Goal: Obtain resource: Download file/media

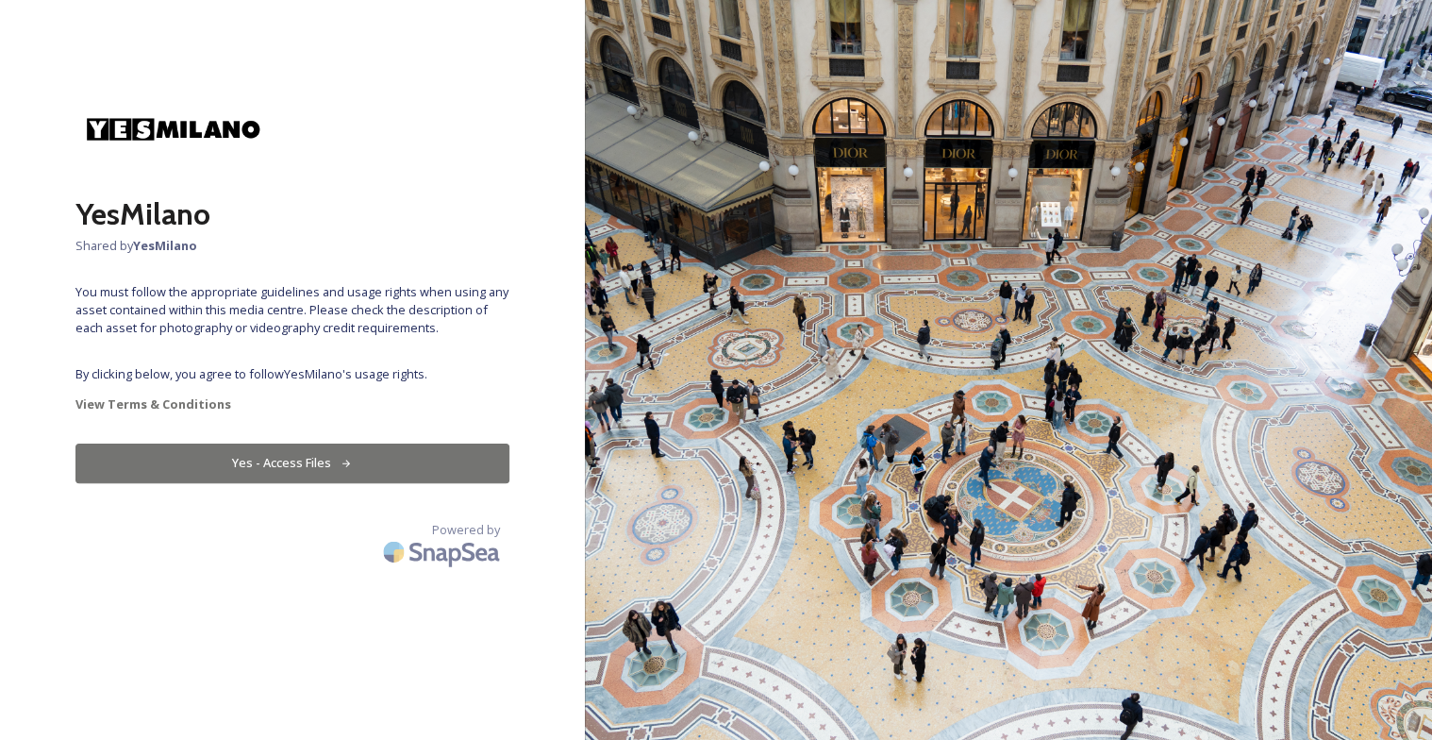
click at [321, 463] on button "Yes - Access Files" at bounding box center [292, 462] width 434 height 39
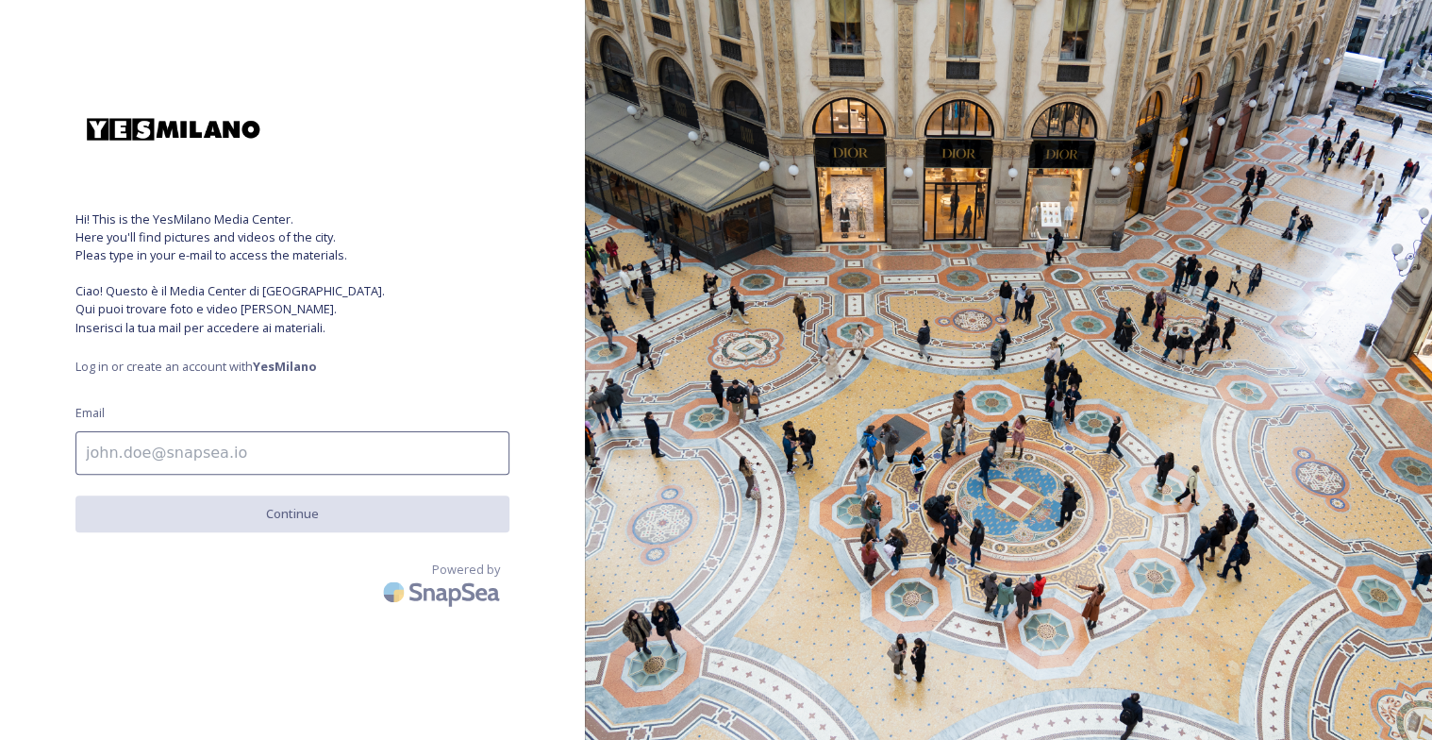
click at [107, 452] on input at bounding box center [292, 452] width 434 height 43
type input "[EMAIL_ADDRESS][DOMAIN_NAME]"
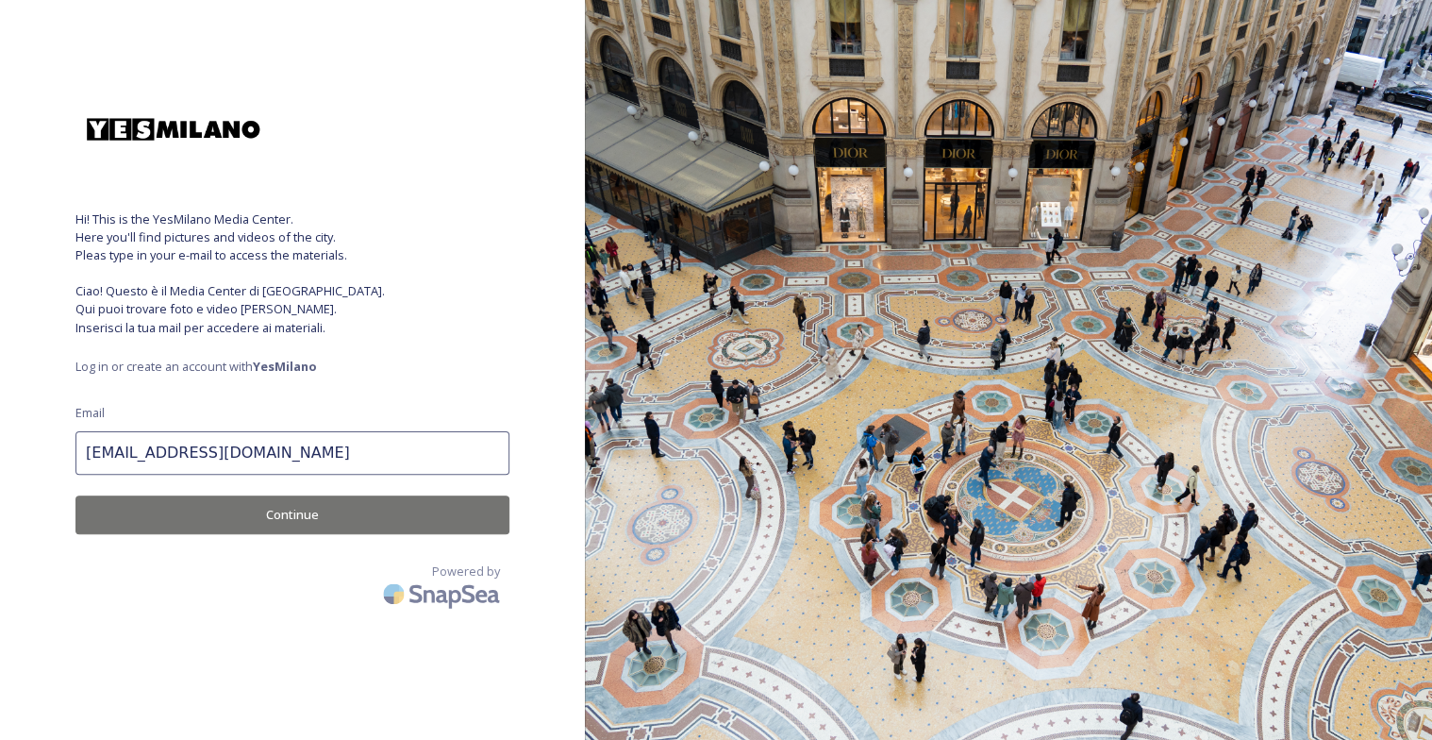
click at [292, 508] on button "Continue" at bounding box center [292, 514] width 434 height 39
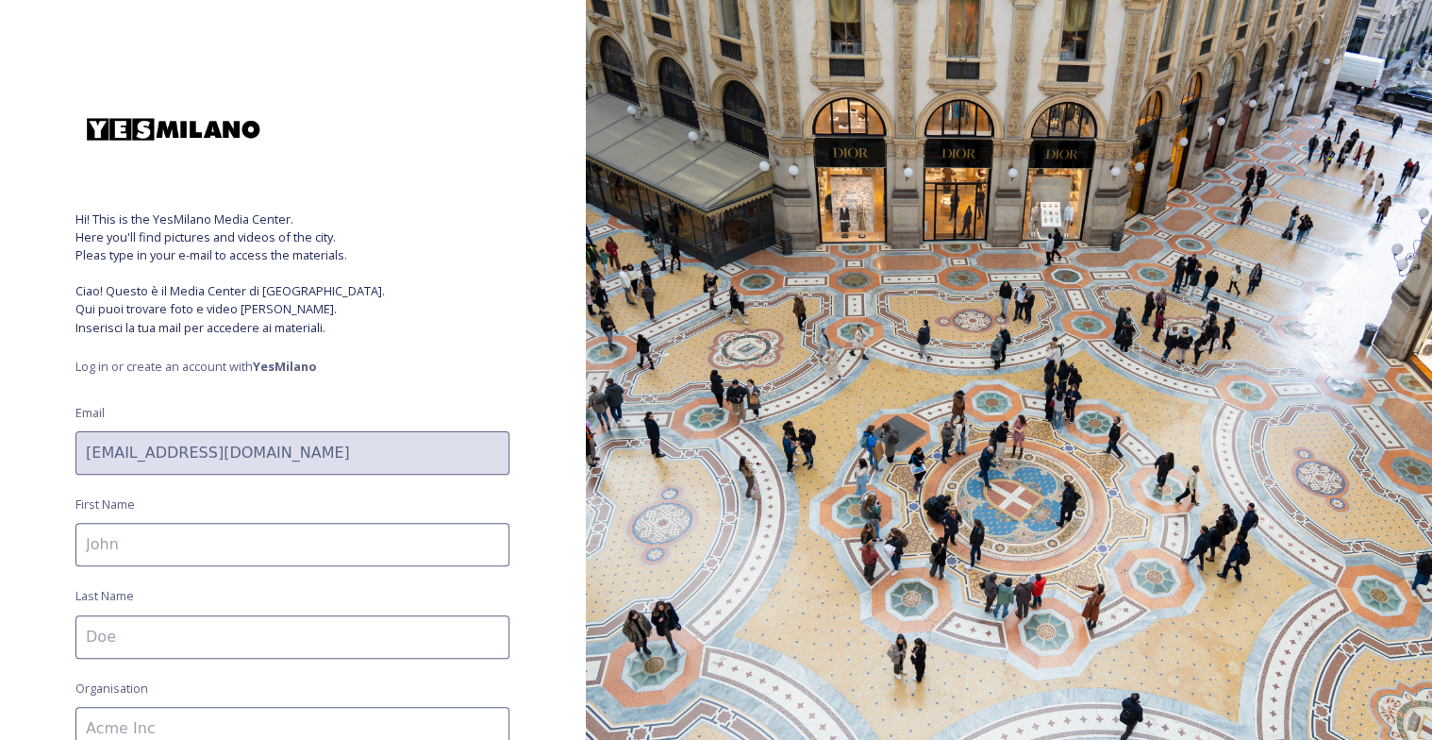
click at [155, 548] on input at bounding box center [292, 544] width 434 height 43
type input "[PERSON_NAME]"
type input "Breton Travel"
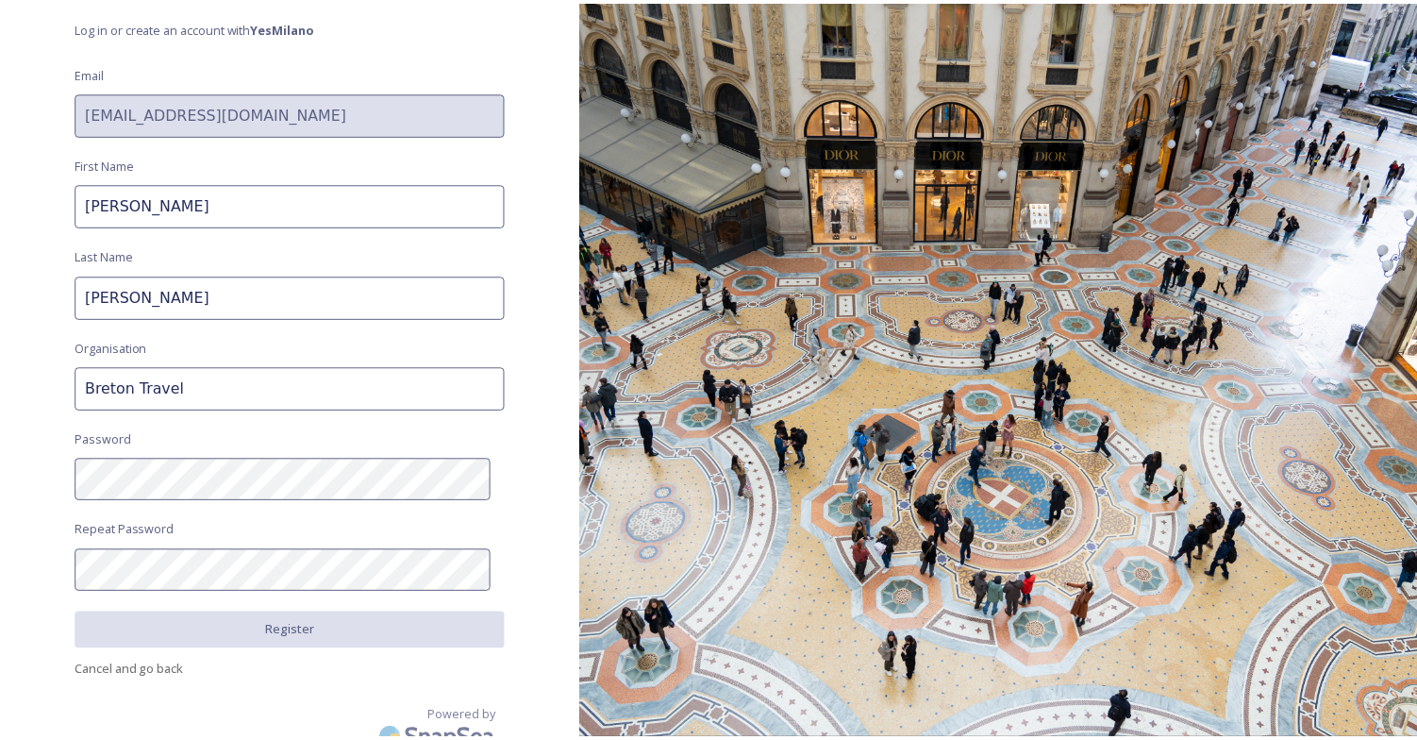
scroll to position [355, 0]
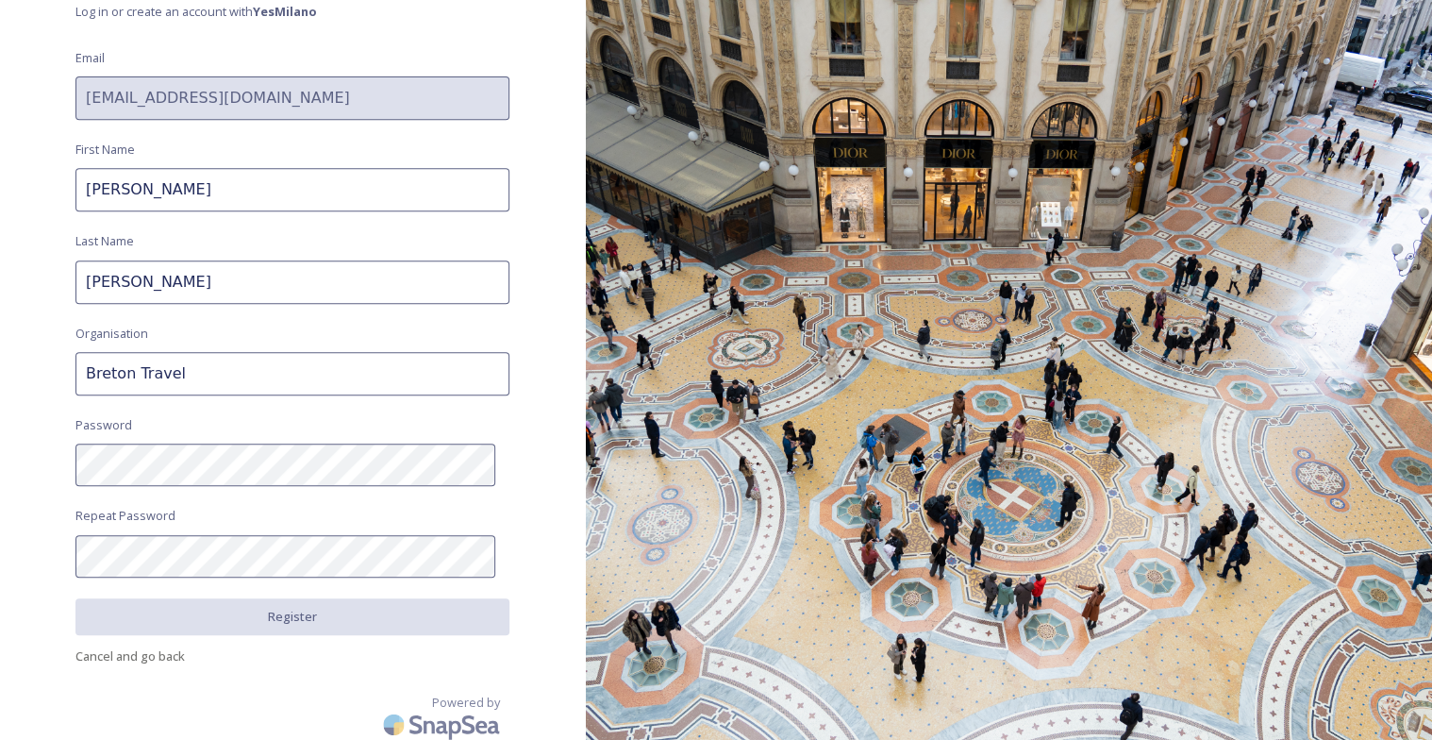
click at [0, 470] on html "Hi! This is the YesMilano Media Center. Here you'll find pictures and videos of…" at bounding box center [716, 370] width 1432 height 740
click at [0, 456] on html "Hi! This is the YesMilano Media Center. Here you'll find pictures and videos of…" at bounding box center [716, 370] width 1432 height 740
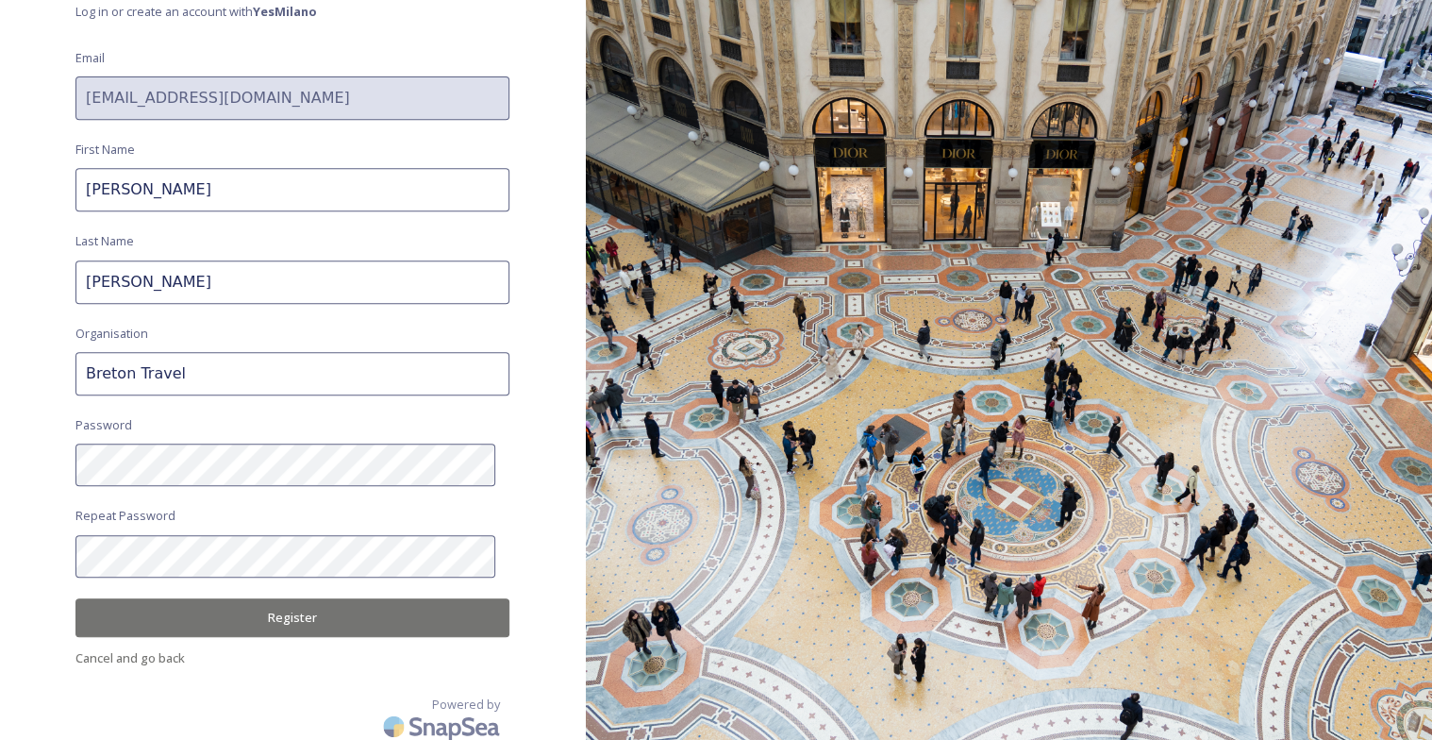
click at [287, 624] on button "Register" at bounding box center [292, 617] width 434 height 39
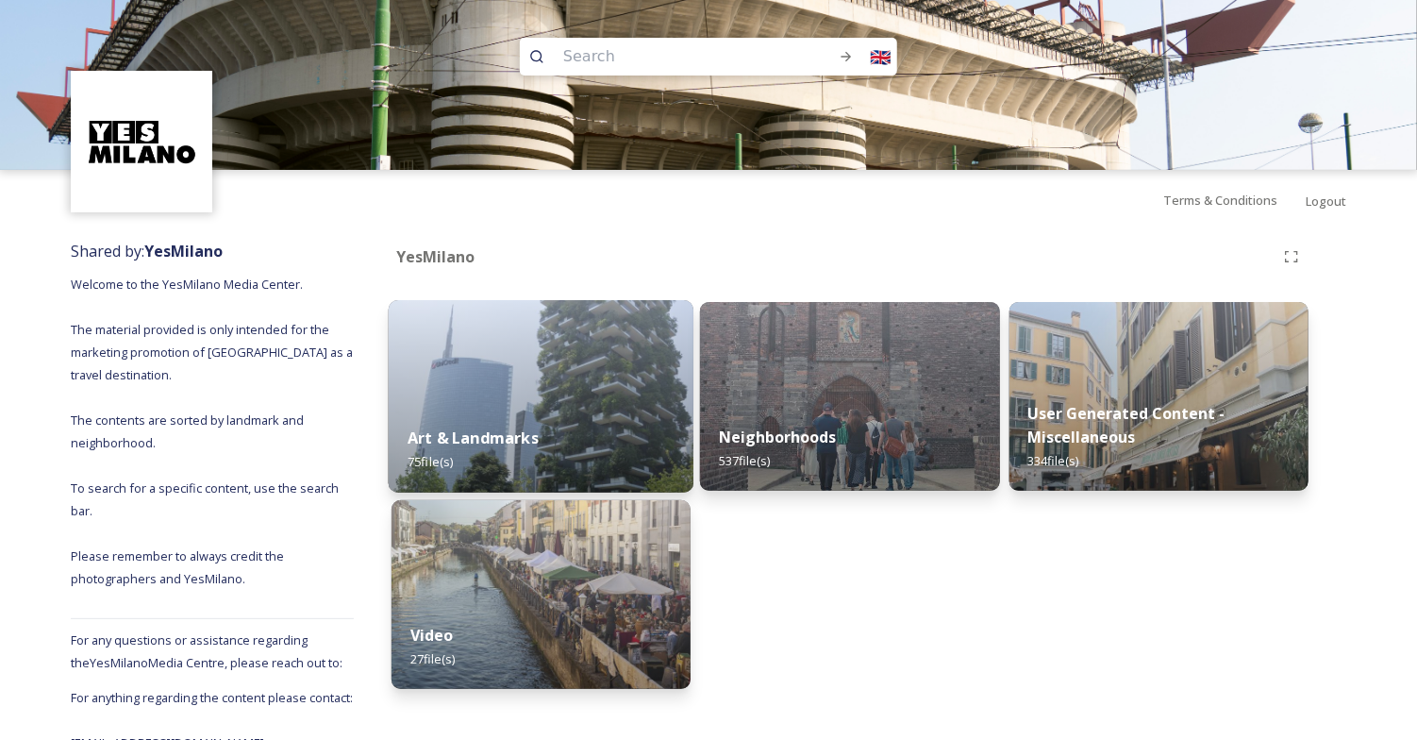
click at [530, 391] on img at bounding box center [542, 396] width 306 height 192
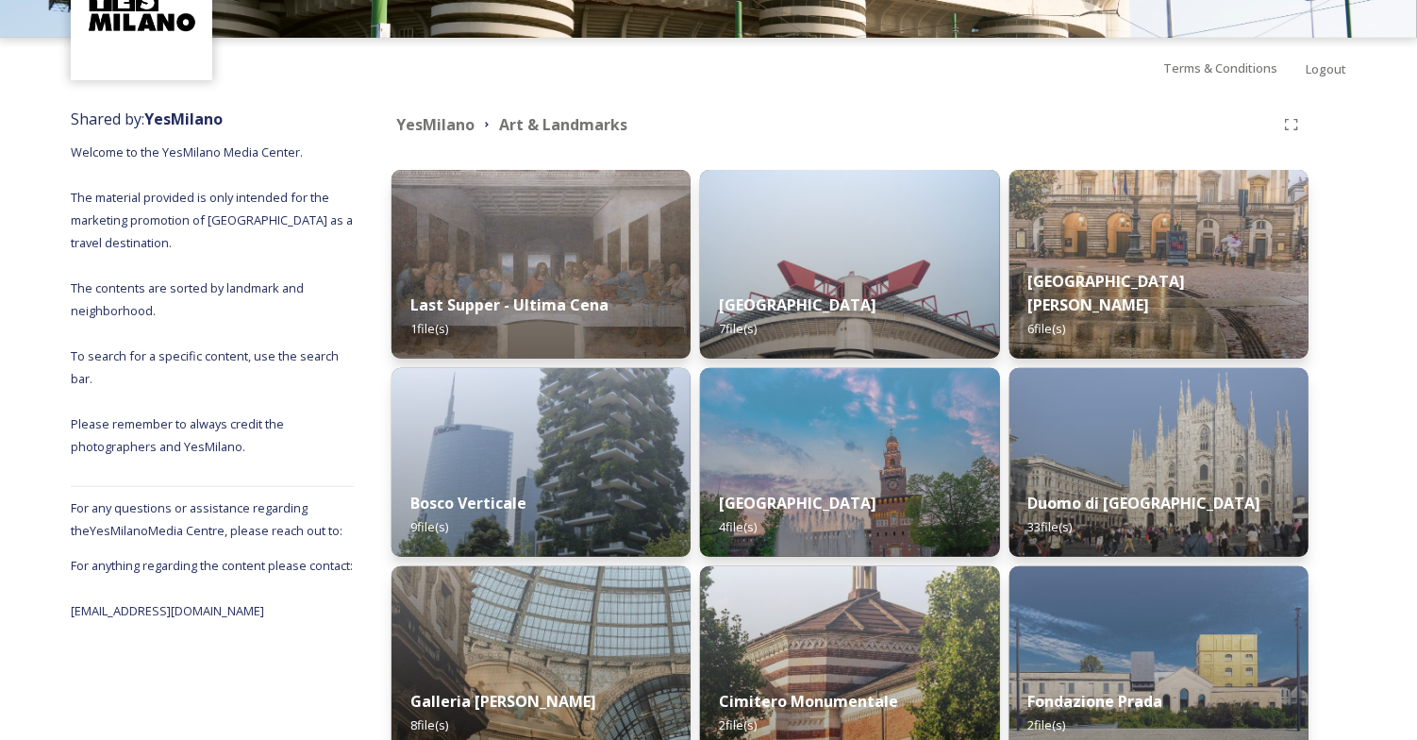
scroll to position [134, 0]
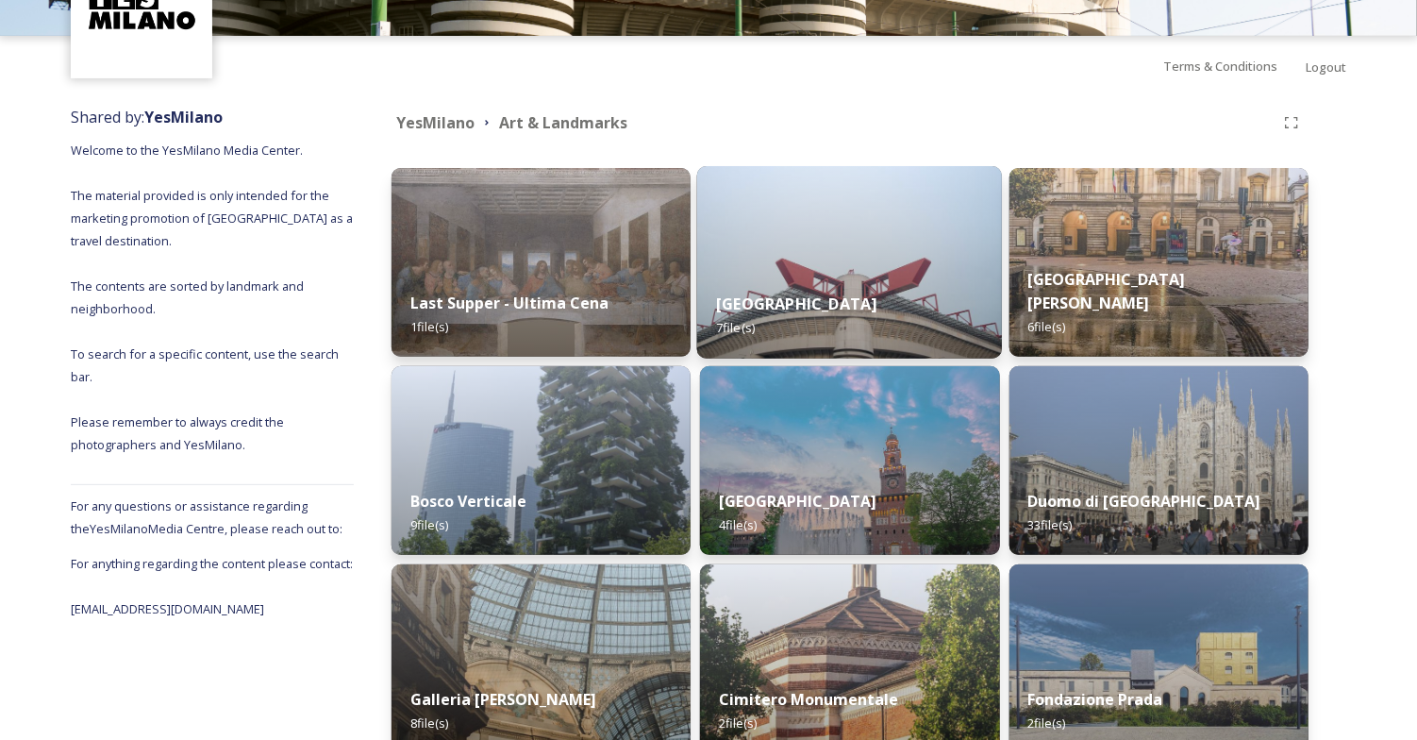
click at [867, 261] on img at bounding box center [850, 262] width 306 height 192
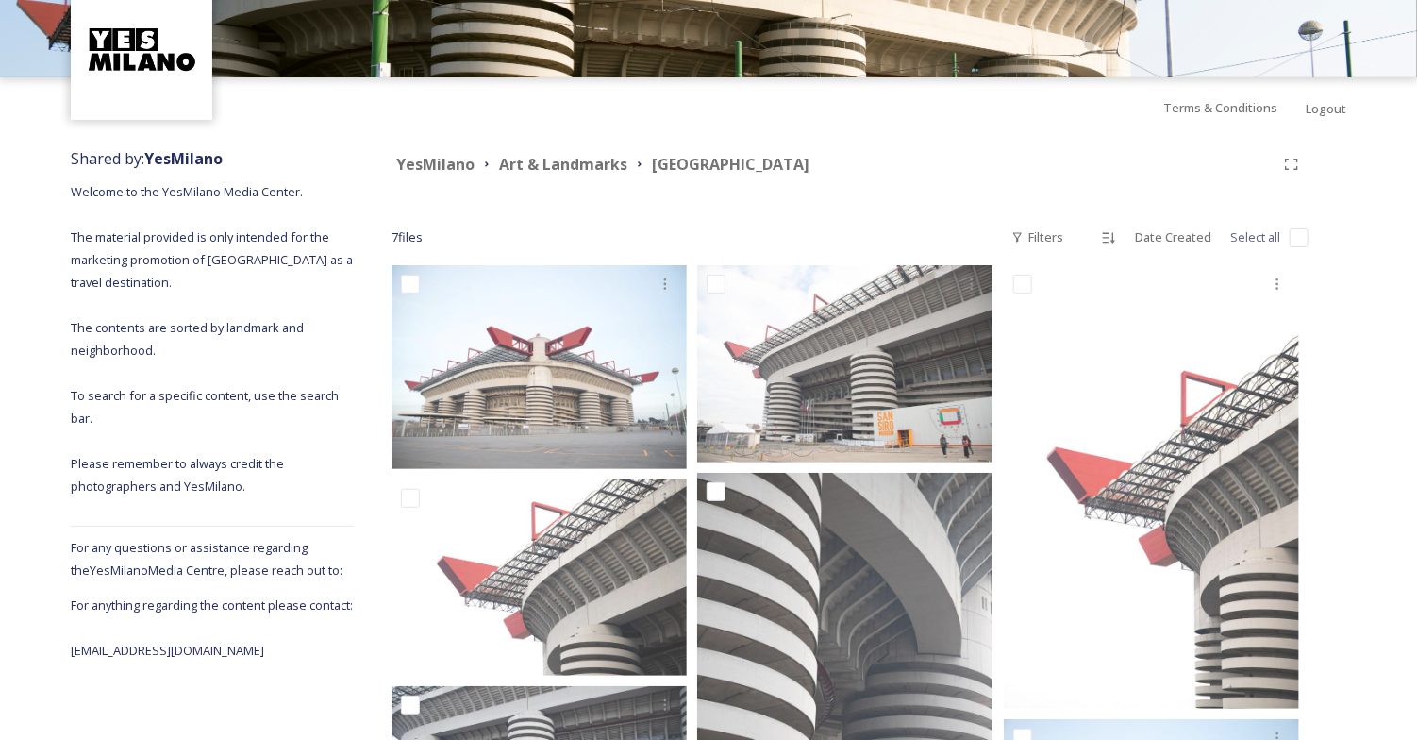
scroll to position [68, 0]
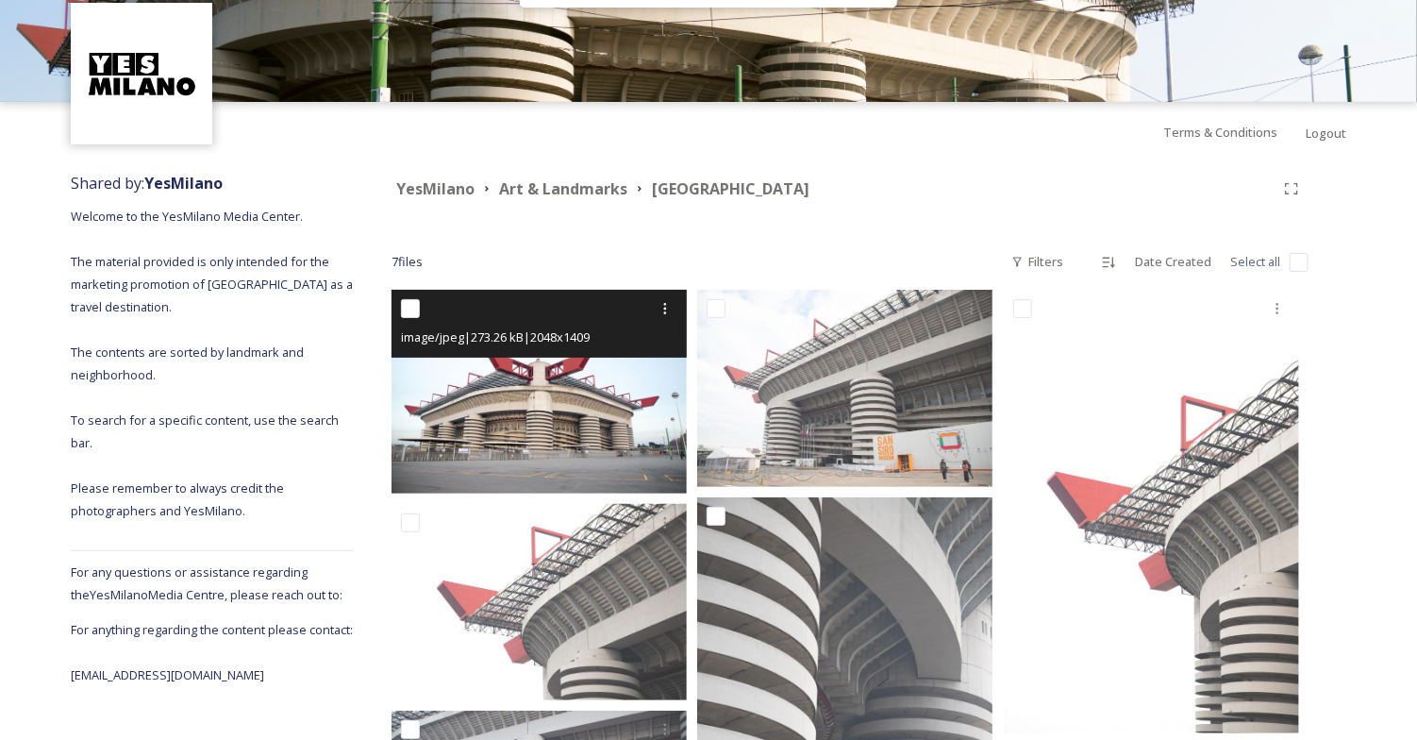
click at [410, 304] on input "checkbox" at bounding box center [410, 308] width 19 height 19
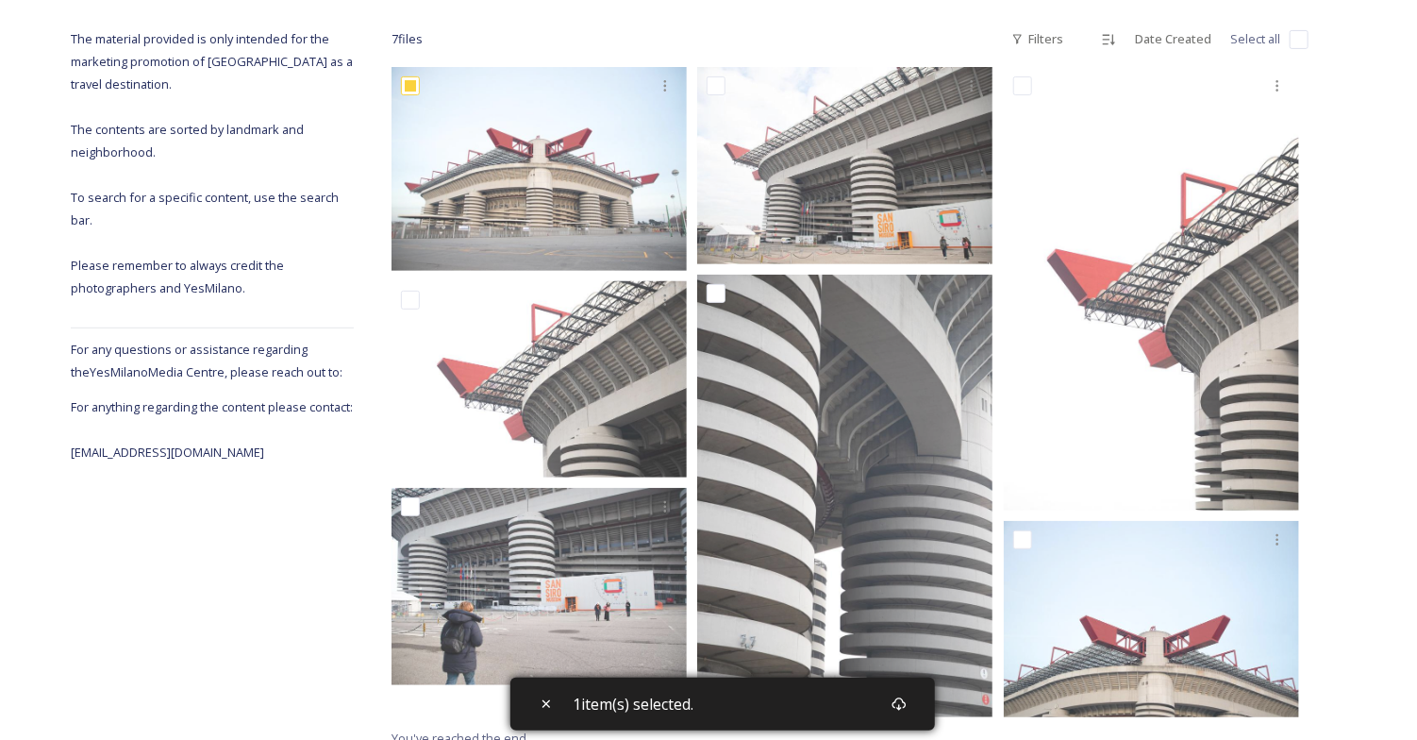
scroll to position [309, 0]
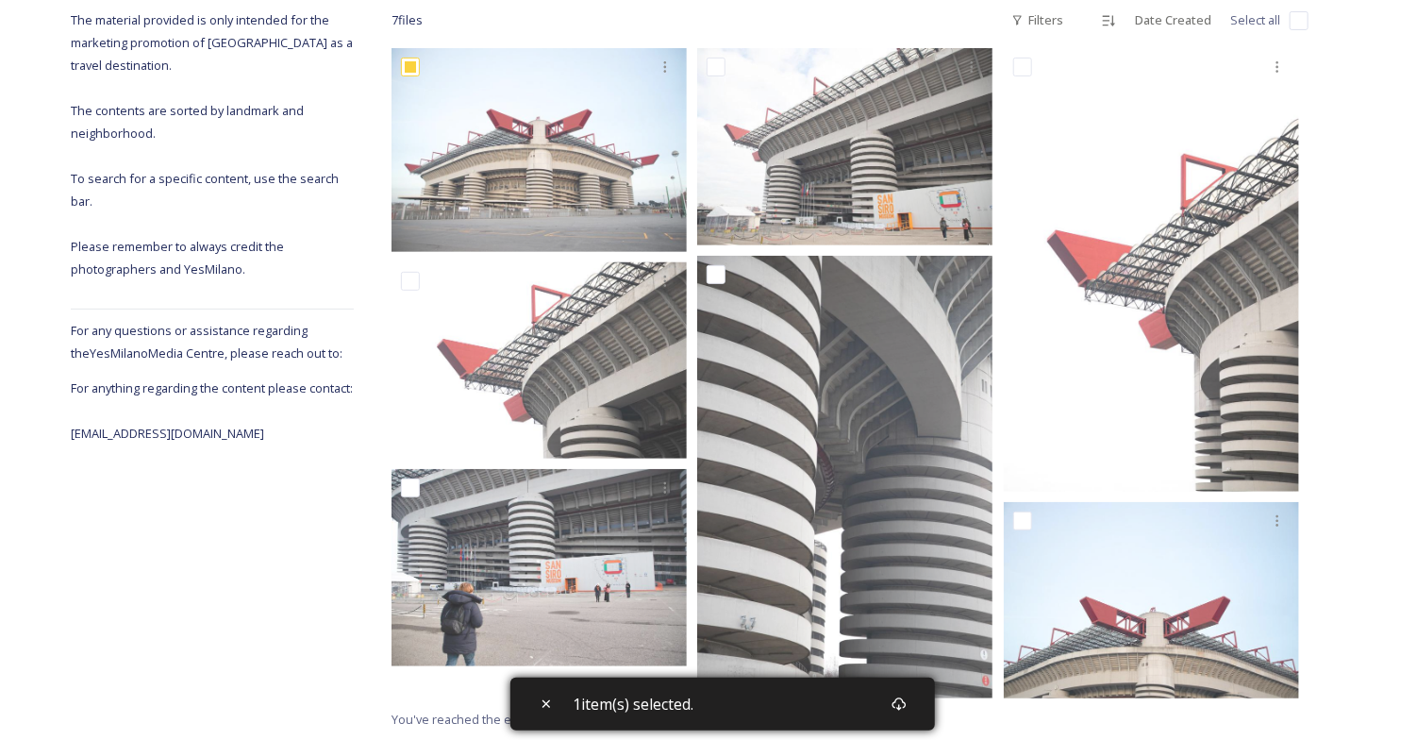
click at [1386, 454] on div "Shared by: YesMilano Welcome to the YesMilano Media Center. The material provid…" at bounding box center [708, 330] width 1417 height 819
click at [916, 705] on div "Download" at bounding box center [899, 704] width 34 height 34
click at [1381, 425] on div "Shared by: YesMilano Welcome to the YesMilano Media Center. The material provid…" at bounding box center [708, 330] width 1417 height 819
click at [539, 705] on icon at bounding box center [546, 703] width 15 height 15
checkbox input "false"
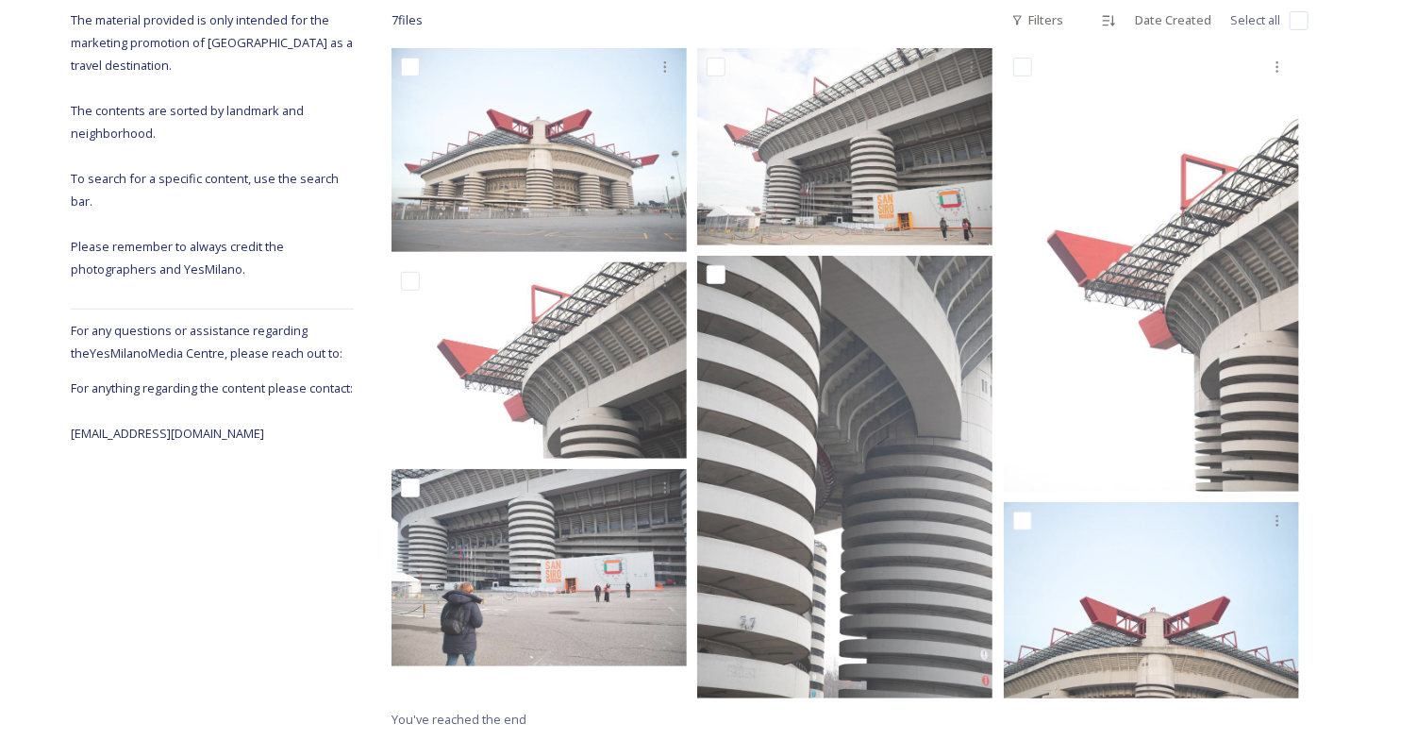
scroll to position [0, 0]
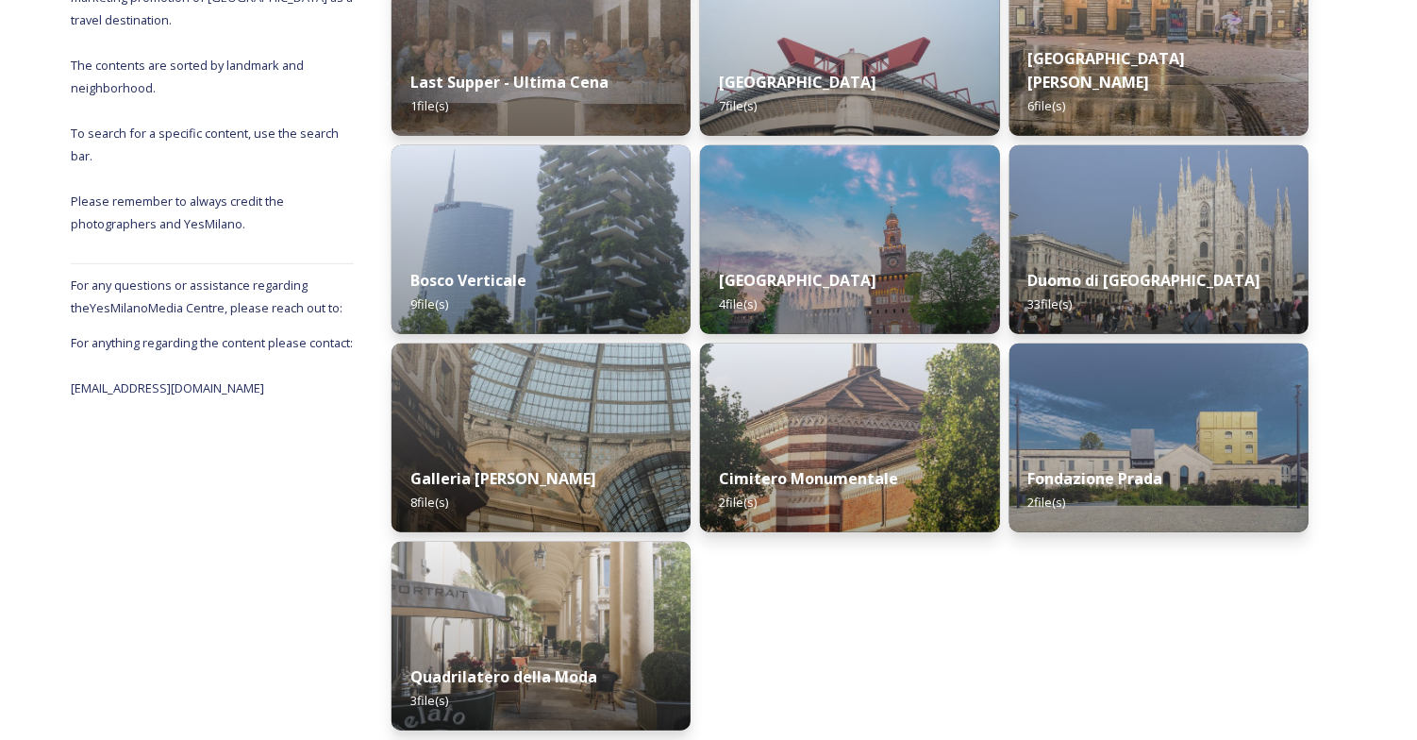
scroll to position [351, 0]
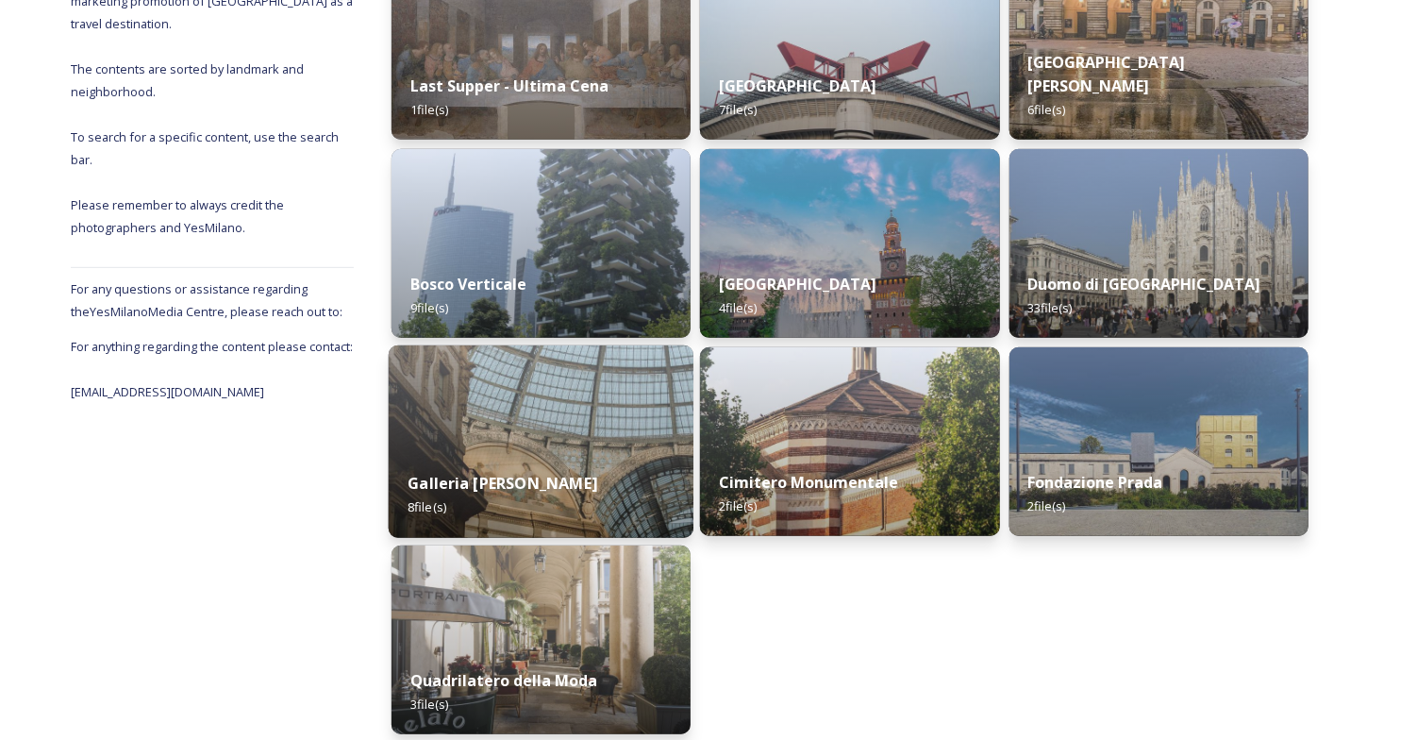
click at [602, 459] on div "Galleria [PERSON_NAME] 8 file(s)" at bounding box center [542, 495] width 306 height 86
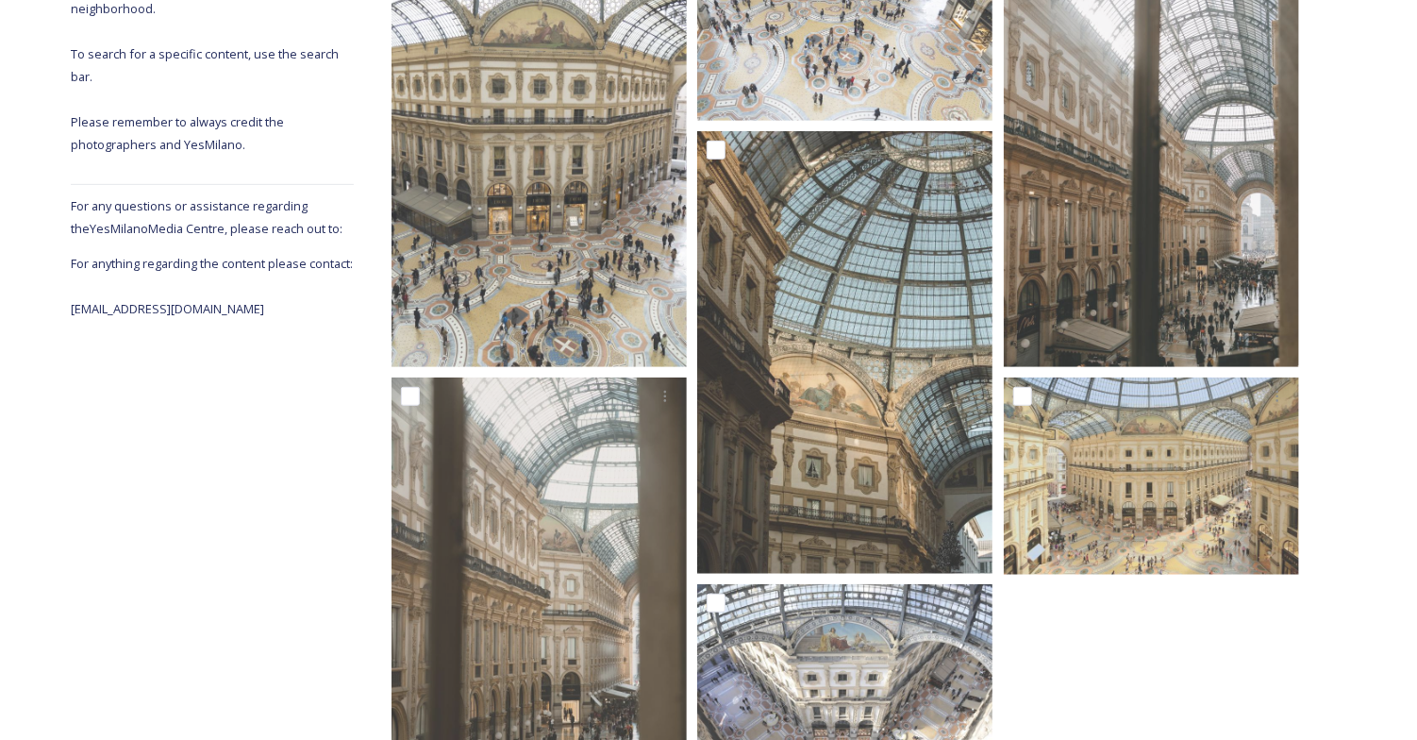
scroll to position [431, 0]
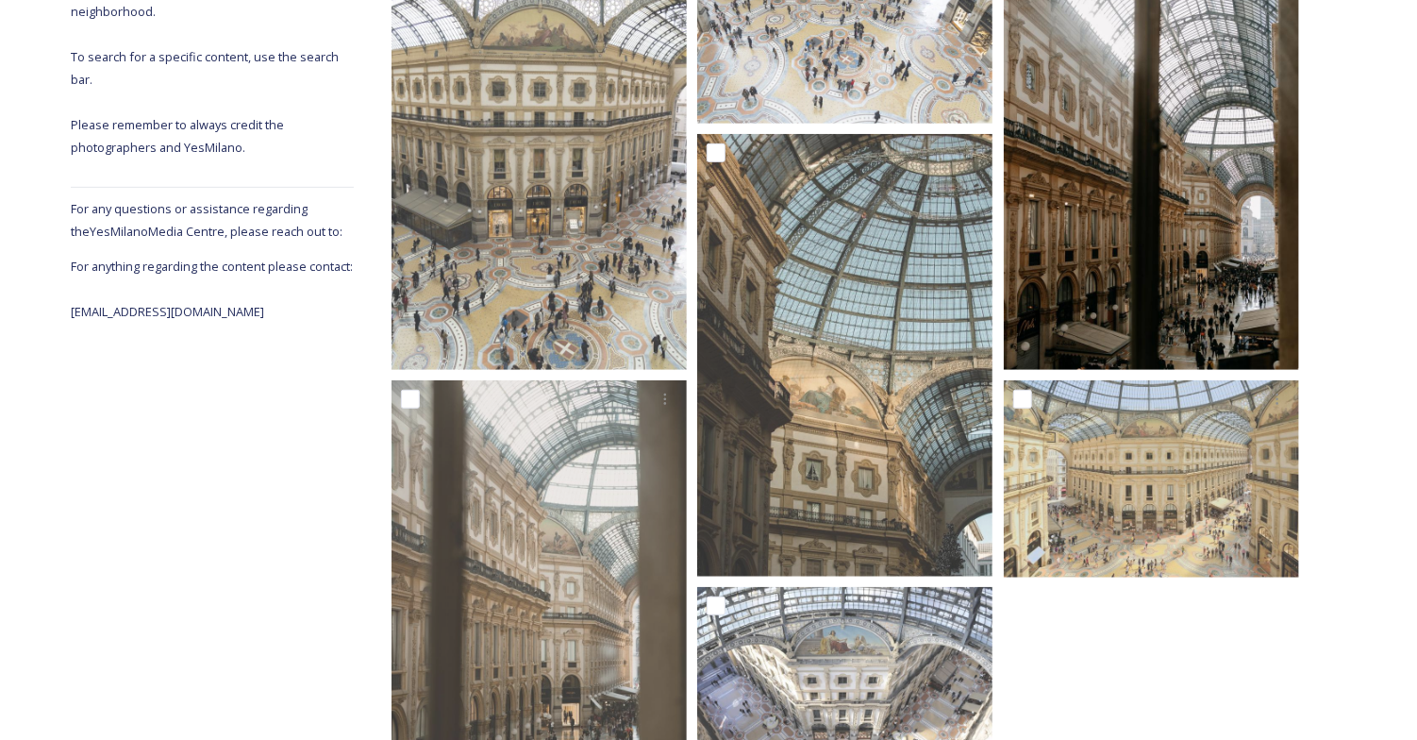
click at [1236, 307] on img at bounding box center [1151, 147] width 295 height 443
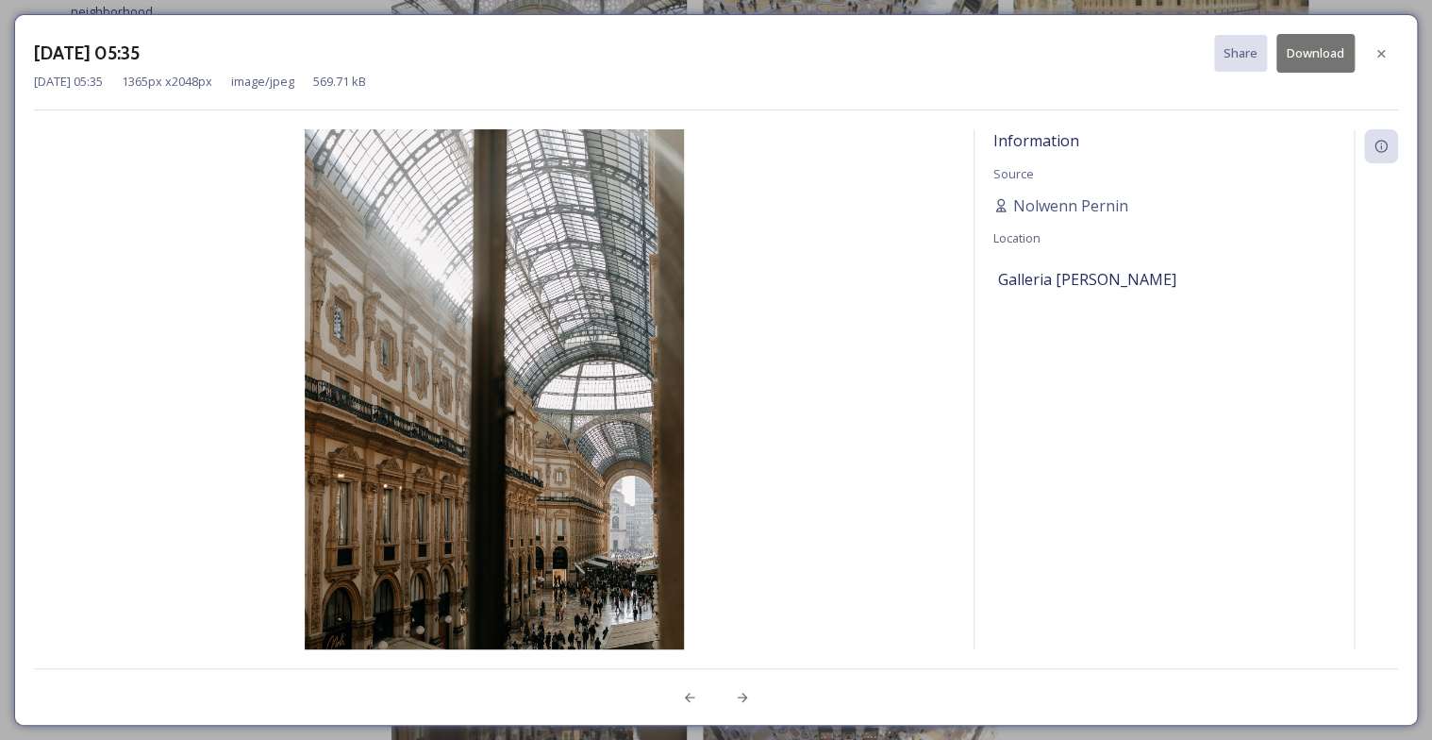
click at [1312, 53] on button "Download" at bounding box center [1315, 53] width 78 height 39
click at [1385, 53] on icon at bounding box center [1380, 53] width 15 height 15
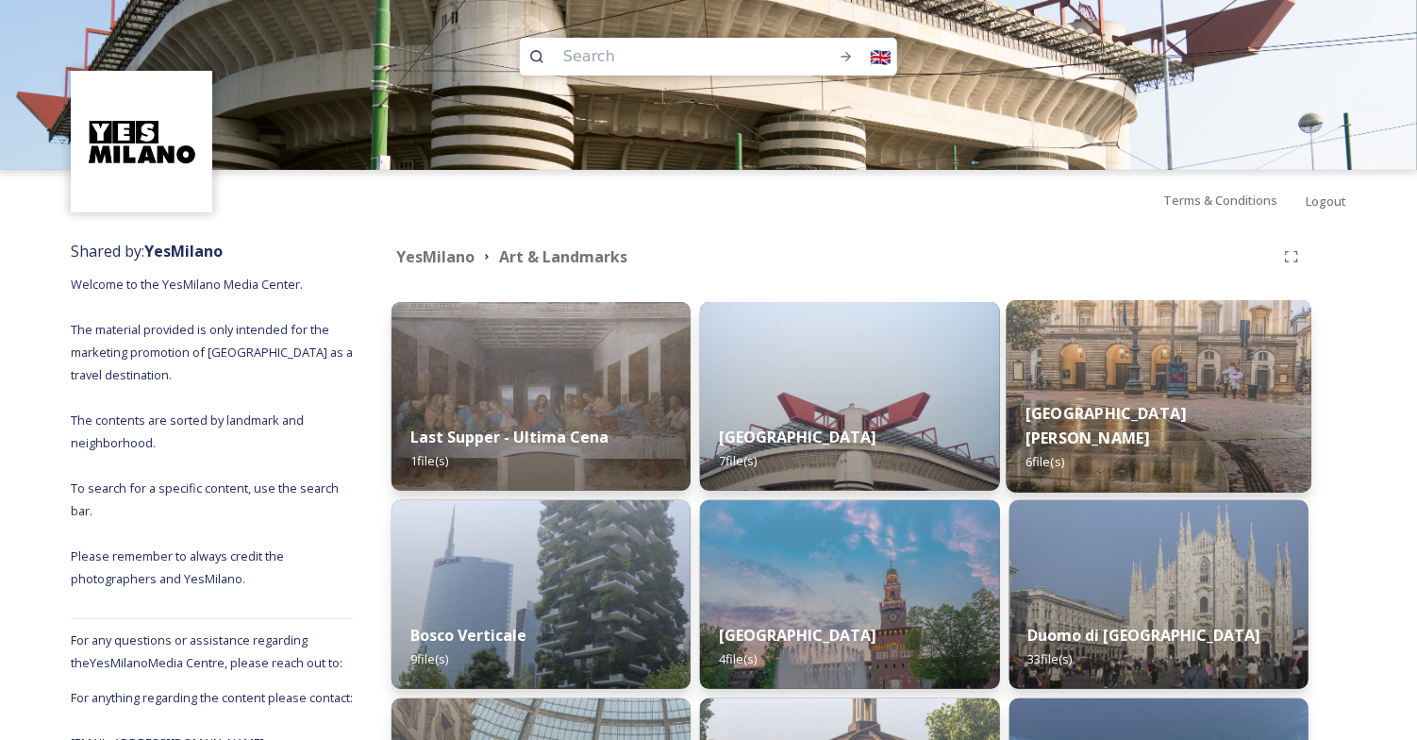
click at [1164, 371] on img at bounding box center [1158, 396] width 306 height 192
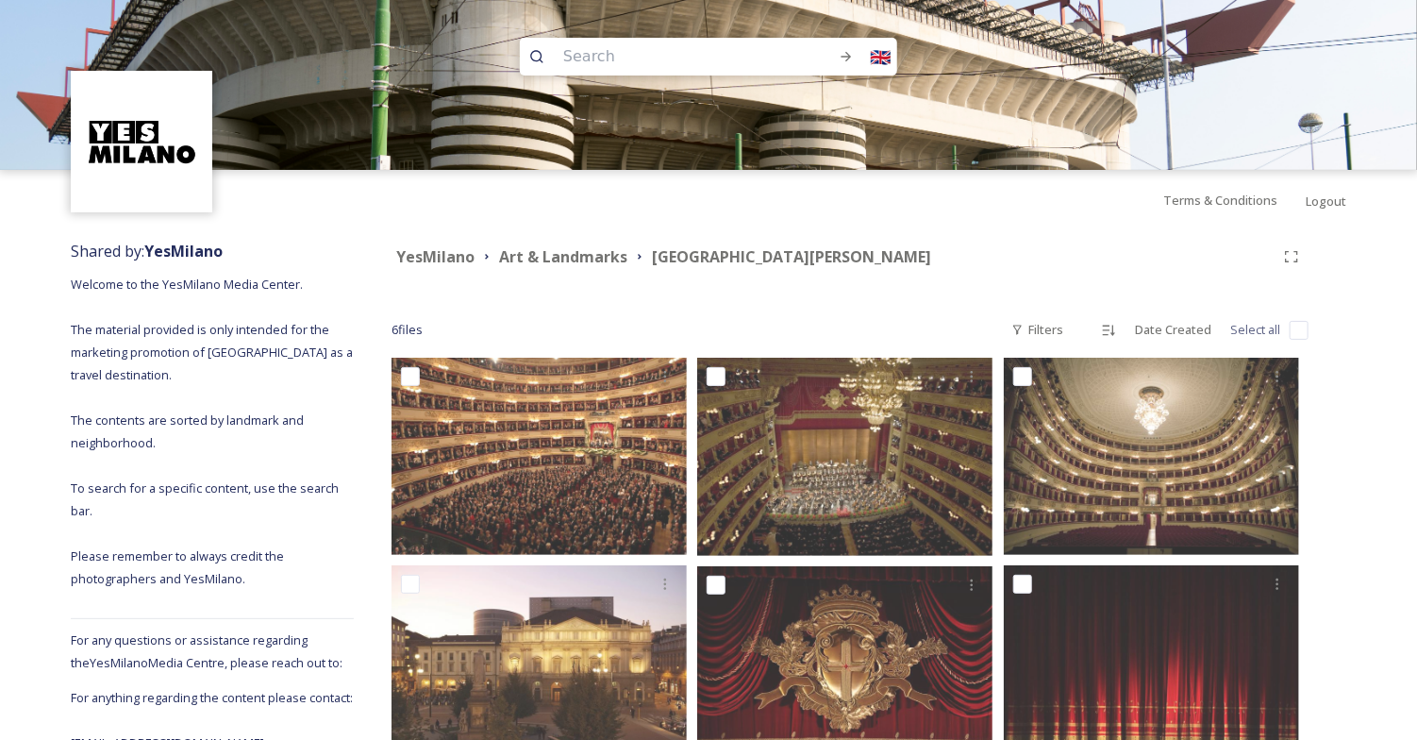
click at [1409, 291] on div "Shared by: YesMilano Welcome to the YesMilano Media Center. The material provid…" at bounding box center [708, 516] width 1417 height 573
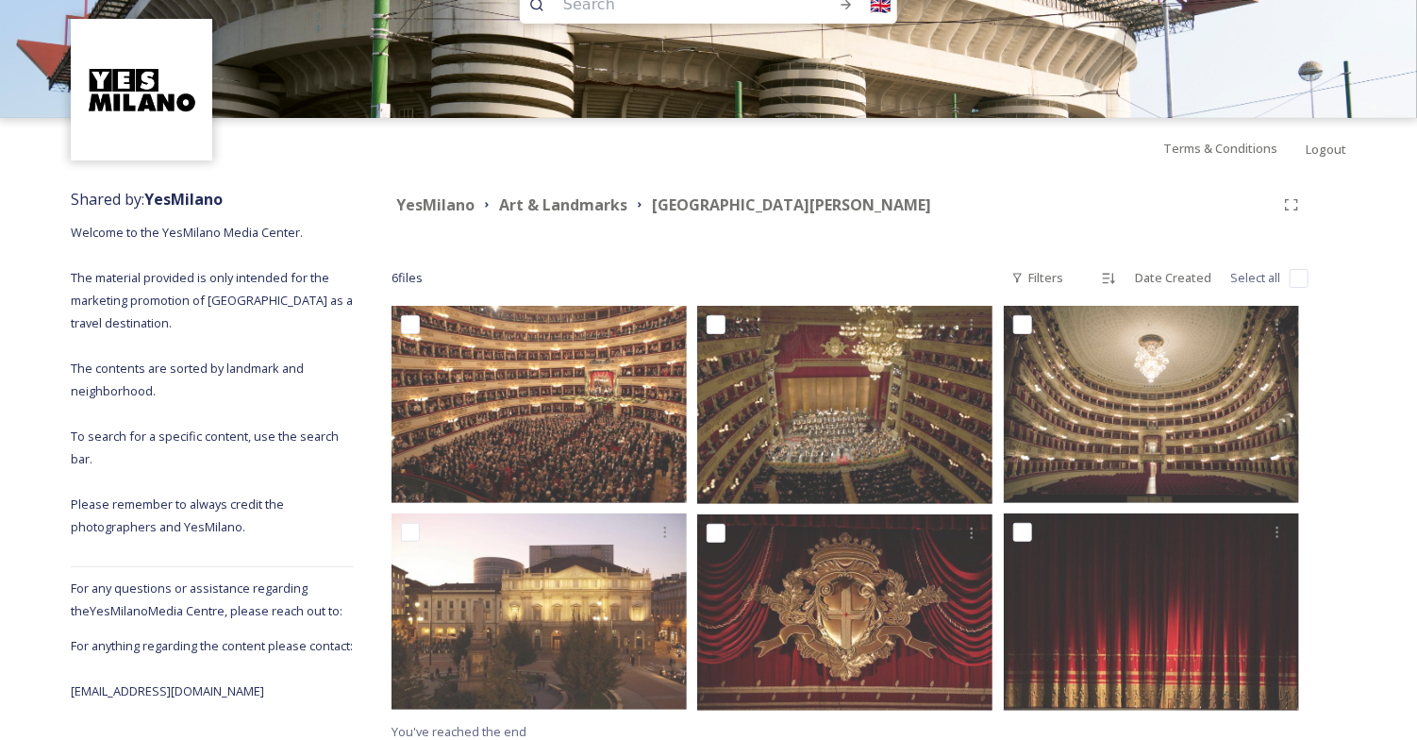
scroll to position [64, 0]
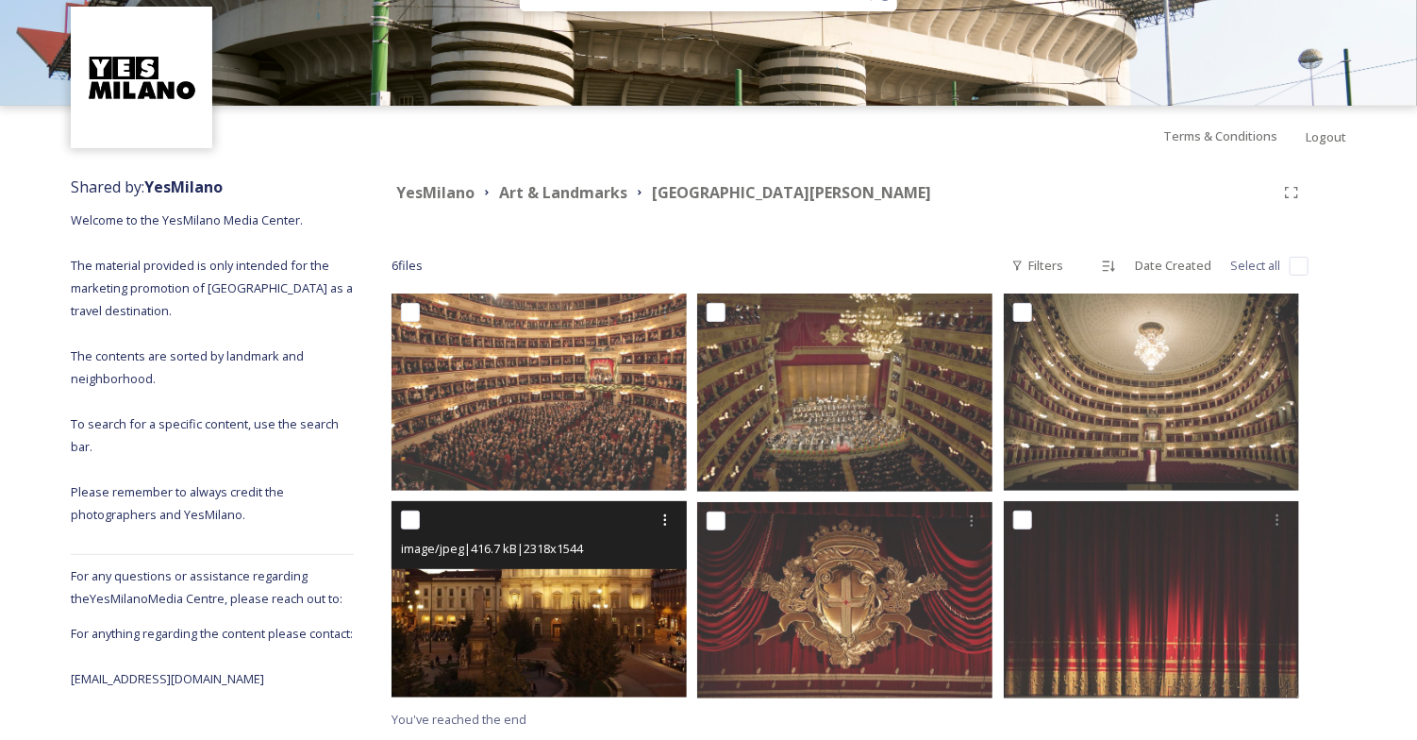
click at [464, 615] on img at bounding box center [538, 599] width 295 height 196
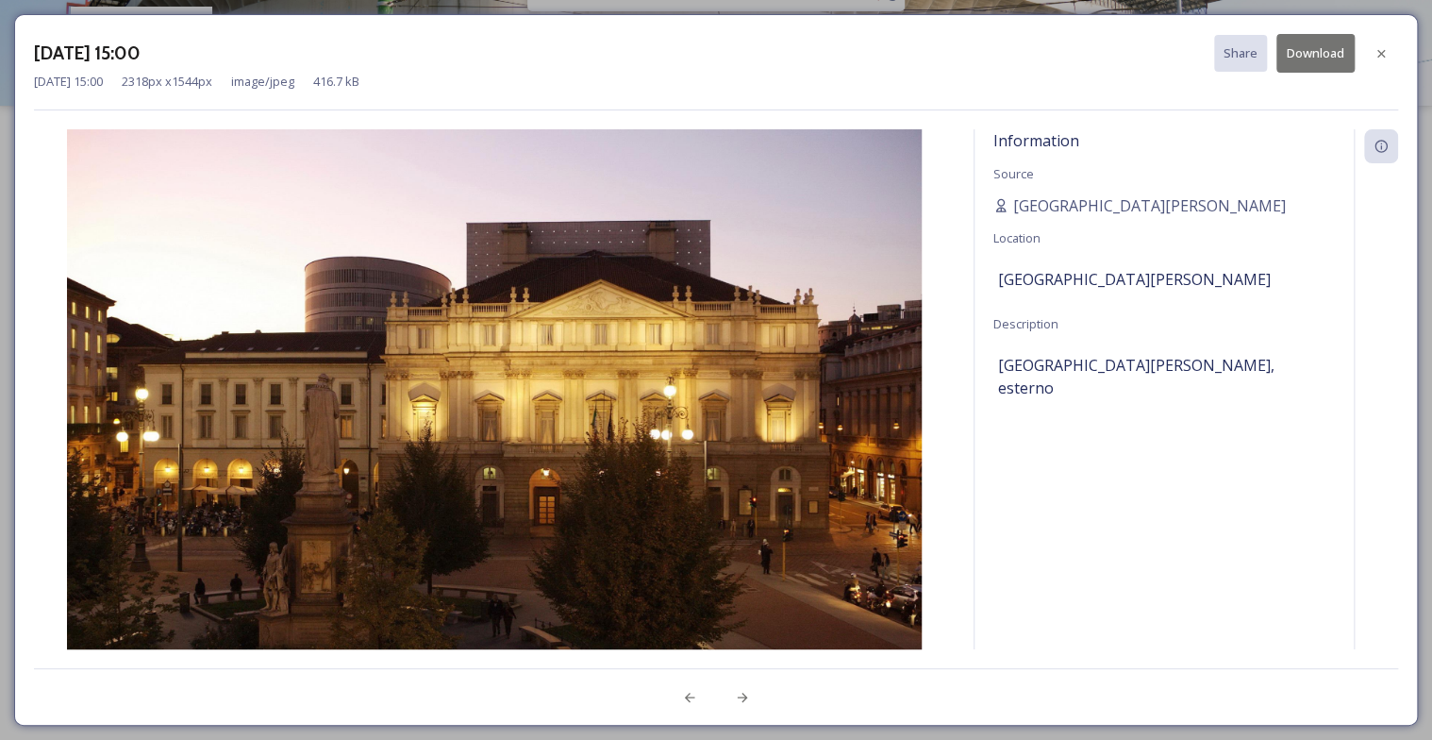
click at [1316, 61] on button "Download" at bounding box center [1315, 53] width 78 height 39
click at [1388, 54] on div at bounding box center [1381, 54] width 34 height 34
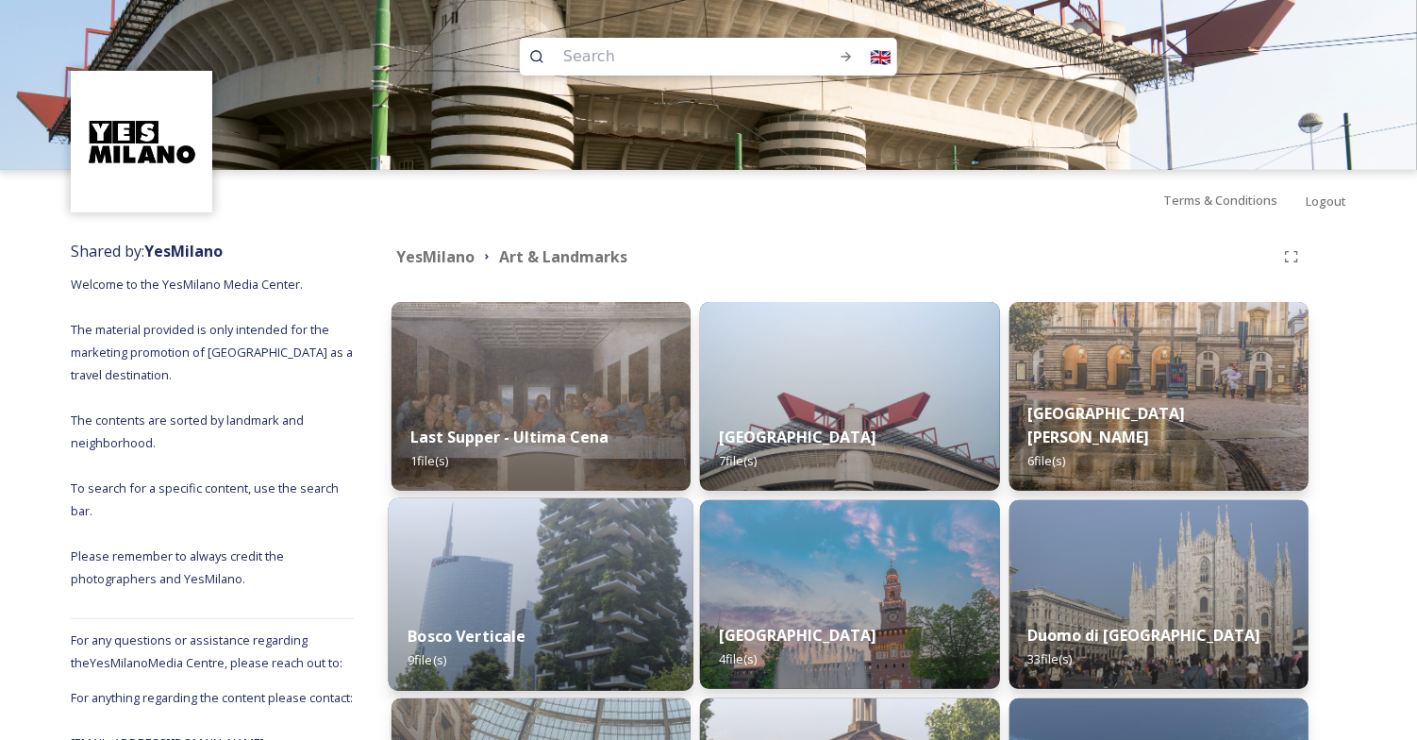
click at [640, 595] on img at bounding box center [542, 594] width 306 height 192
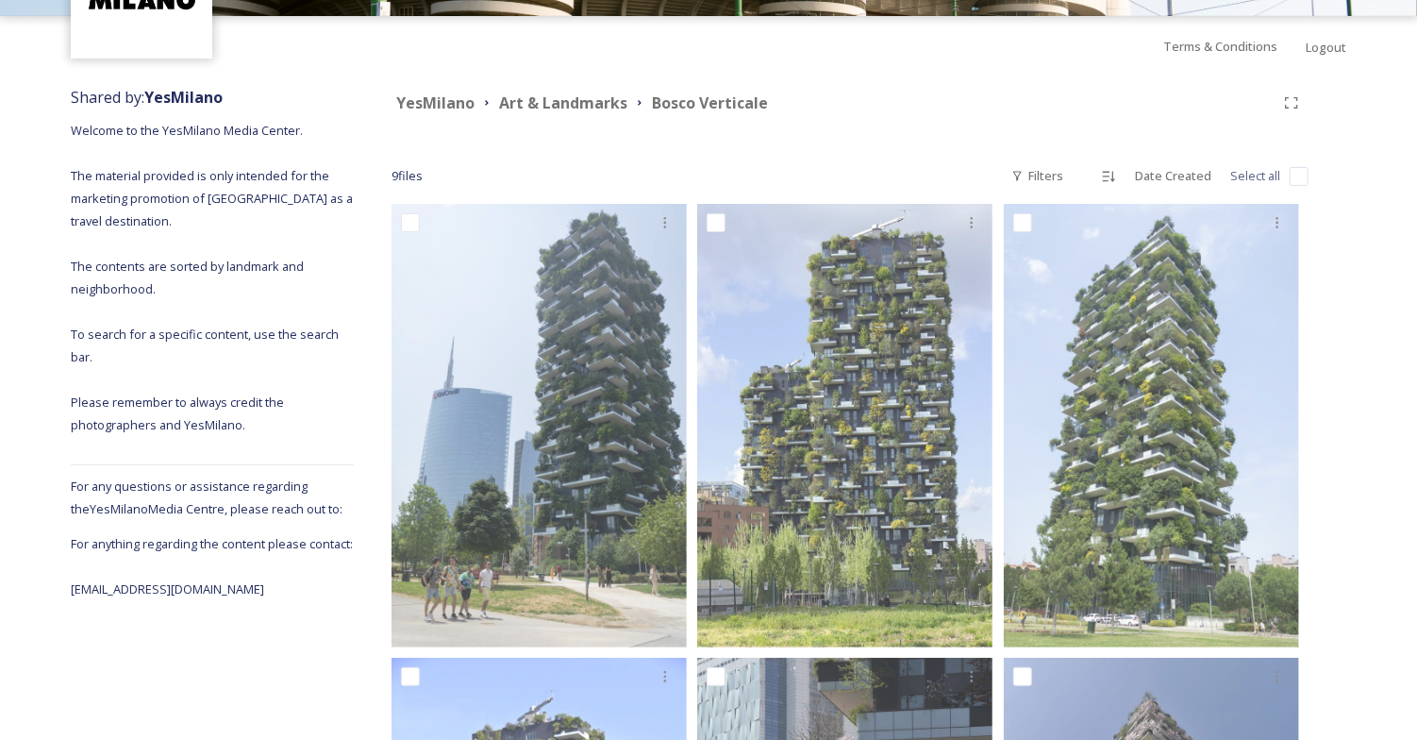
scroll to position [156, 0]
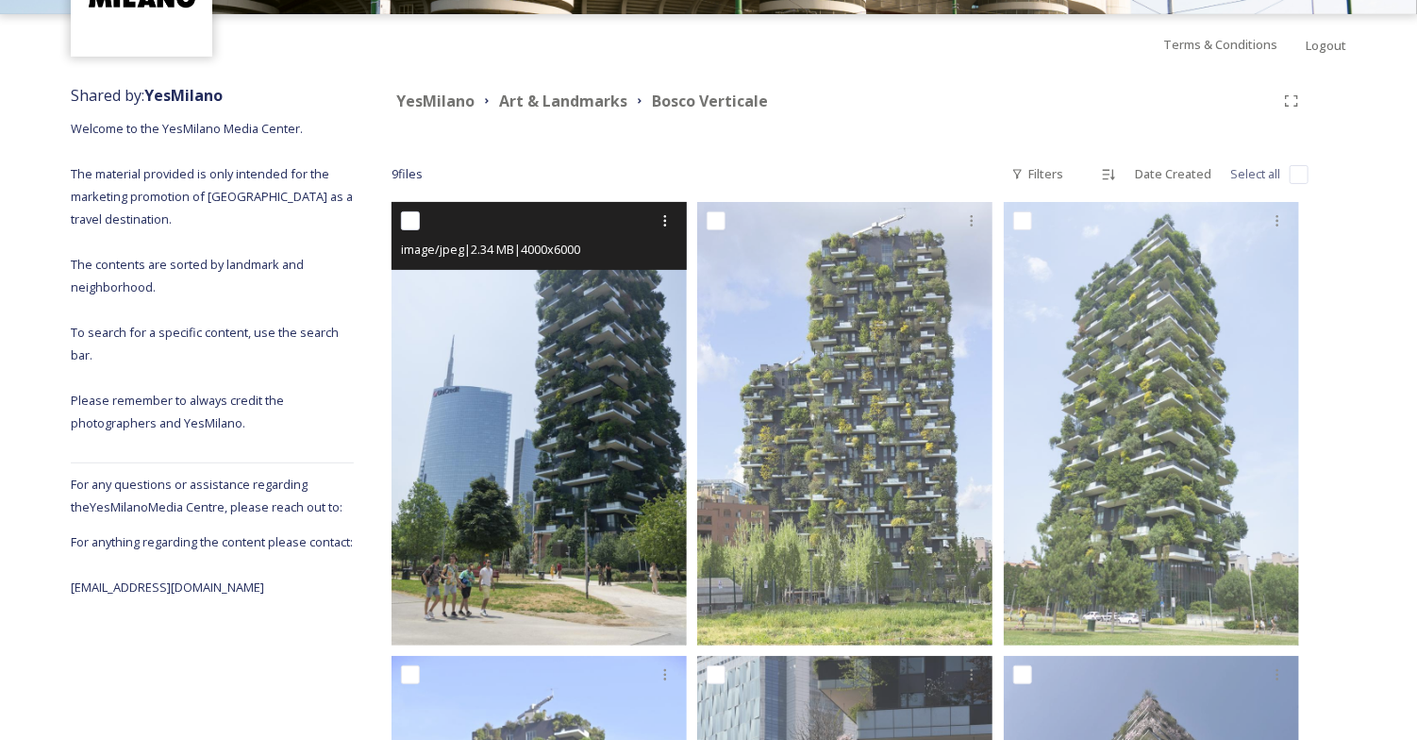
click at [589, 429] on img at bounding box center [538, 423] width 295 height 443
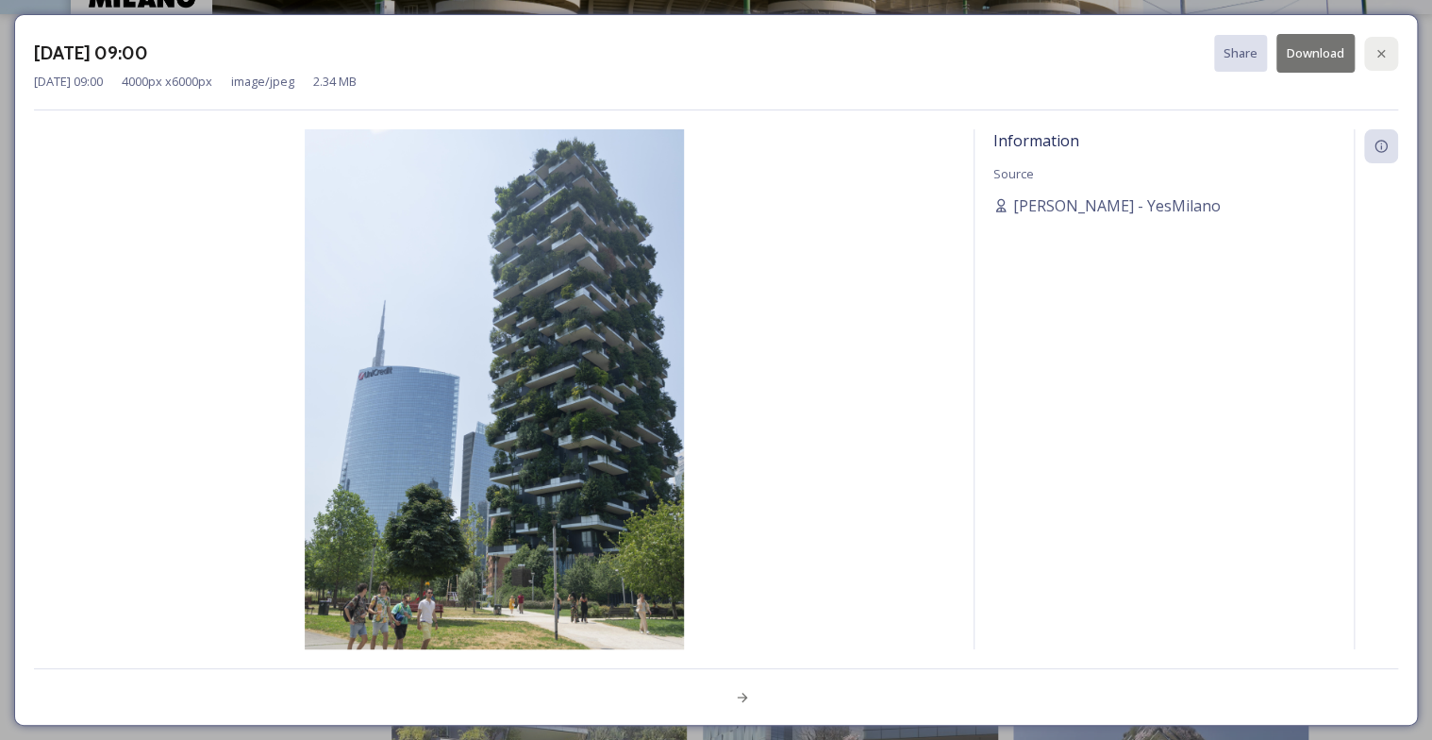
click at [1385, 43] on div at bounding box center [1381, 54] width 34 height 34
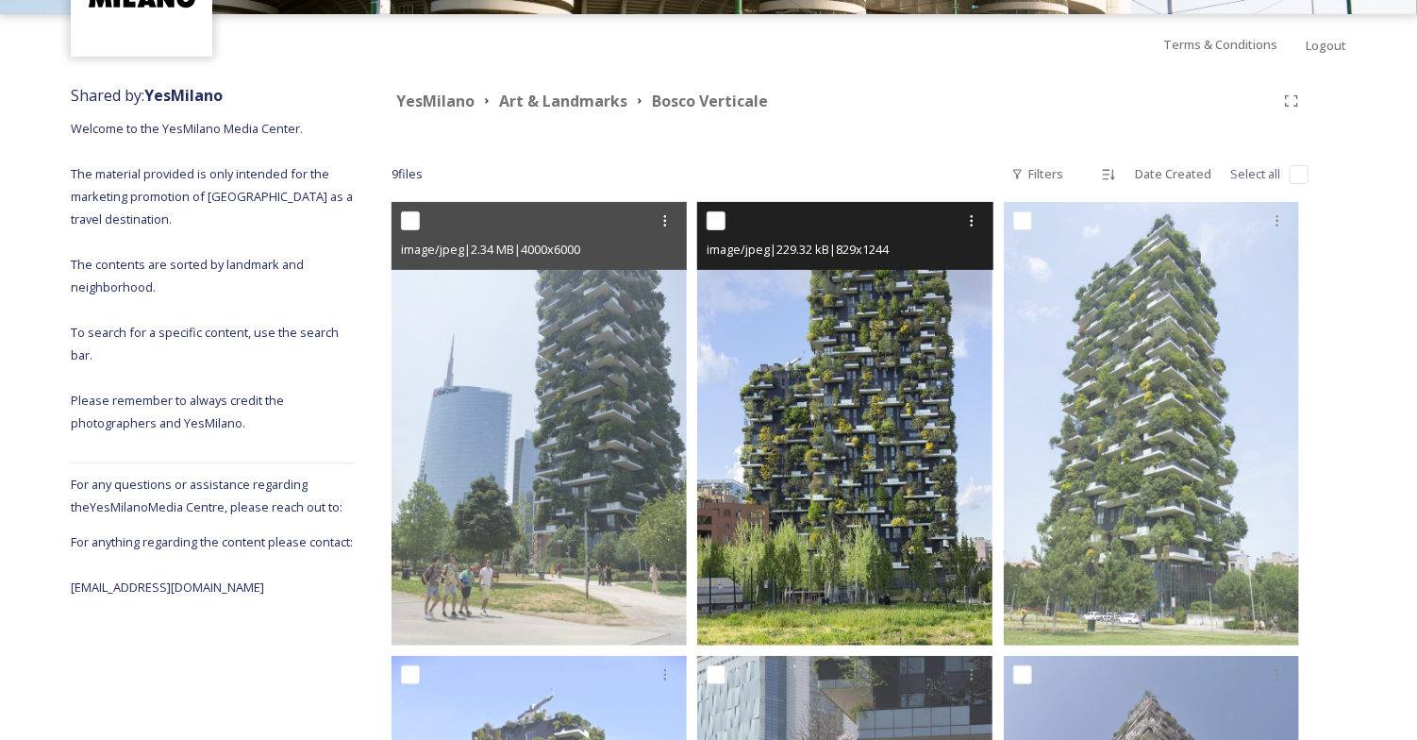
click at [897, 373] on img at bounding box center [844, 423] width 295 height 443
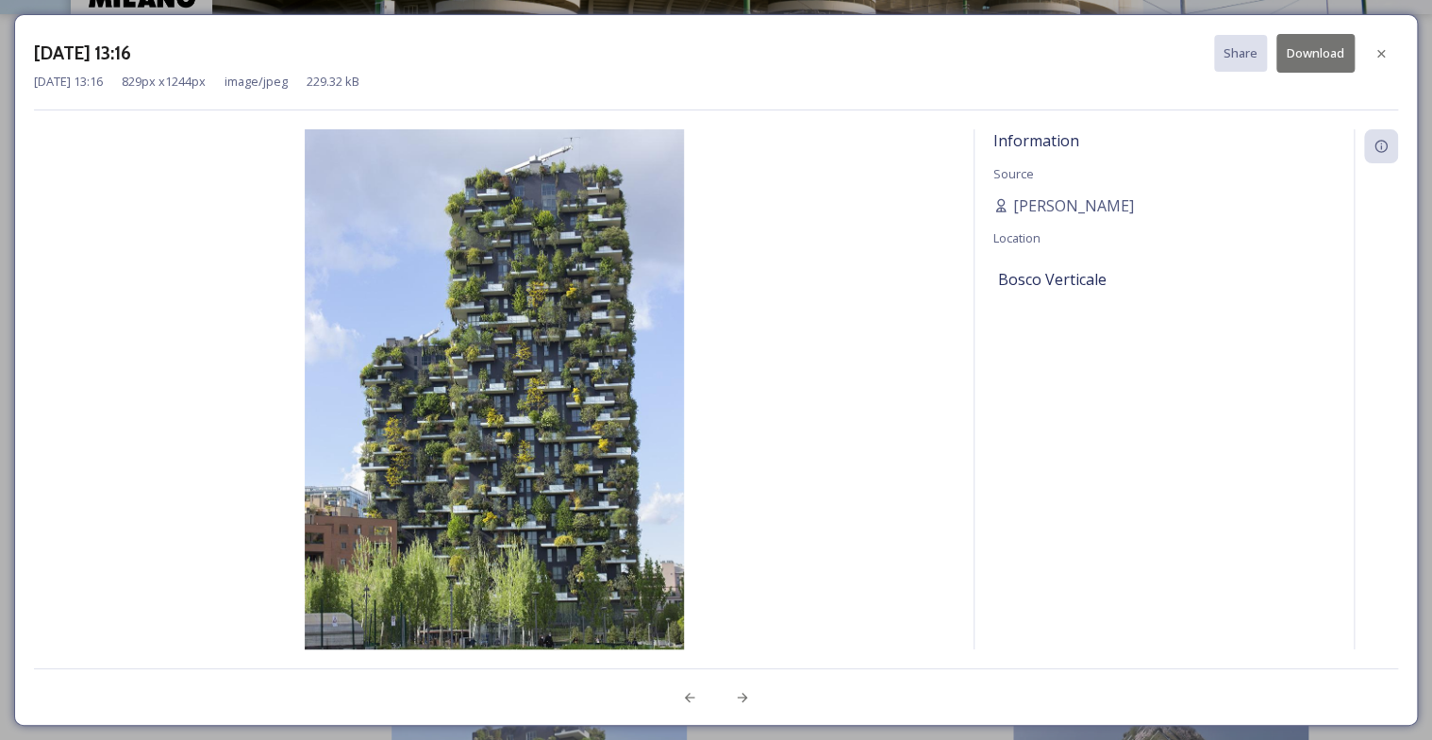
click at [1318, 52] on button "Download" at bounding box center [1315, 53] width 78 height 39
click at [1064, 520] on div "Information Source [PERSON_NAME] Location Bosco Verticale" at bounding box center [1163, 389] width 379 height 520
click at [1381, 57] on icon at bounding box center [1380, 53] width 15 height 15
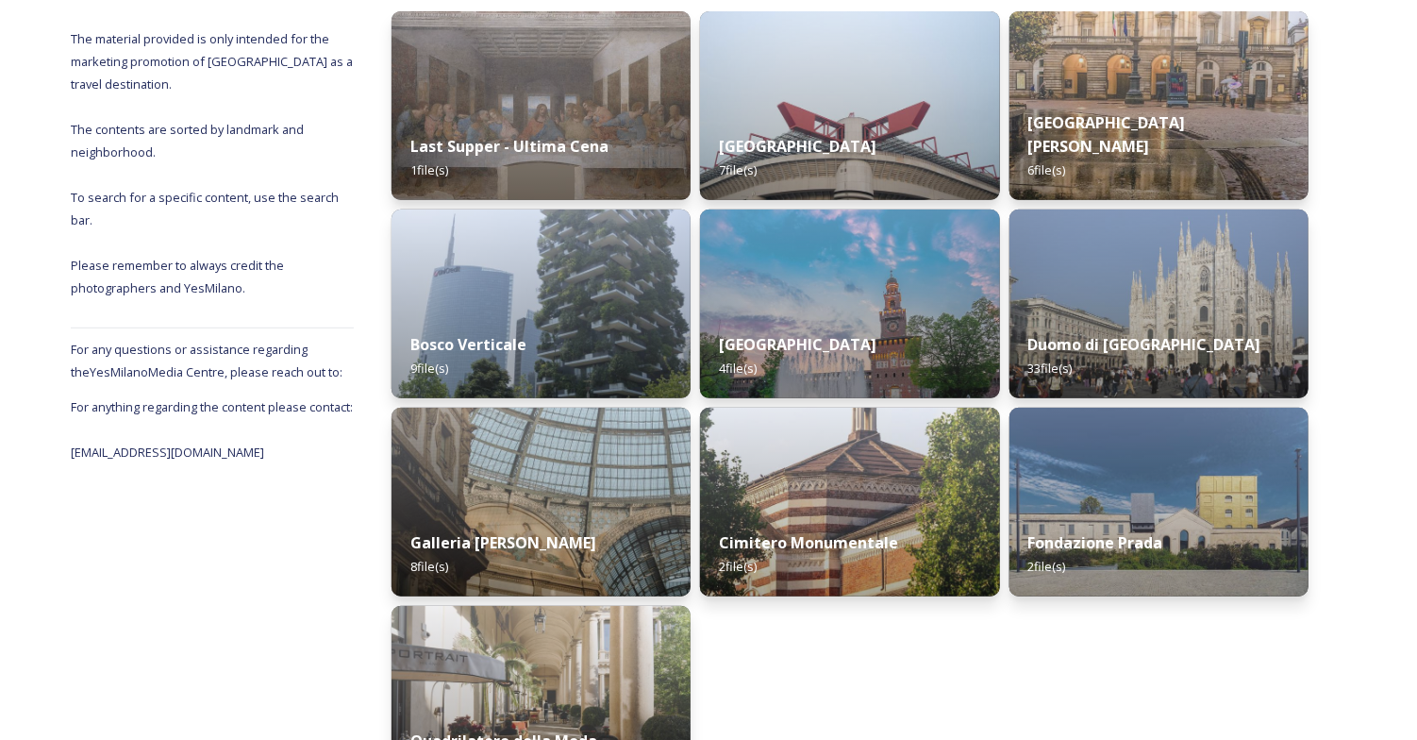
scroll to position [291, 0]
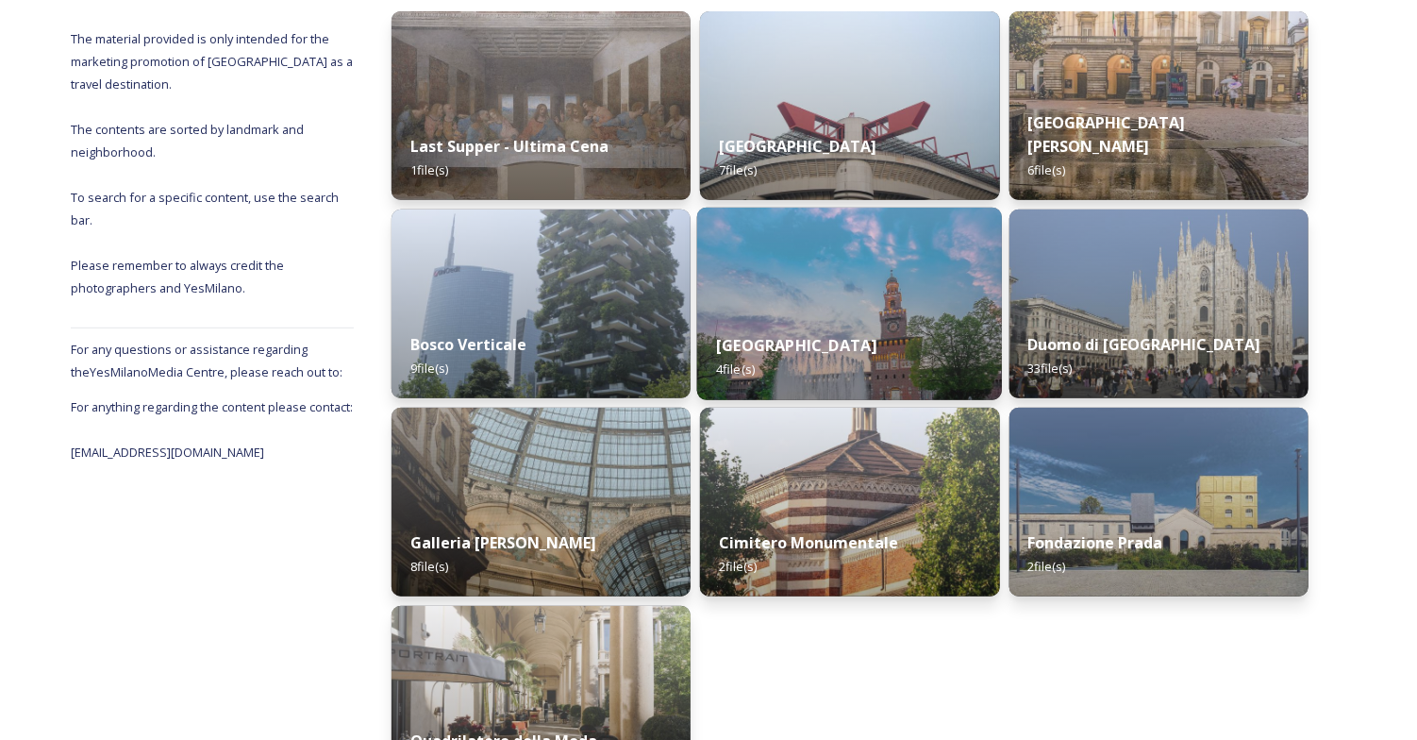
click at [873, 281] on img at bounding box center [850, 304] width 306 height 192
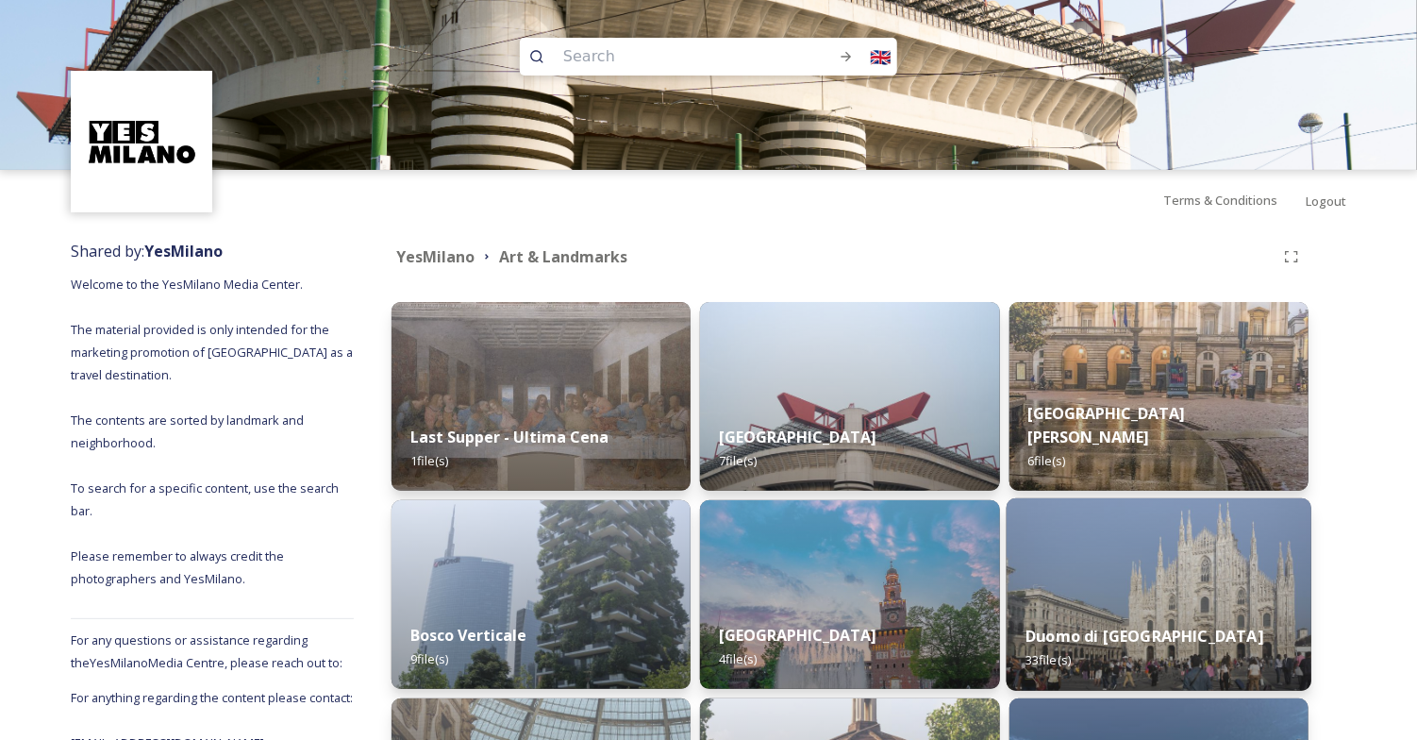
click at [1179, 543] on img at bounding box center [1158, 594] width 306 height 192
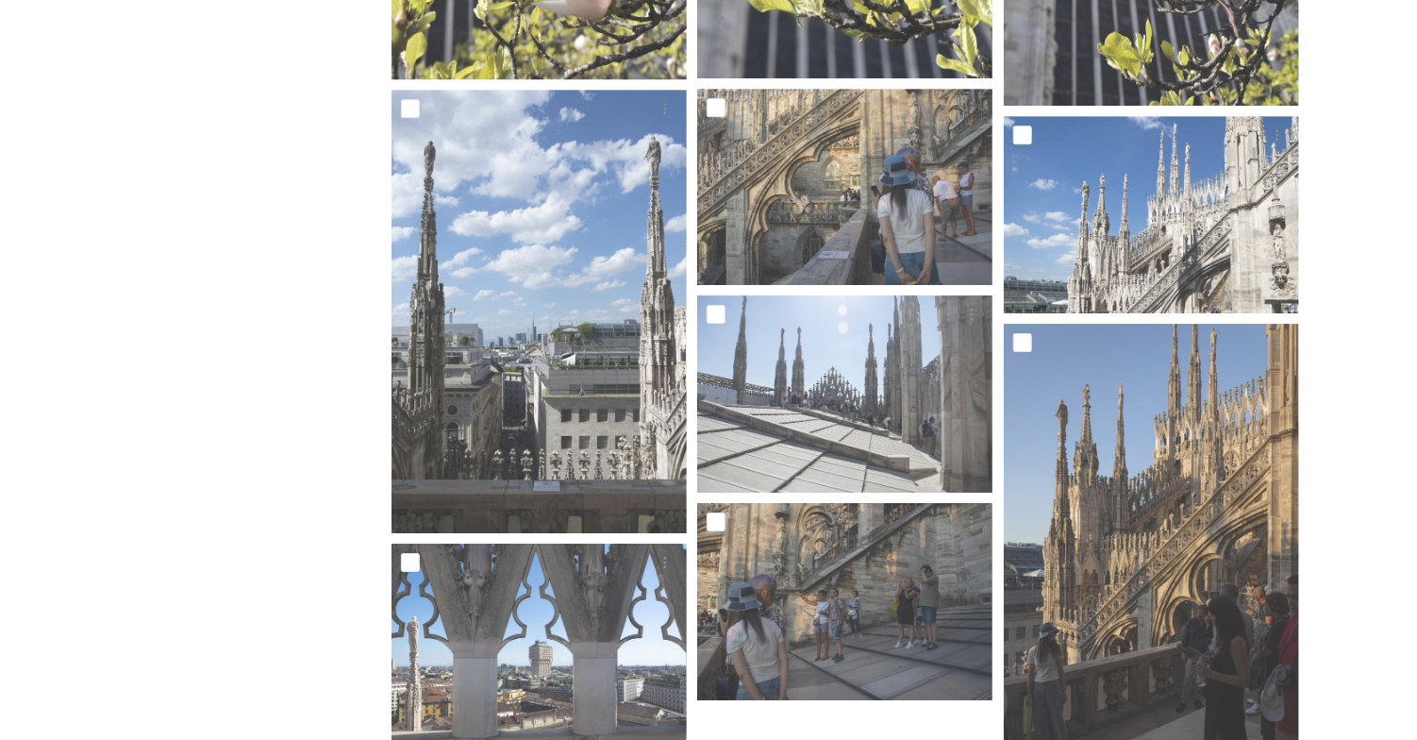
scroll to position [2918, 0]
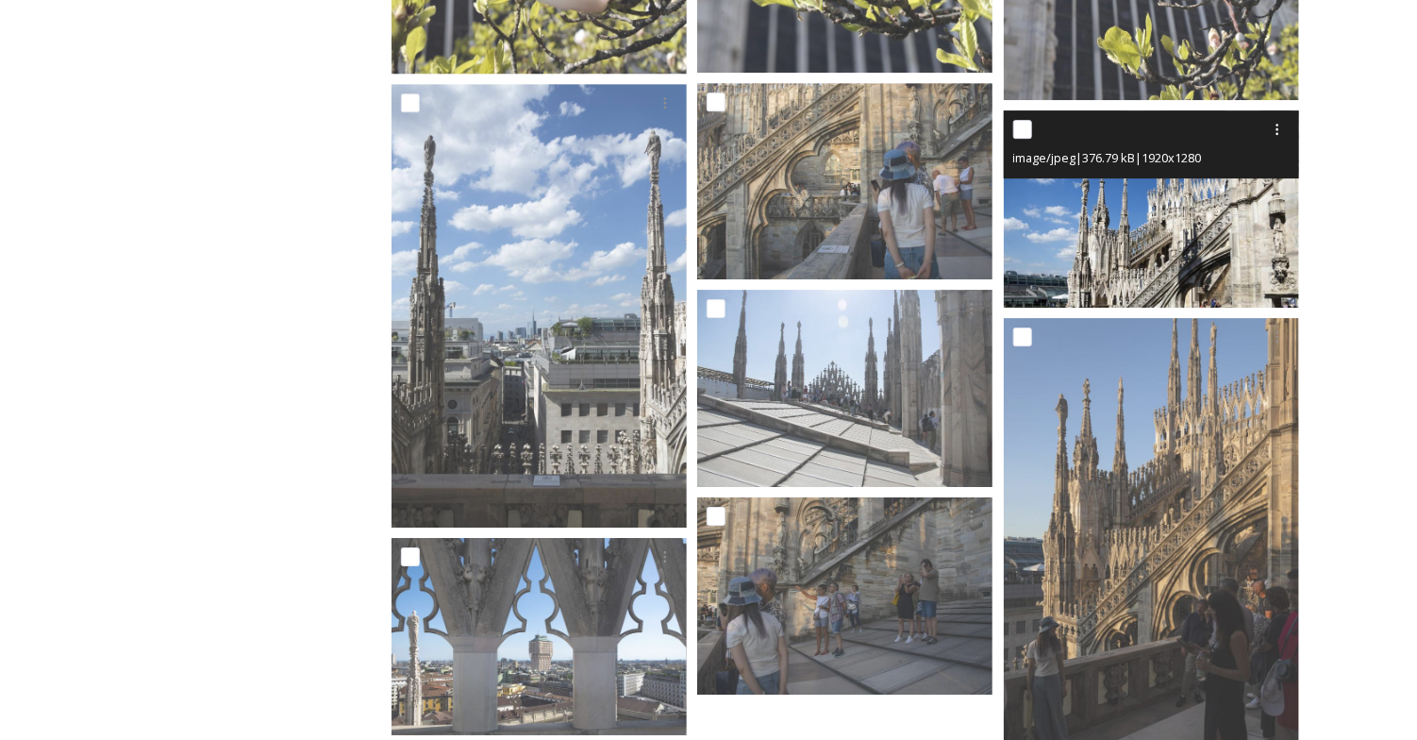
click at [1019, 126] on input "checkbox" at bounding box center [1022, 129] width 19 height 19
checkbox input "true"
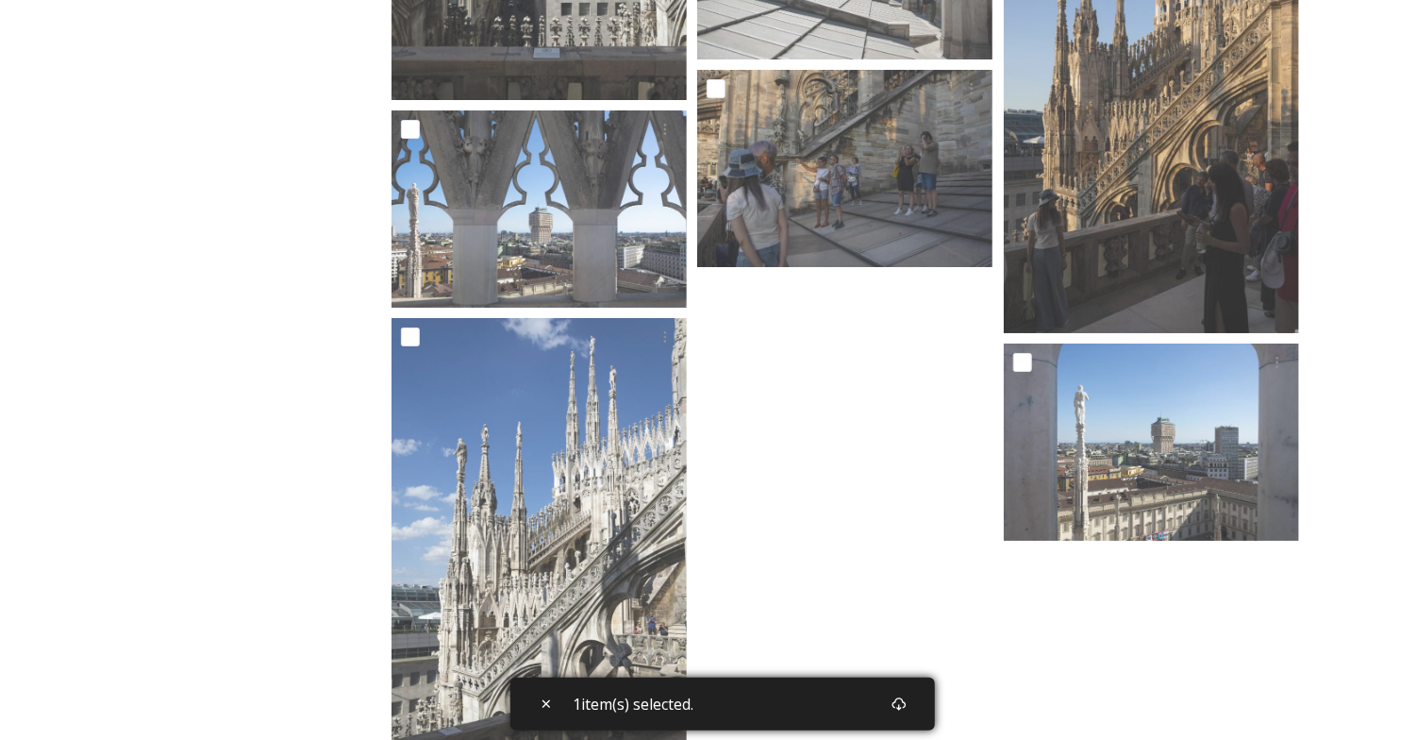
scroll to position [3407, 0]
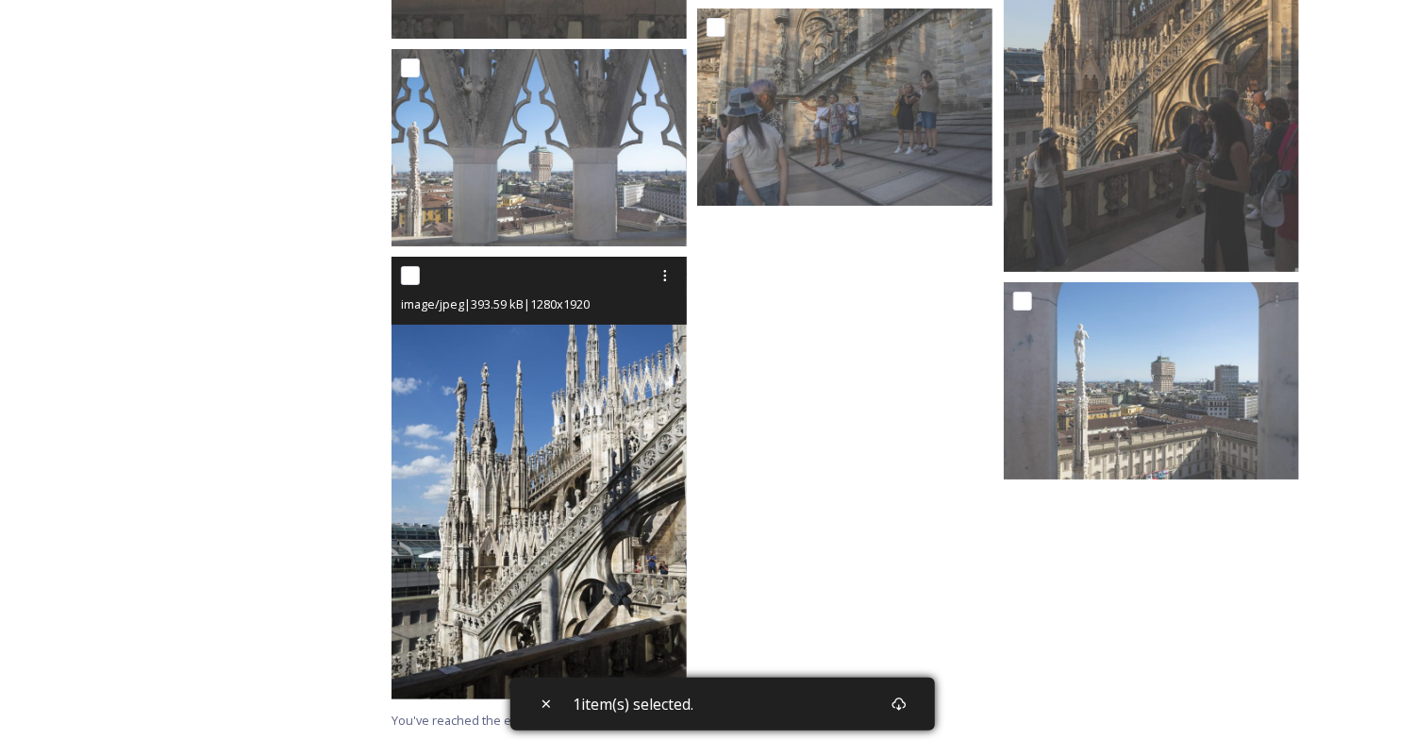
click at [415, 272] on input "checkbox" at bounding box center [410, 275] width 19 height 19
checkbox input "true"
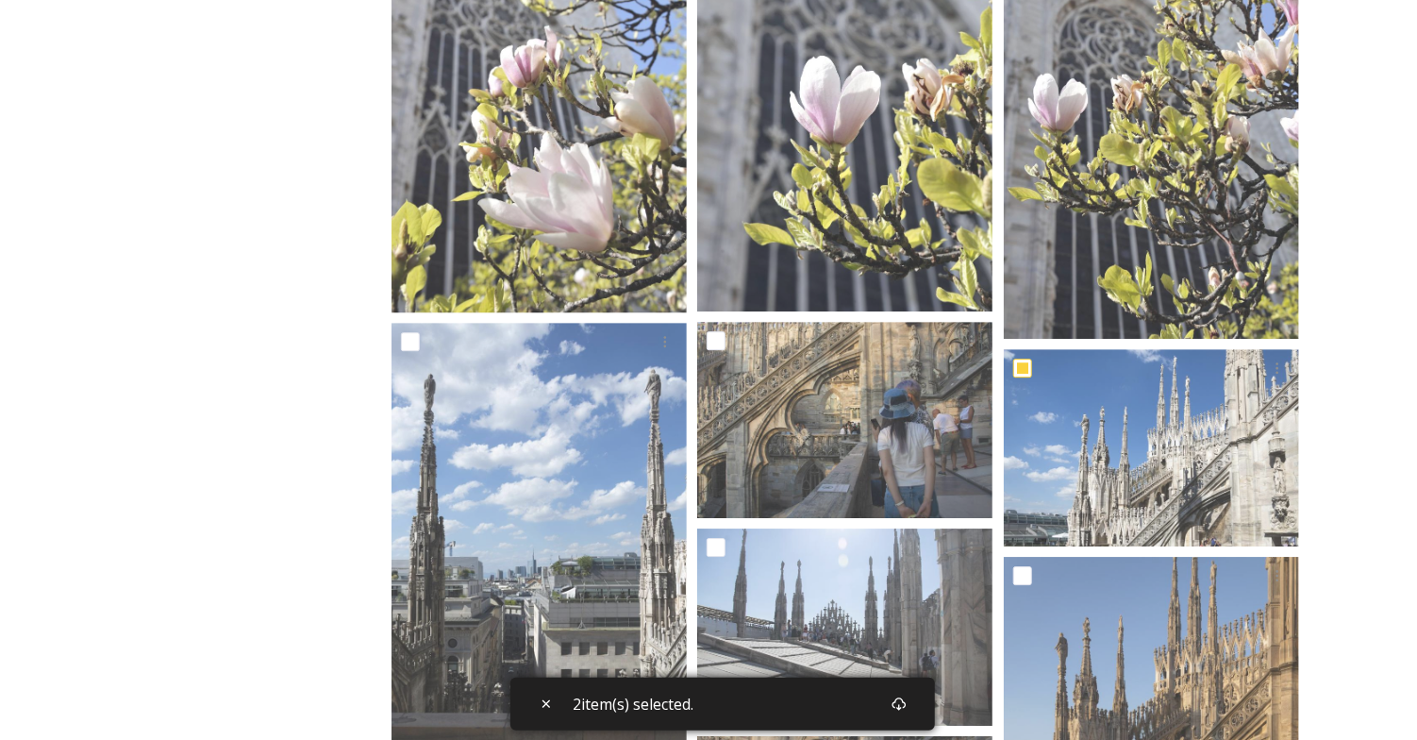
scroll to position [2684, 0]
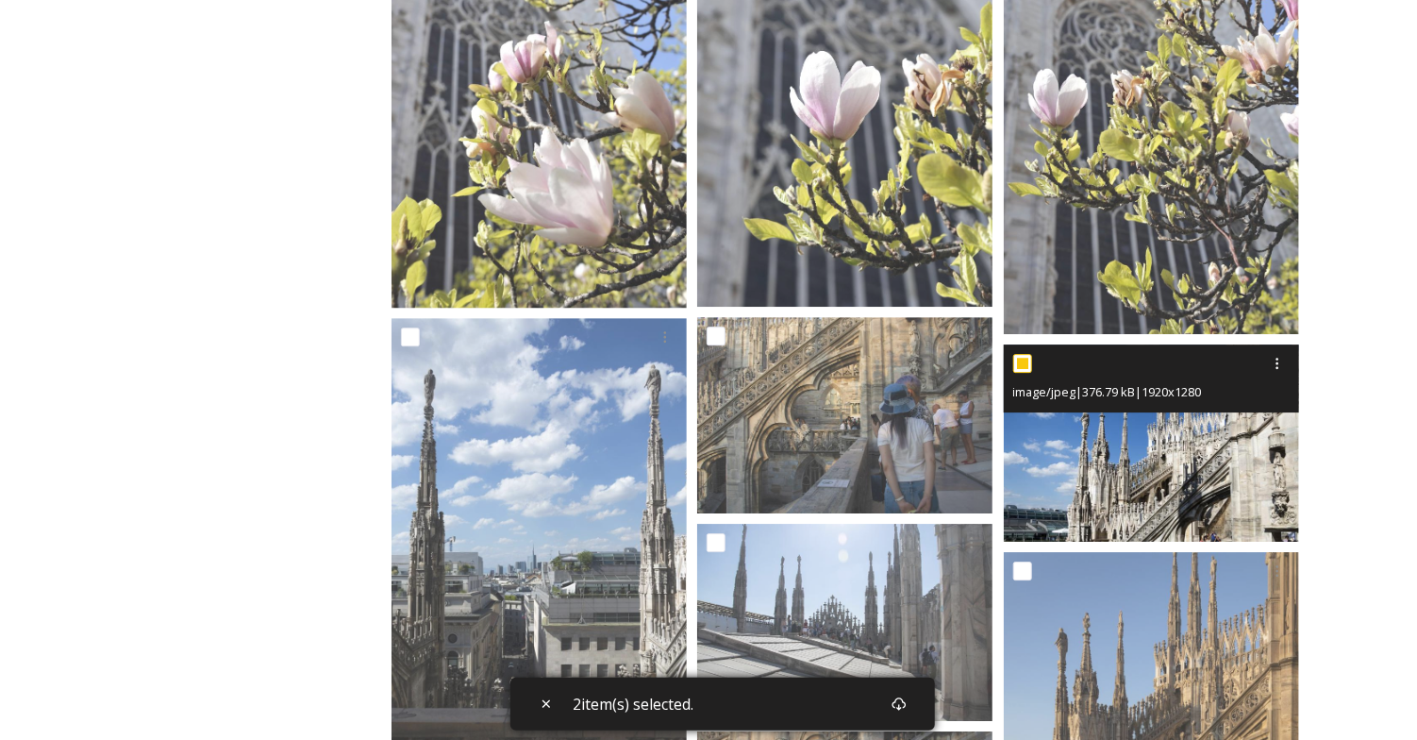
click at [1020, 365] on input "checkbox" at bounding box center [1022, 363] width 19 height 19
checkbox input "false"
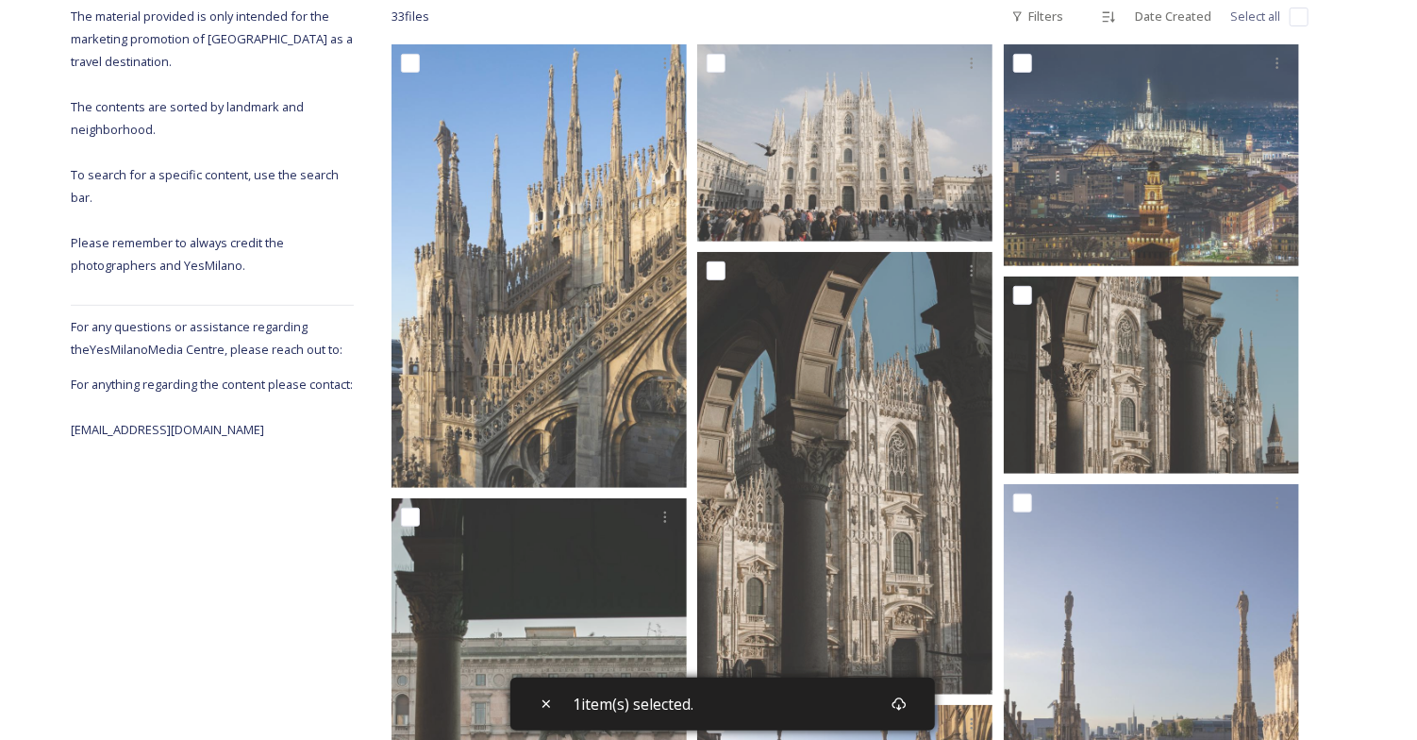
scroll to position [287, 0]
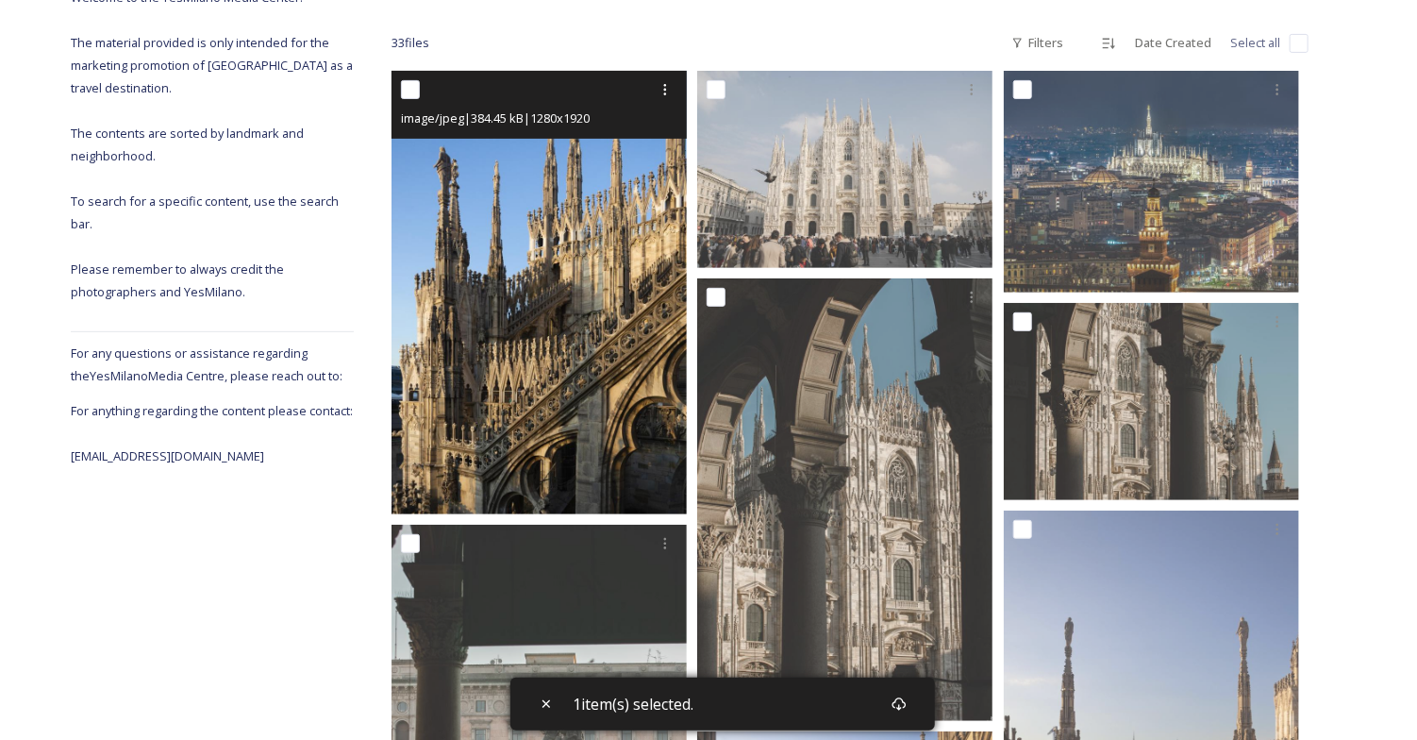
click at [411, 91] on input "checkbox" at bounding box center [410, 89] width 19 height 19
checkbox input "true"
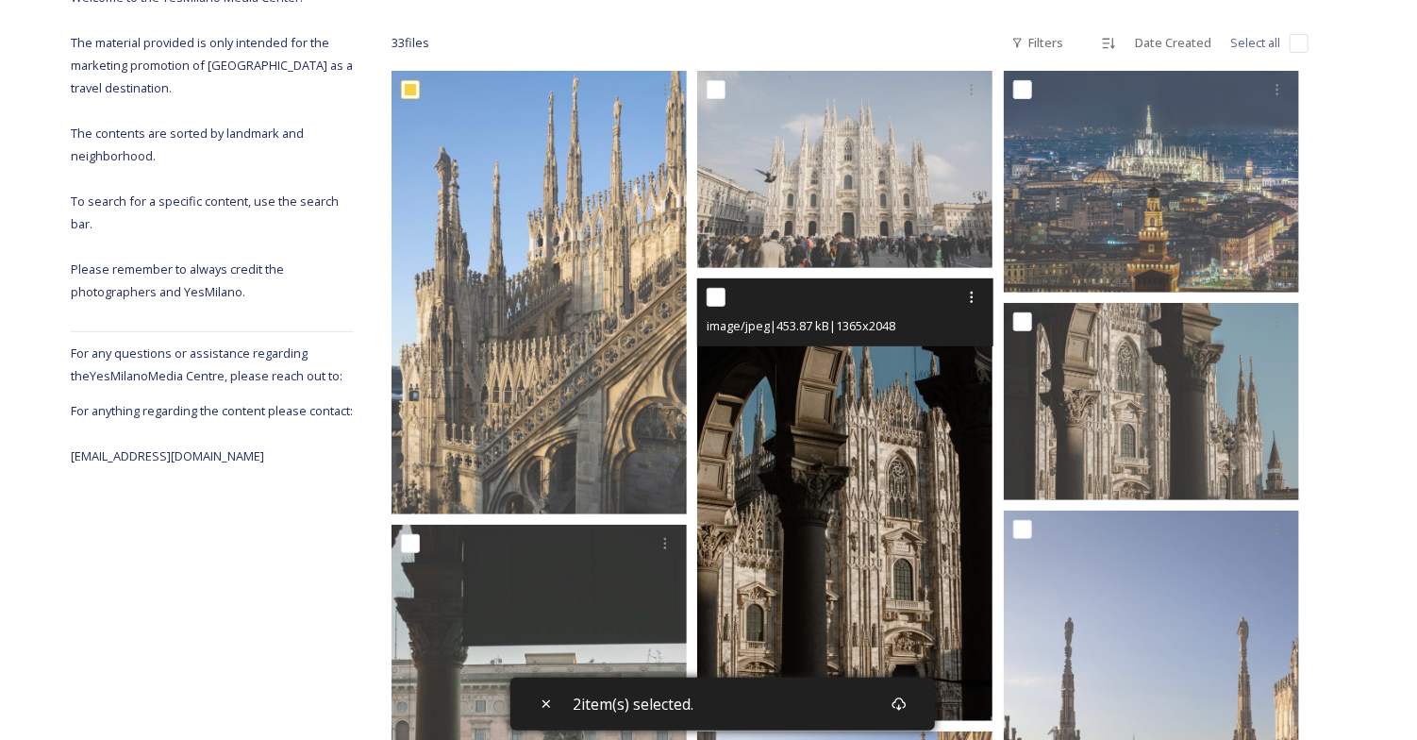
click at [717, 284] on div at bounding box center [846, 297] width 281 height 34
click at [707, 294] on input "checkbox" at bounding box center [715, 297] width 19 height 19
checkbox input "true"
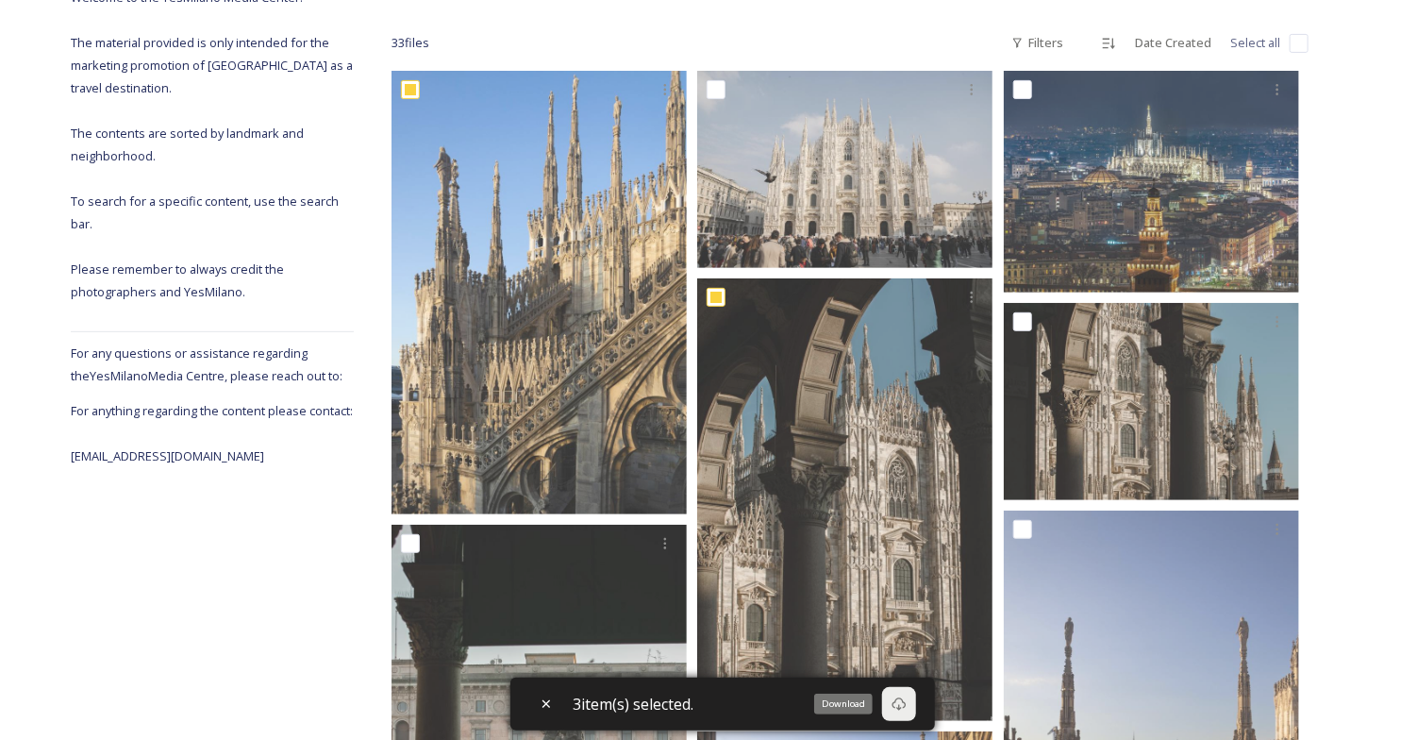
click at [901, 697] on icon at bounding box center [898, 703] width 15 height 15
checkbox input "true"
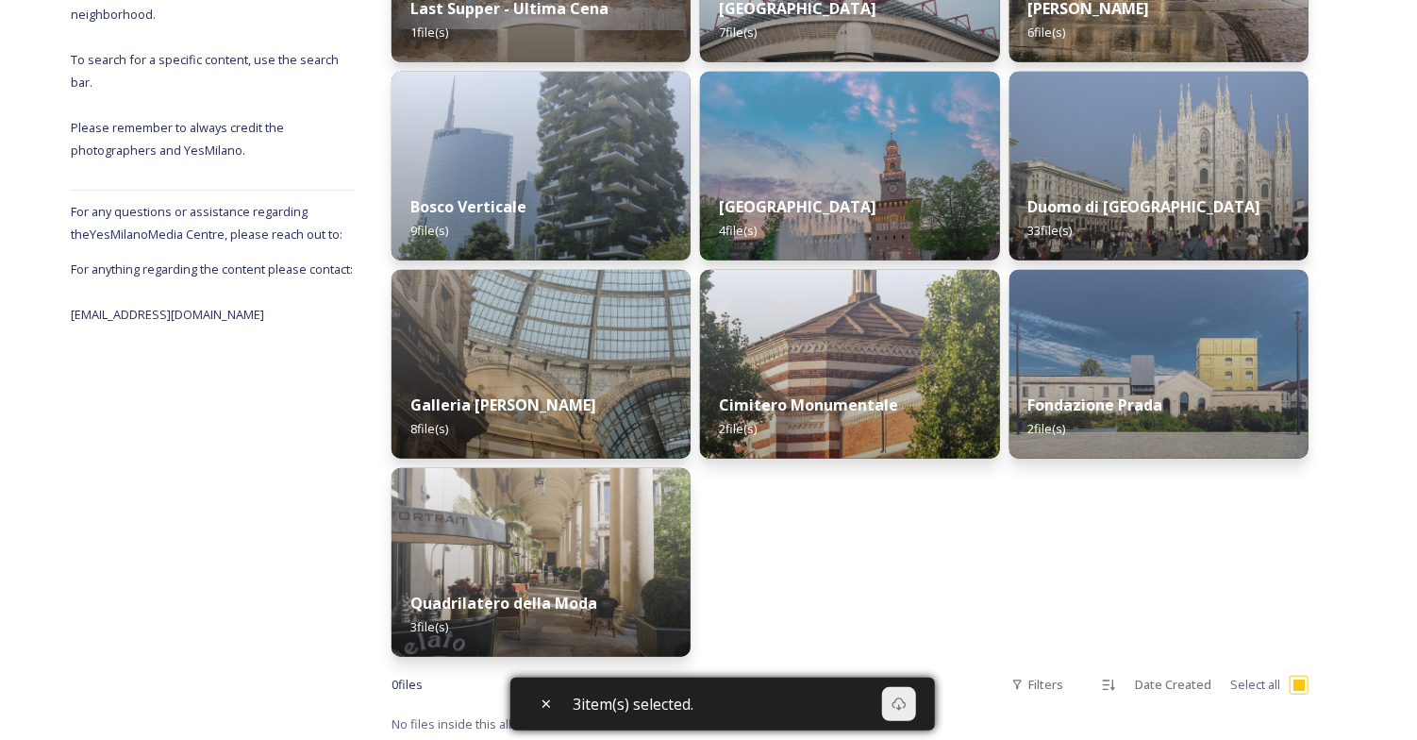
scroll to position [433, 0]
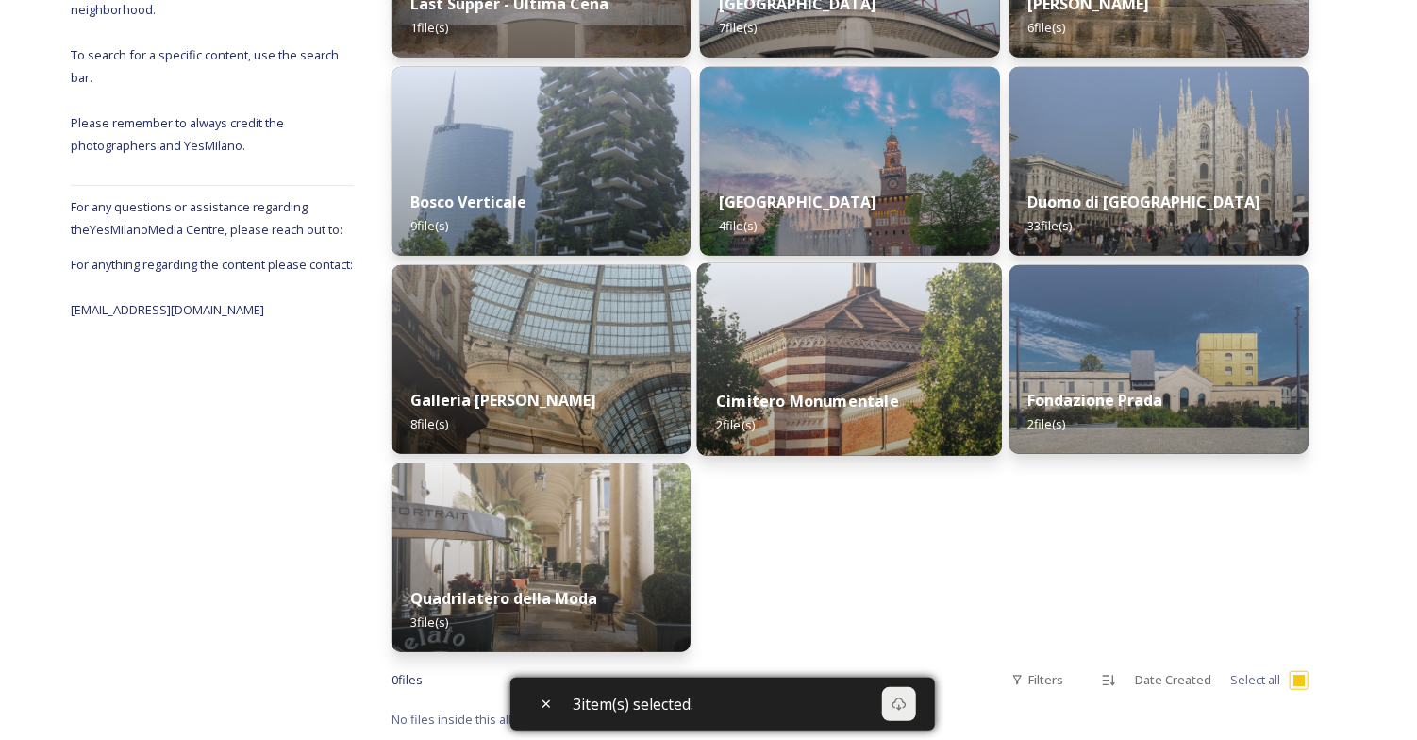
click at [884, 374] on div "Cimitero Monumentale 2 file(s)" at bounding box center [850, 413] width 306 height 86
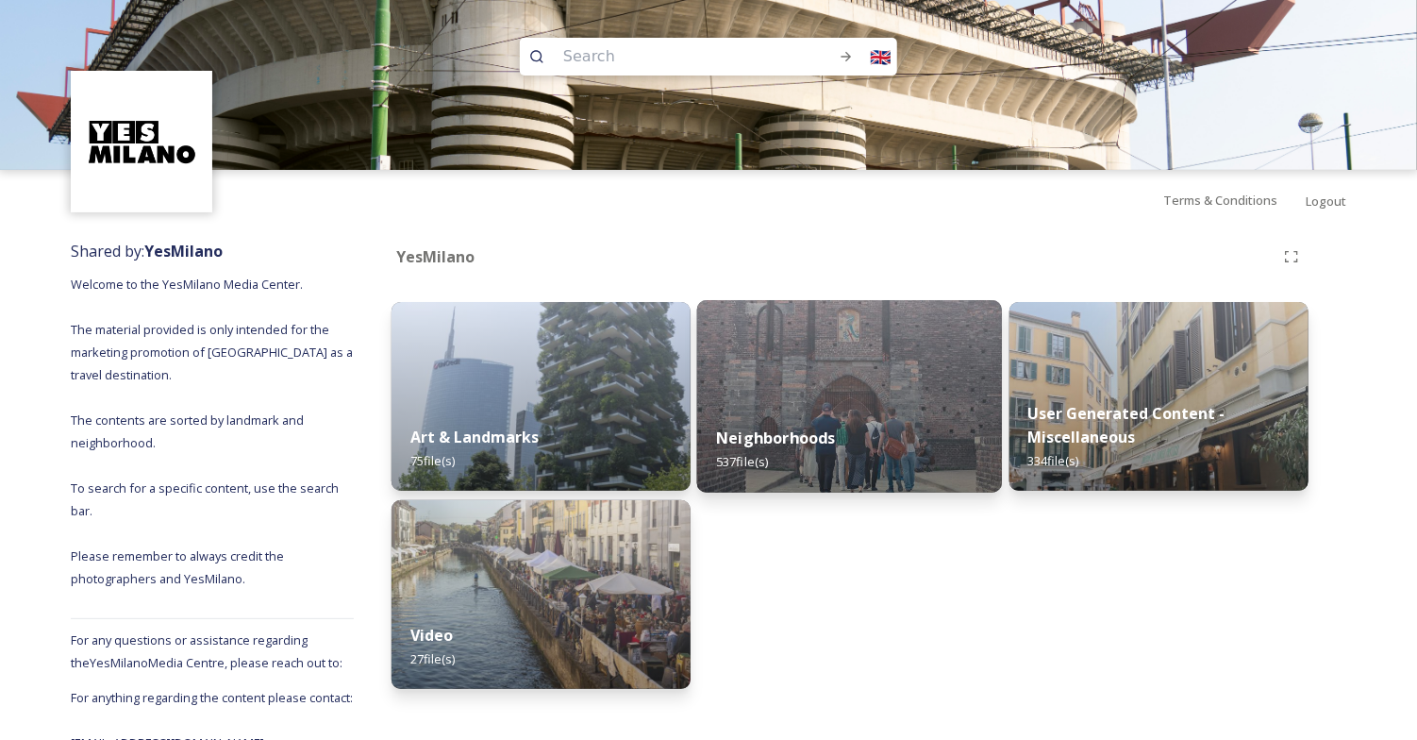
click at [888, 418] on div "Neighborhoods 537 file(s)" at bounding box center [850, 450] width 306 height 86
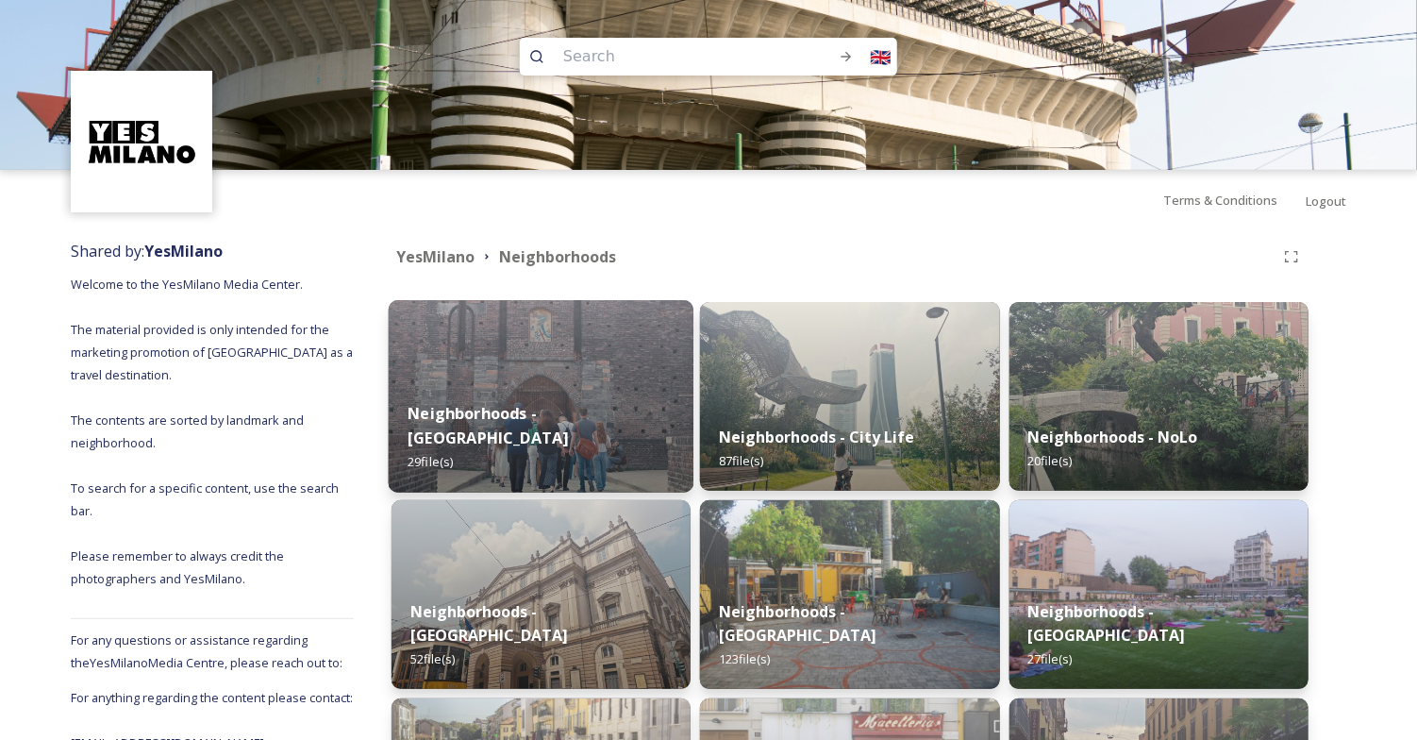
click at [551, 357] on img at bounding box center [542, 396] width 306 height 192
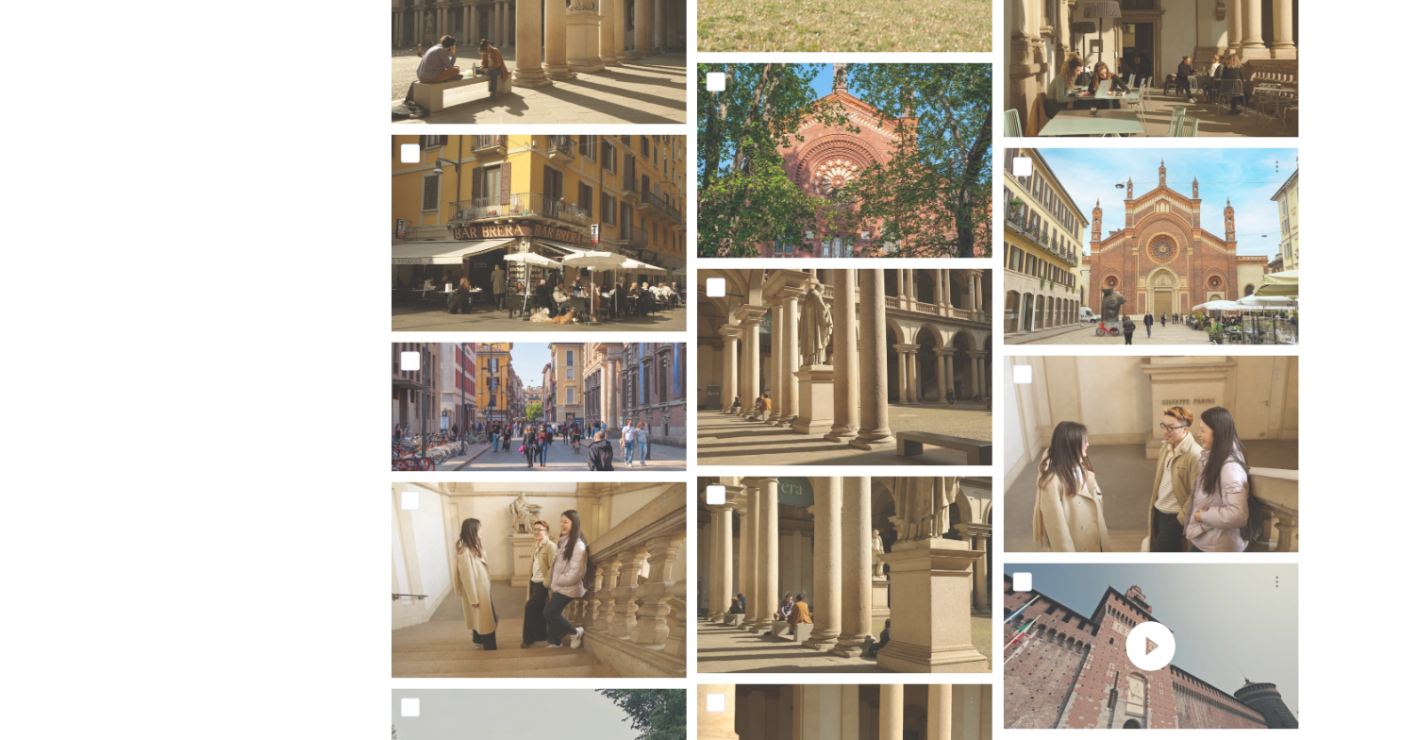
scroll to position [1454, 0]
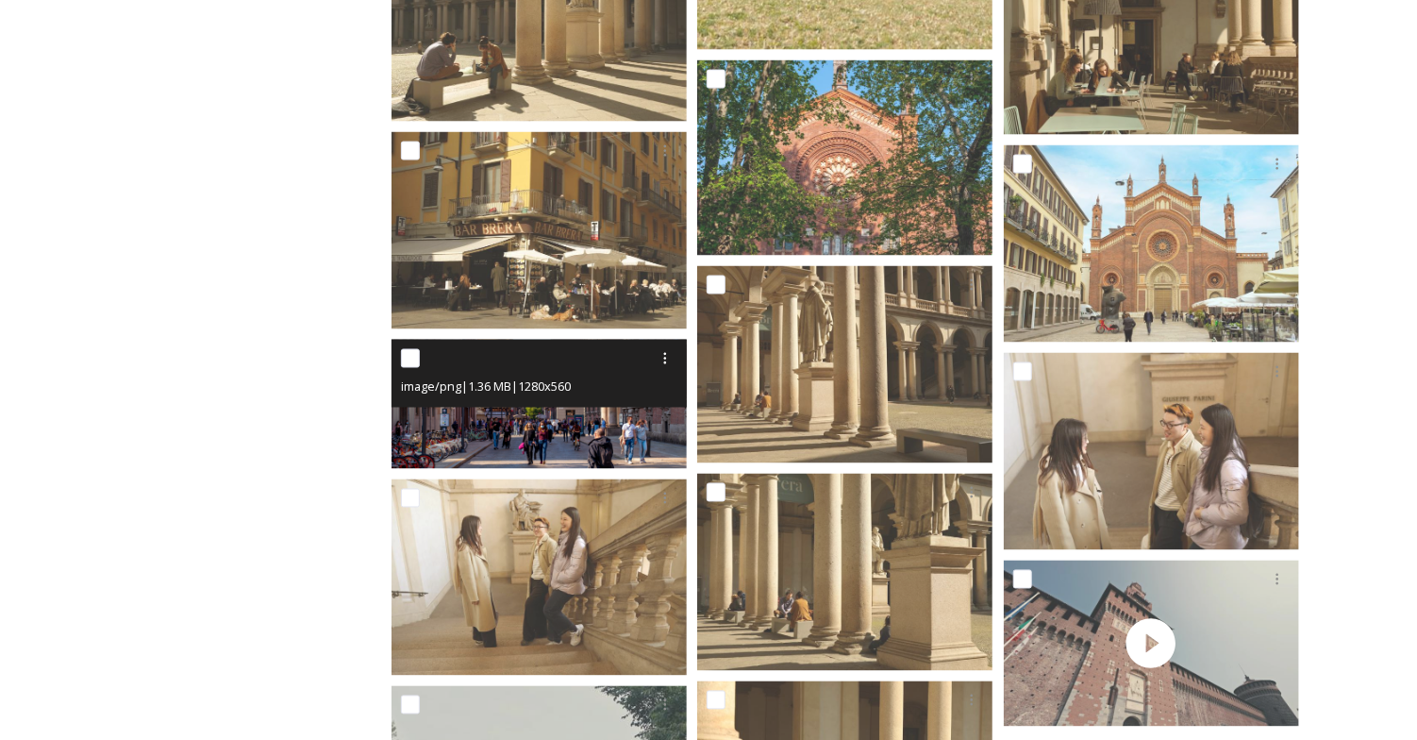
click at [408, 352] on input "checkbox" at bounding box center [410, 358] width 19 height 19
checkbox input "true"
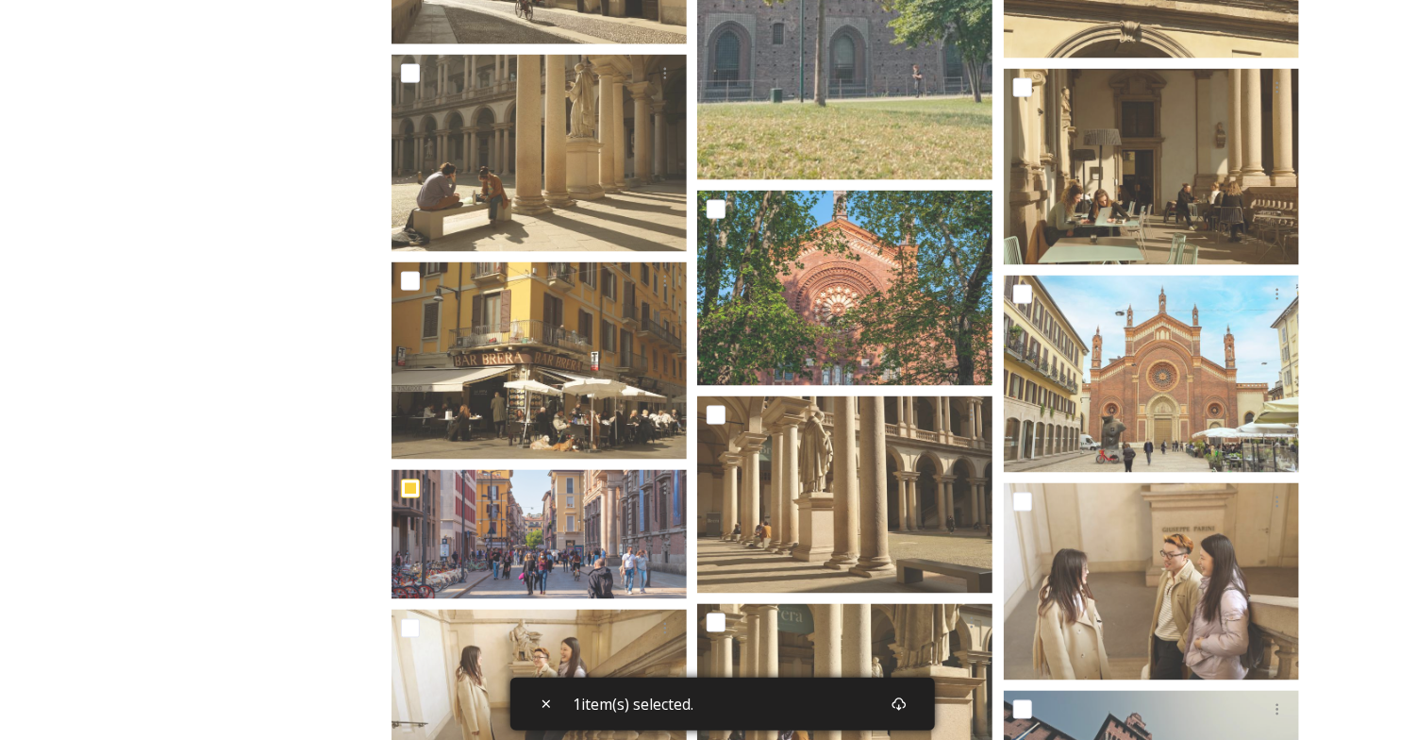
scroll to position [1309, 0]
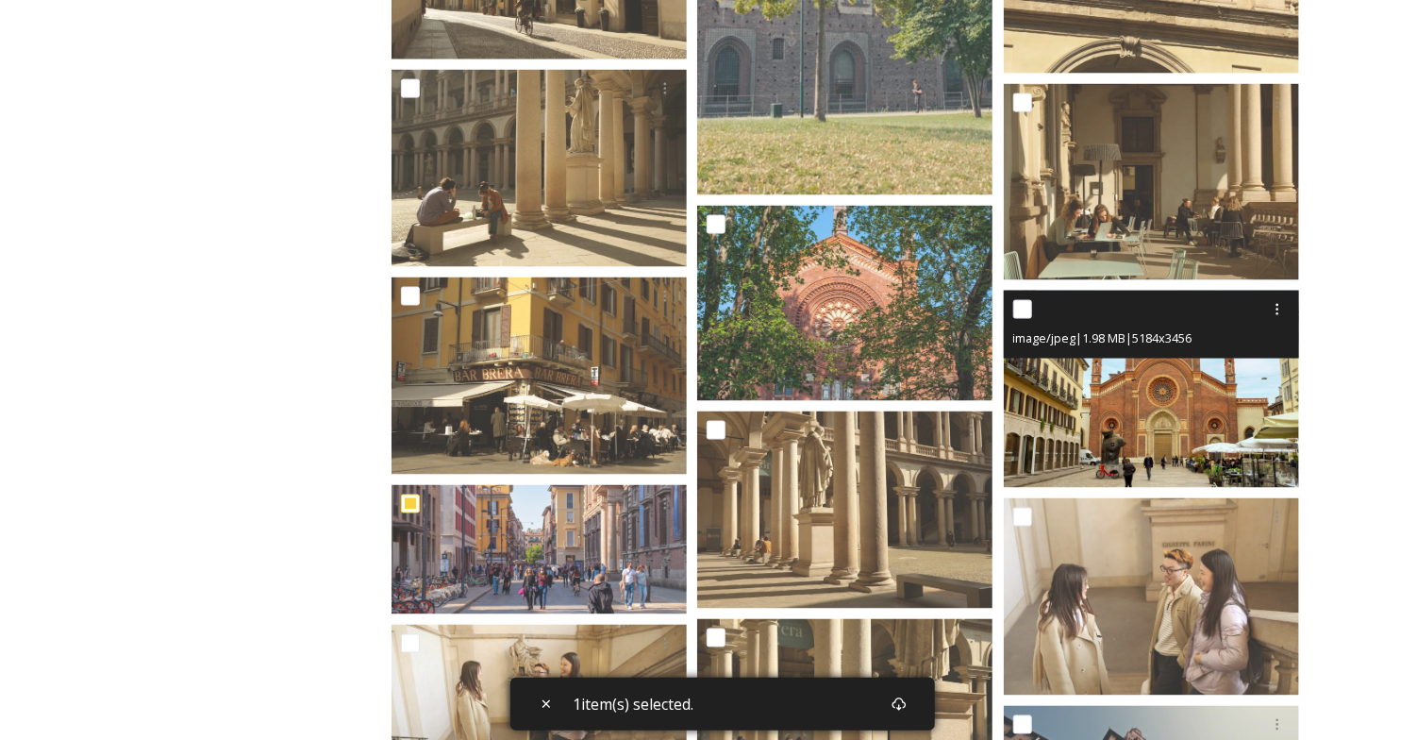
click at [1026, 307] on input "checkbox" at bounding box center [1022, 309] width 19 height 19
checkbox input "true"
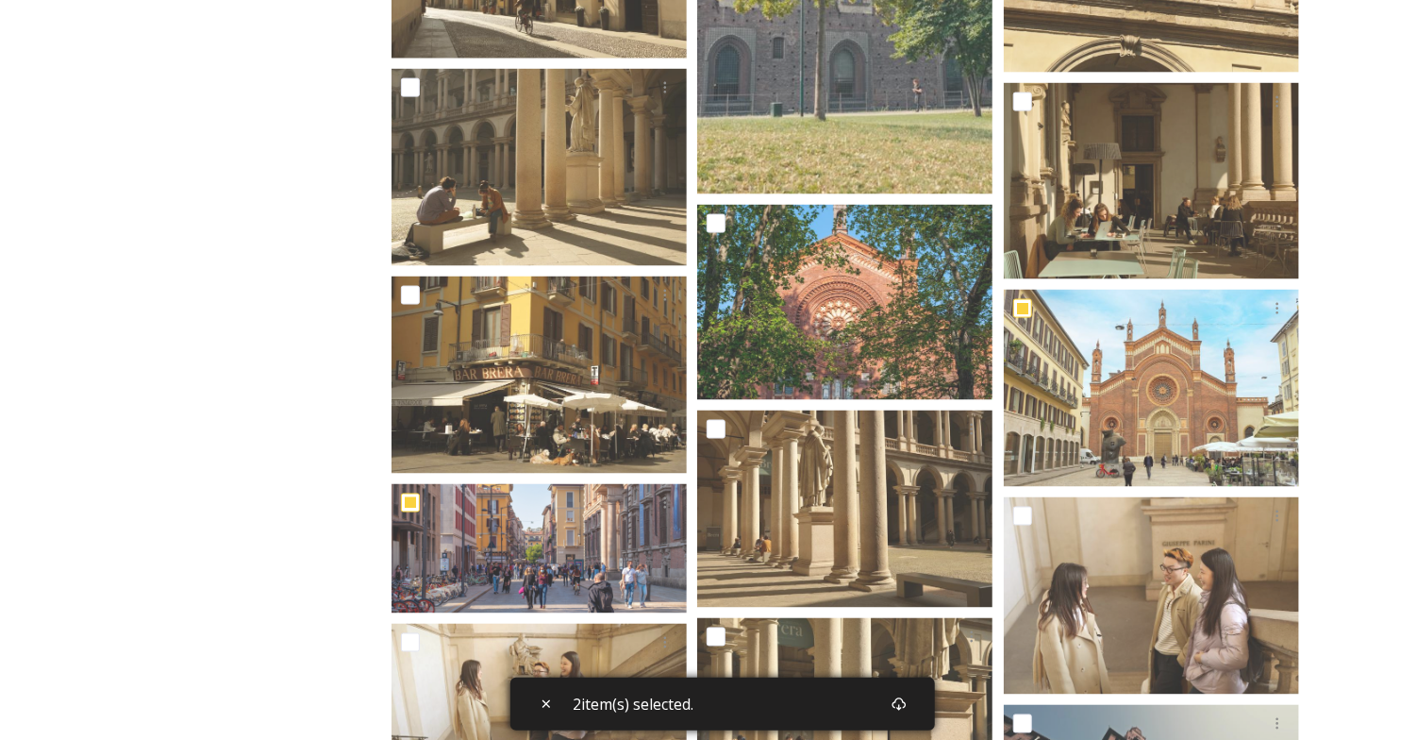
scroll to position [1342, 0]
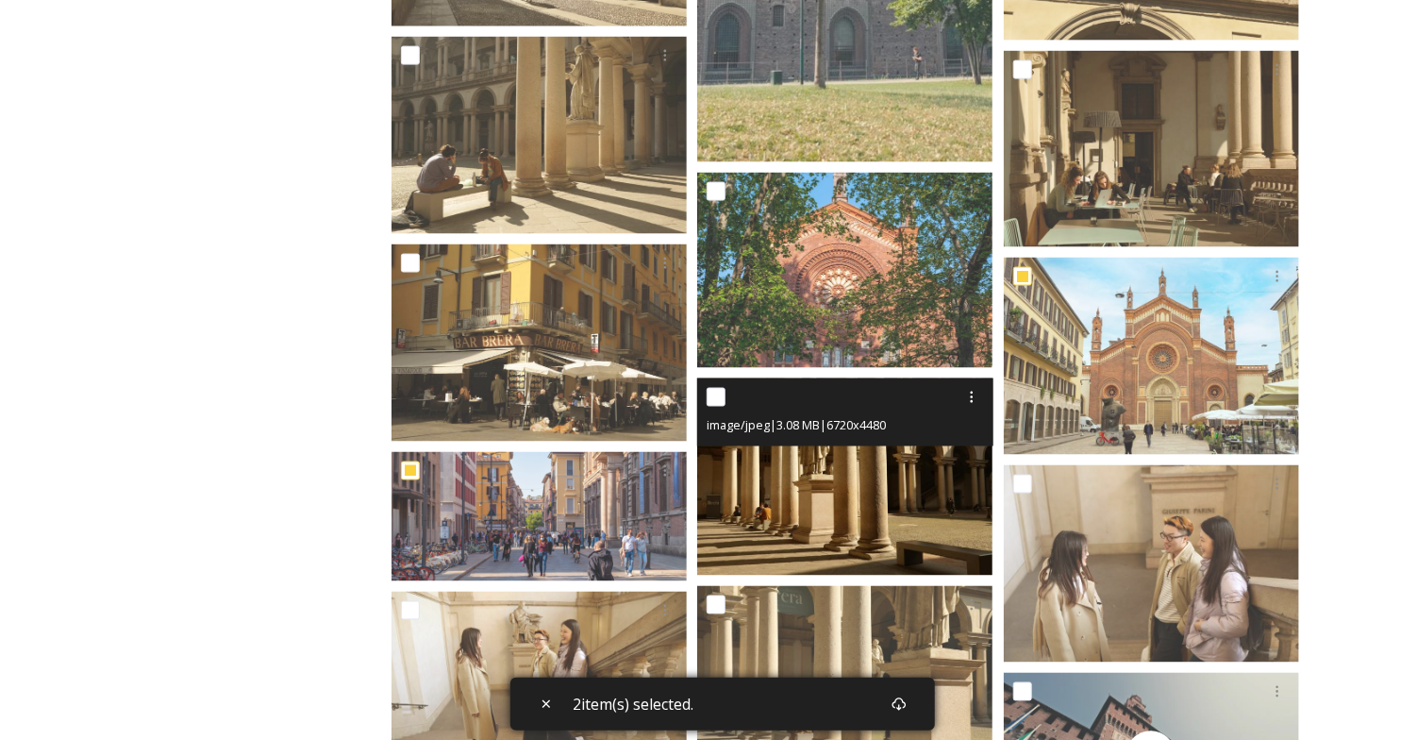
click at [718, 399] on input "checkbox" at bounding box center [715, 397] width 19 height 19
checkbox input "true"
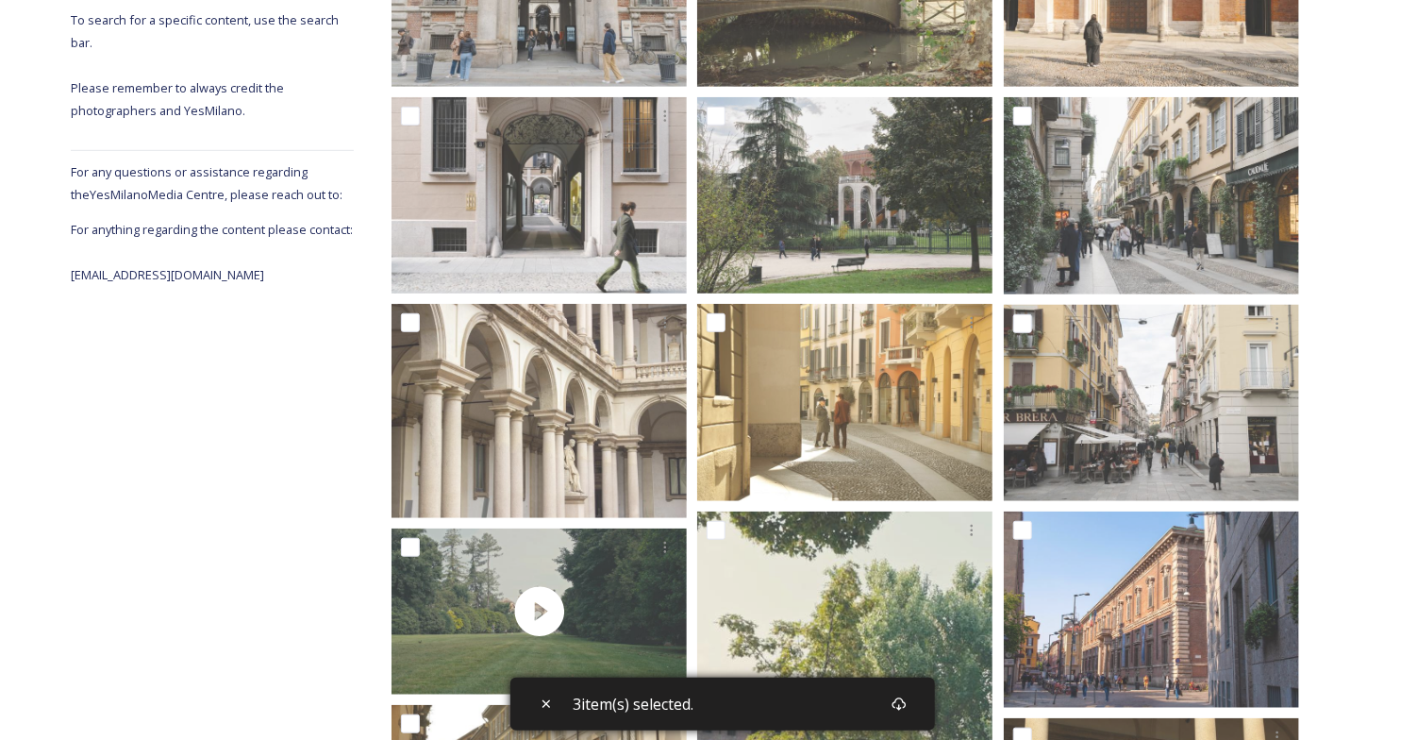
scroll to position [465, 0]
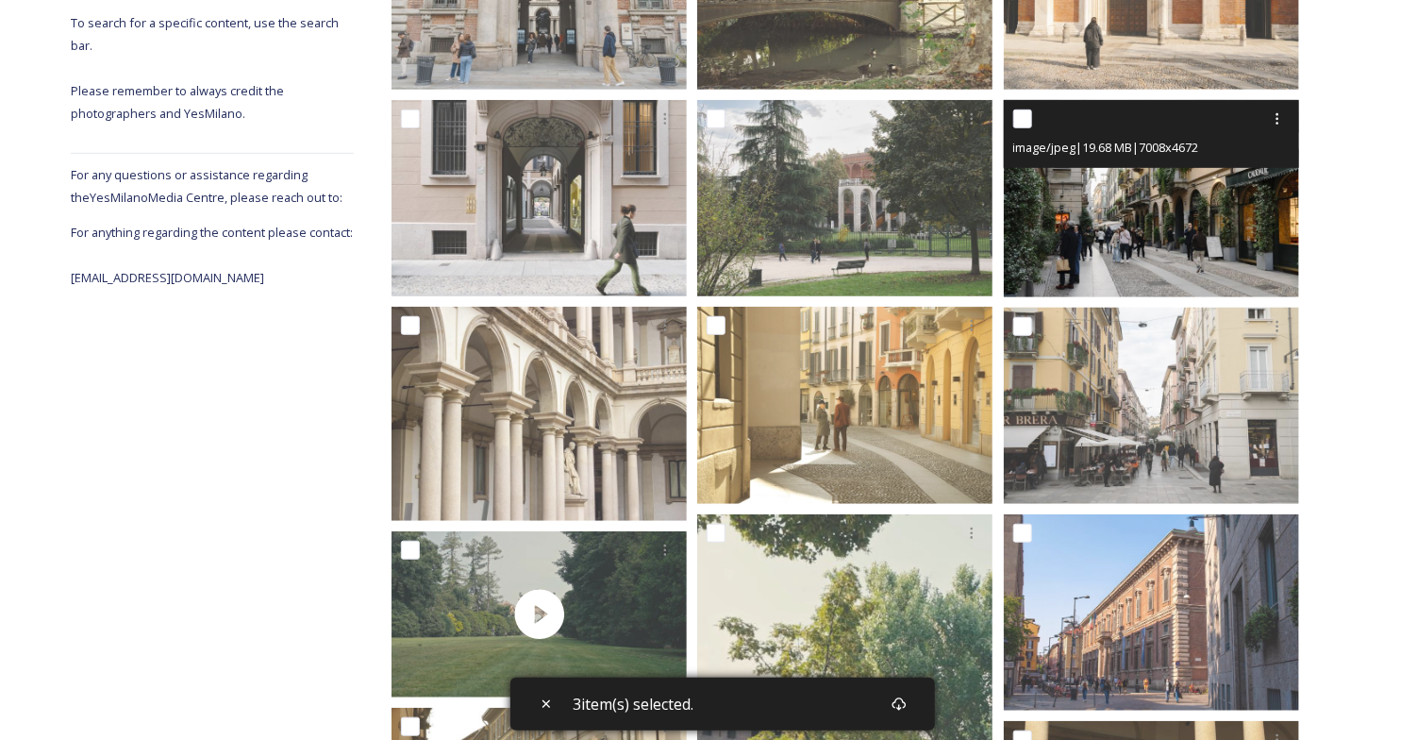
click at [1022, 118] on input "checkbox" at bounding box center [1022, 118] width 19 height 19
checkbox input "true"
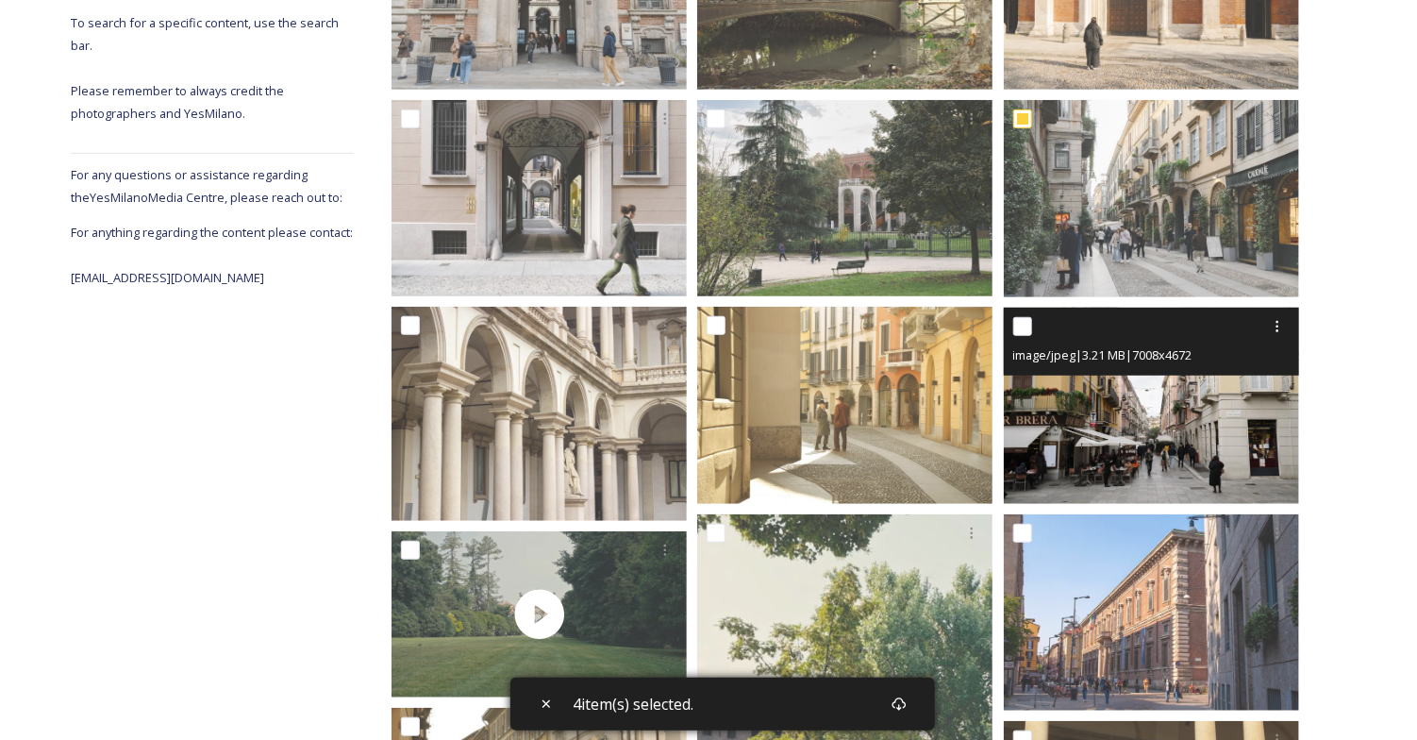
click at [1015, 324] on input "checkbox" at bounding box center [1022, 326] width 19 height 19
checkbox input "true"
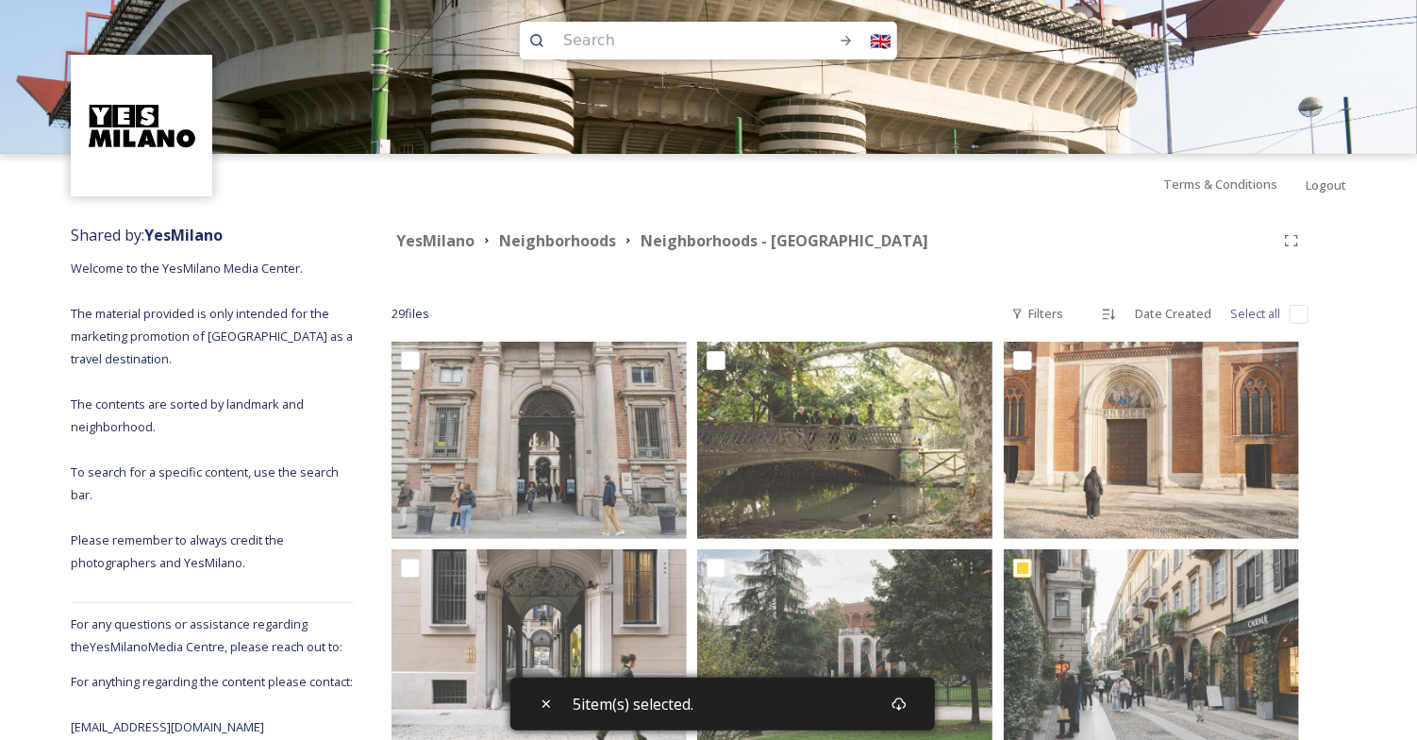
scroll to position [10, 0]
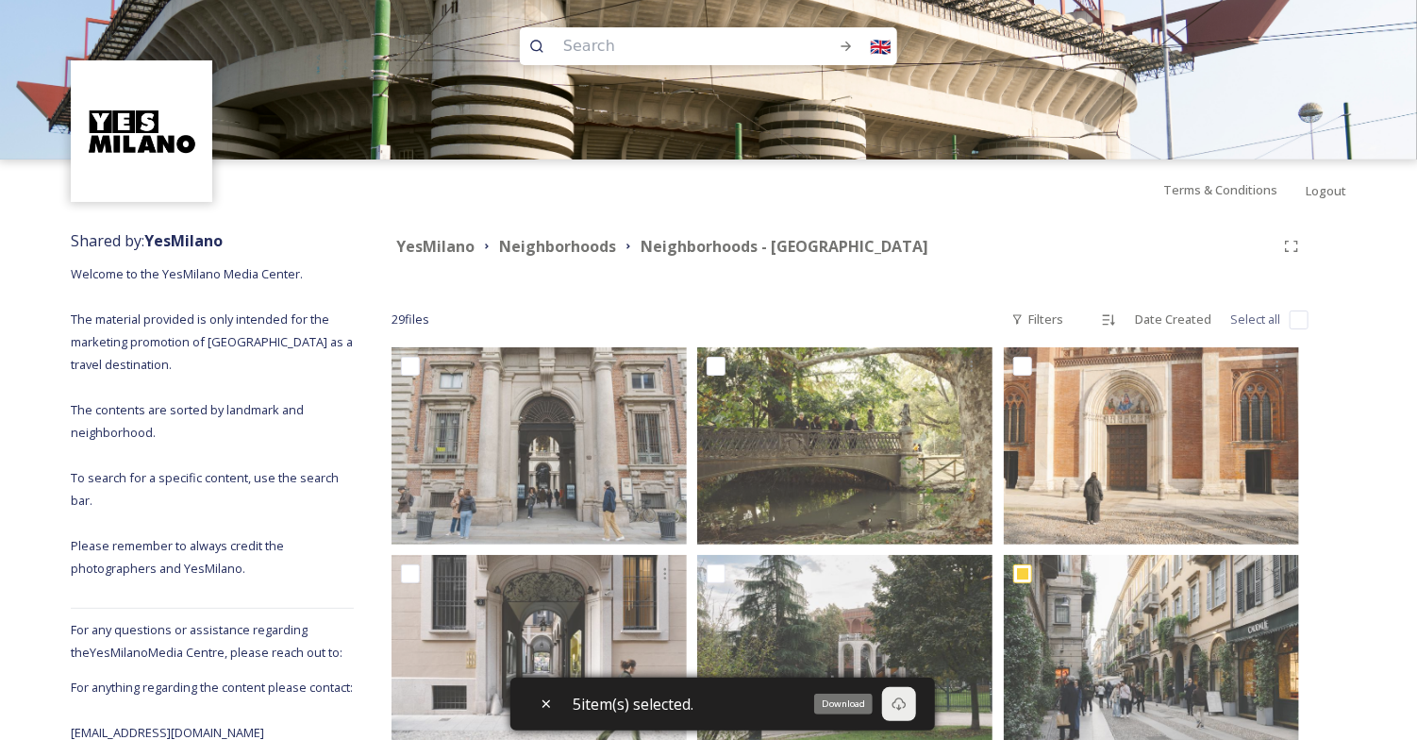
click at [901, 702] on icon at bounding box center [899, 703] width 14 height 13
checkbox input "true"
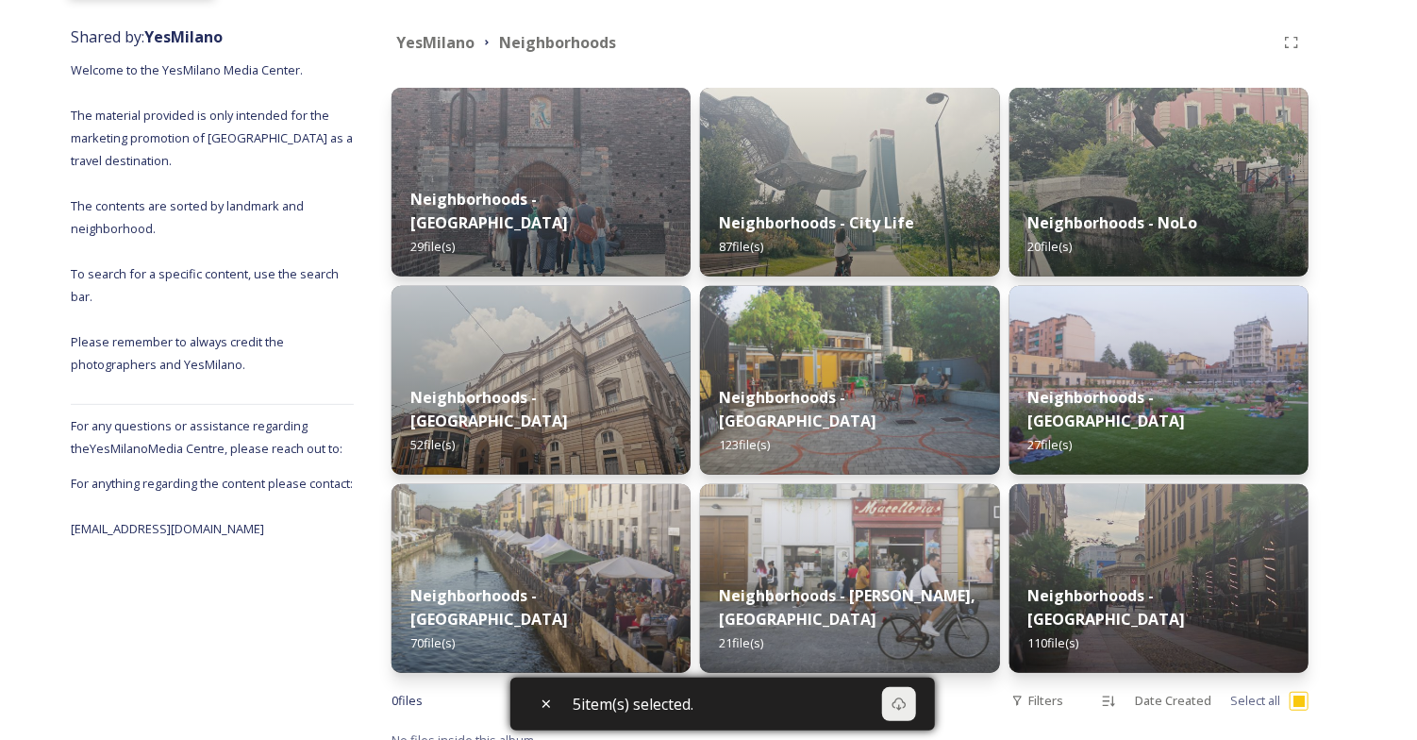
scroll to position [235, 0]
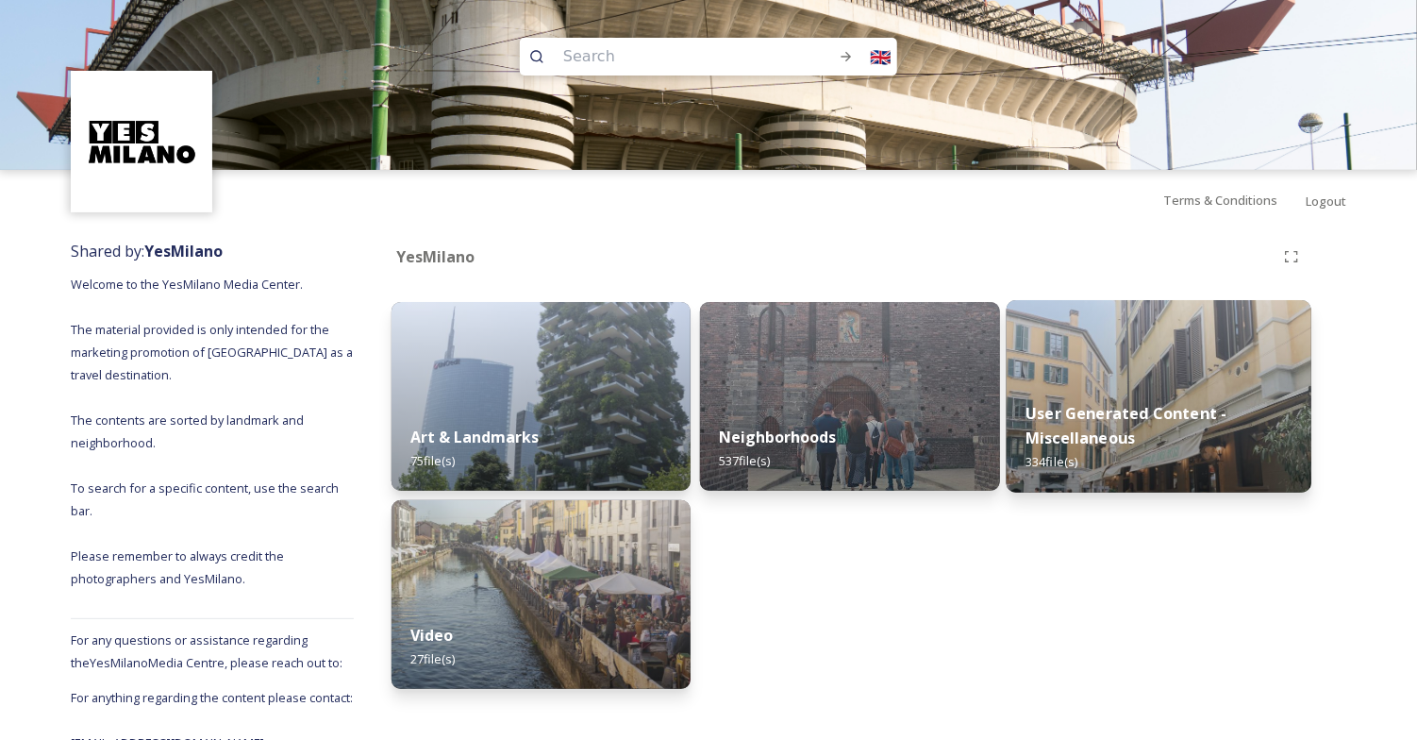
click at [1132, 377] on img at bounding box center [1158, 396] width 306 height 192
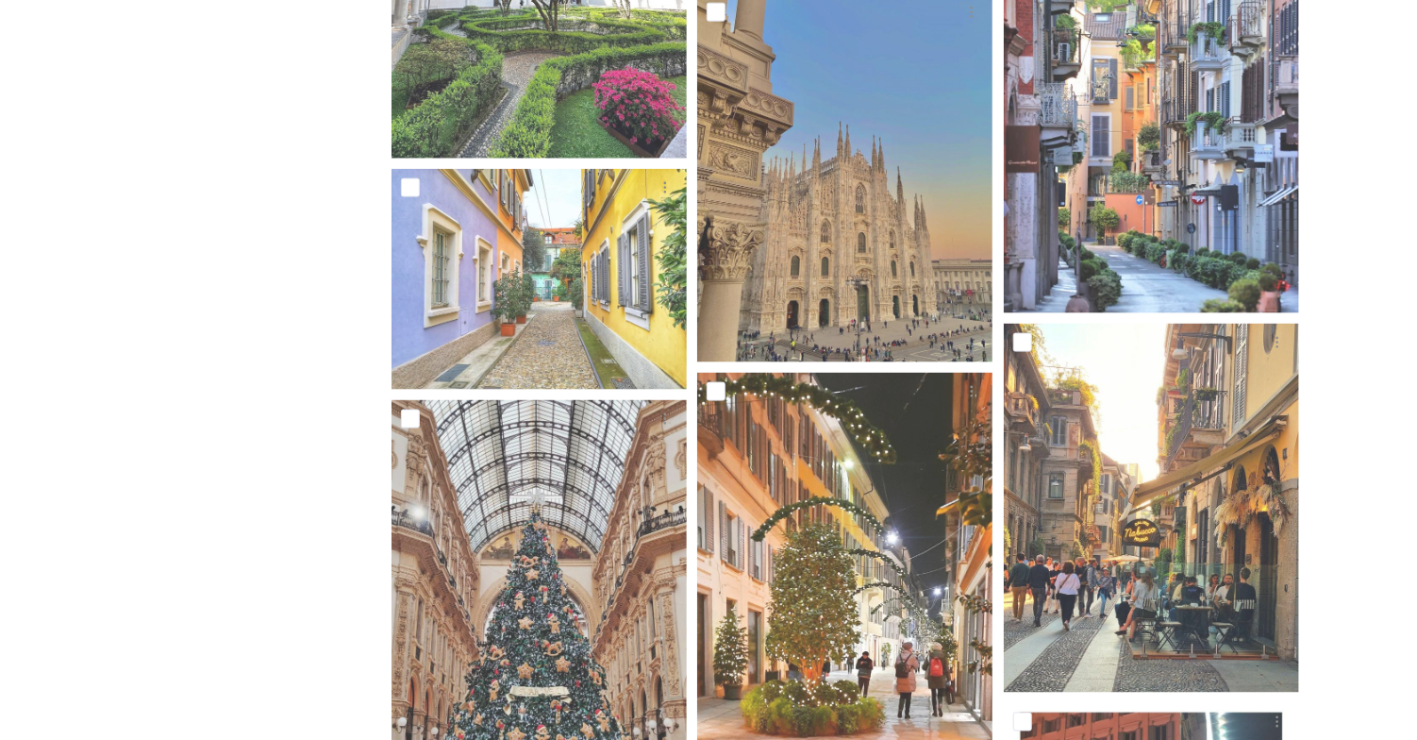
scroll to position [4570, 0]
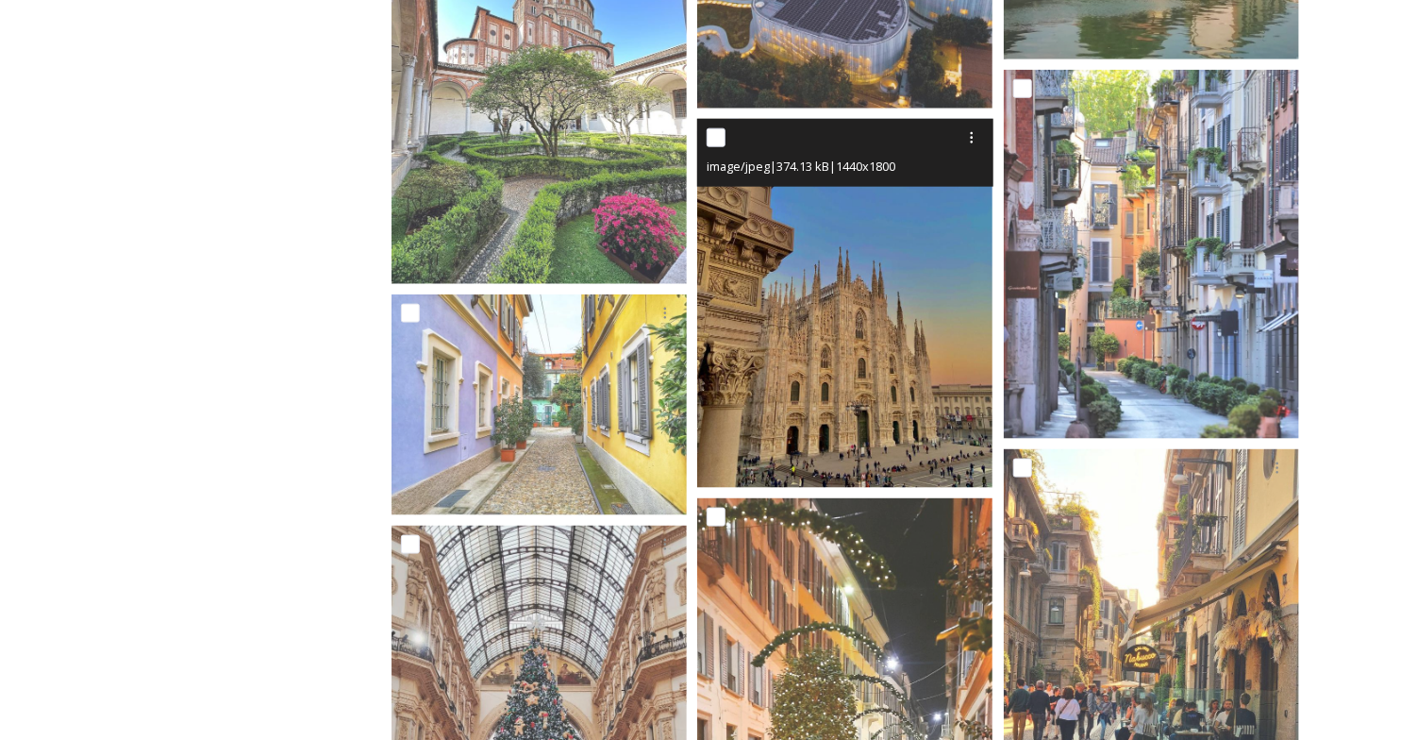
click at [718, 139] on input "checkbox" at bounding box center [715, 137] width 19 height 19
checkbox input "true"
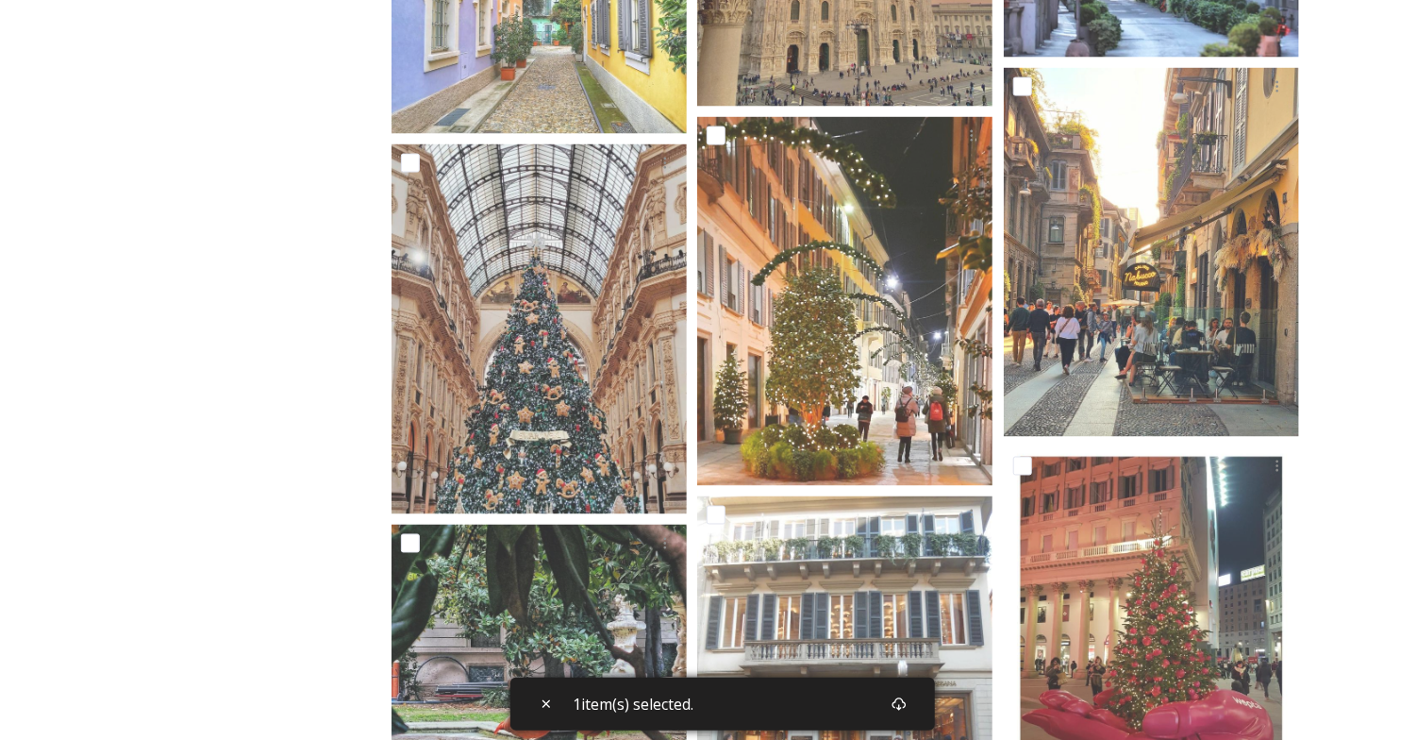
scroll to position [4885, 0]
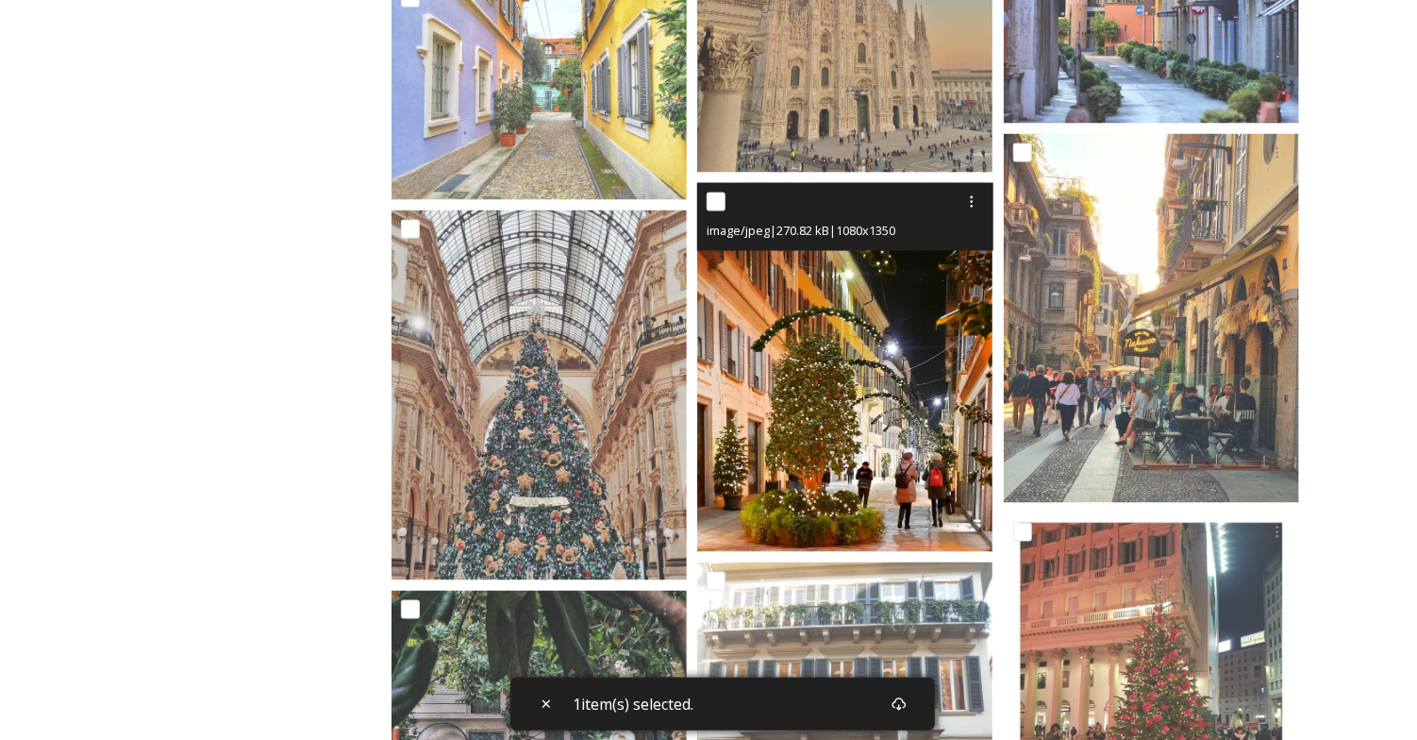
click at [726, 199] on div at bounding box center [846, 202] width 281 height 34
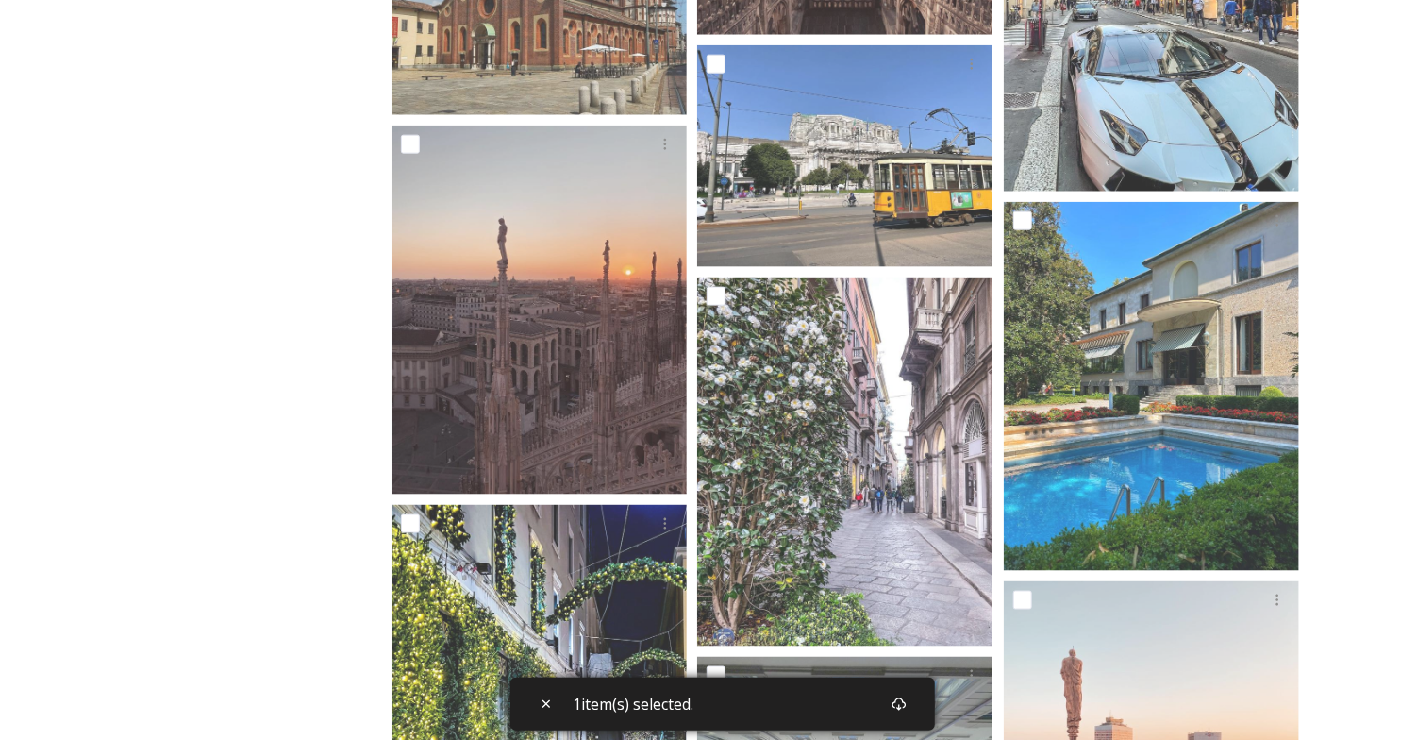
scroll to position [0, 0]
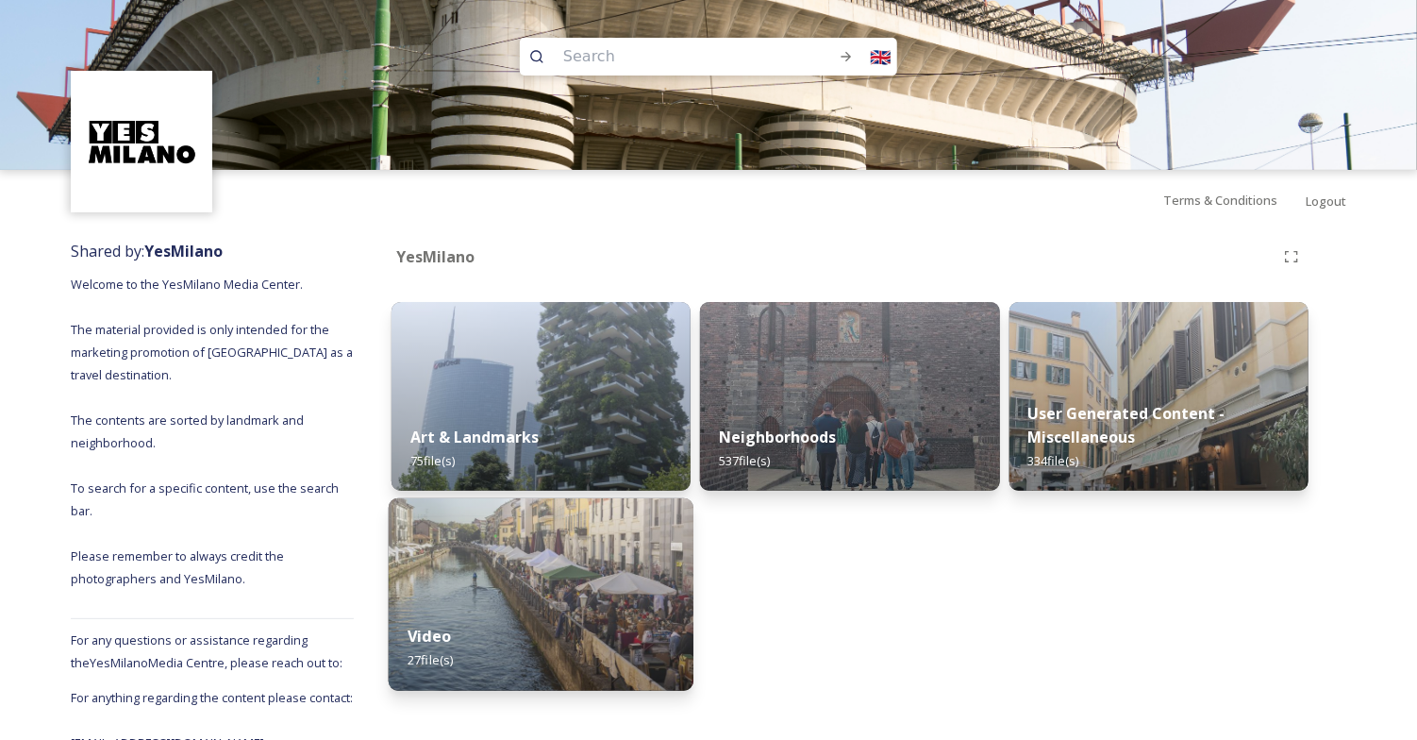
click at [566, 584] on img at bounding box center [542, 594] width 306 height 192
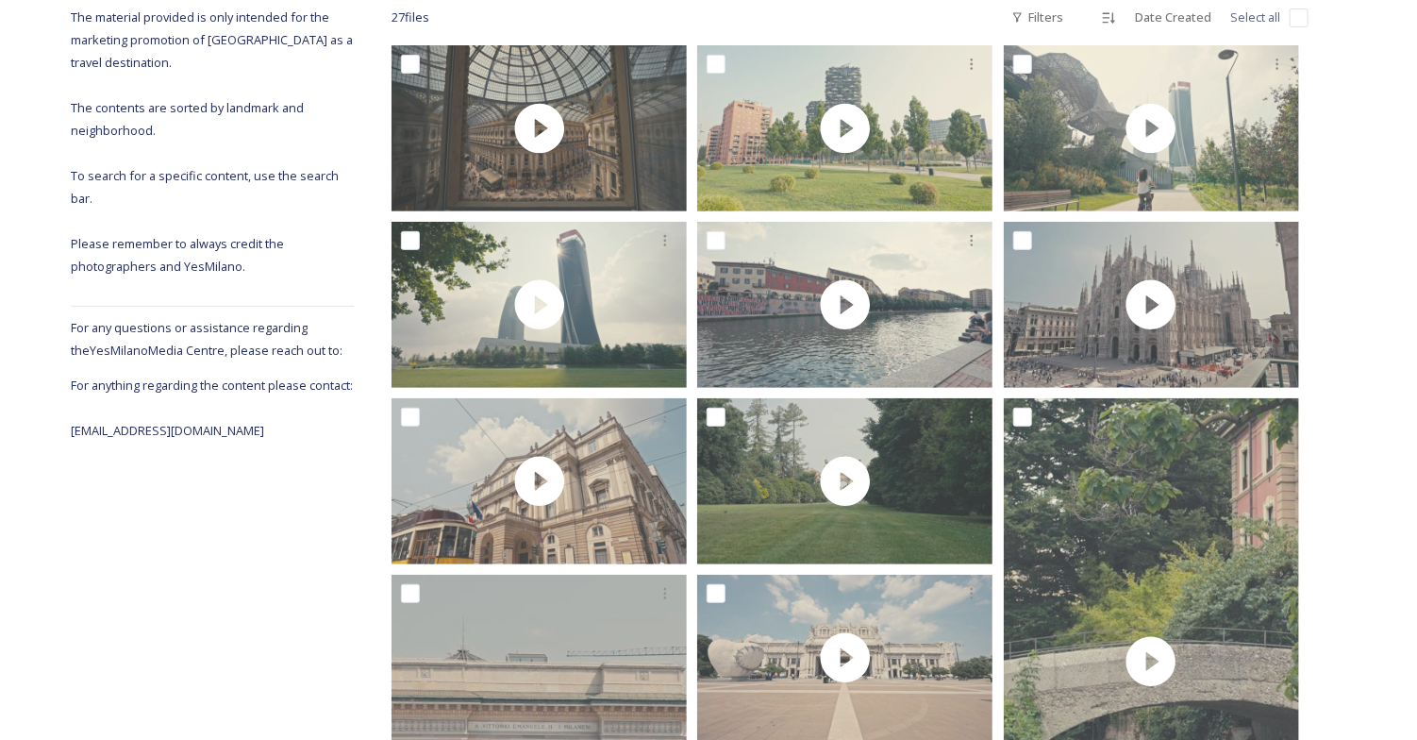
scroll to position [321, 0]
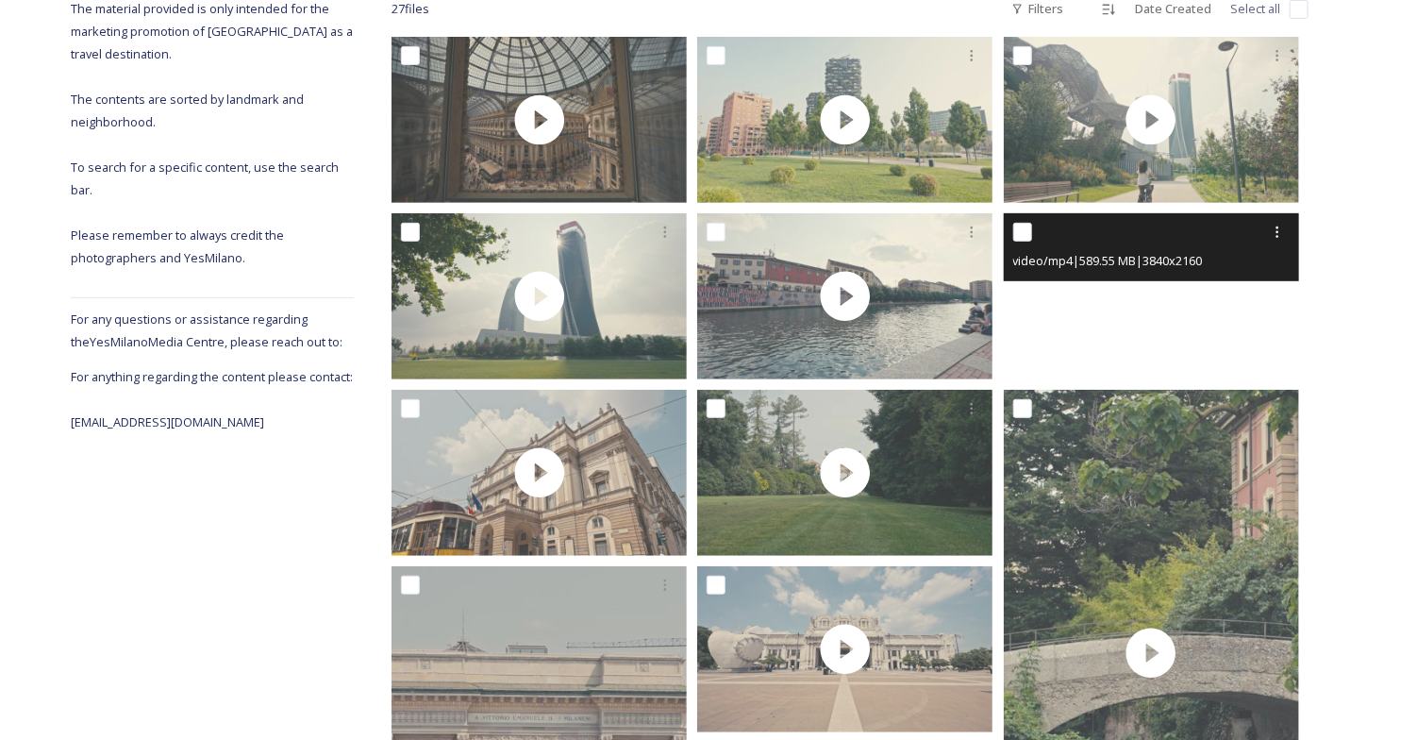
click at [1151, 295] on video "DUOMO01697068.mp4" at bounding box center [1151, 296] width 295 height 166
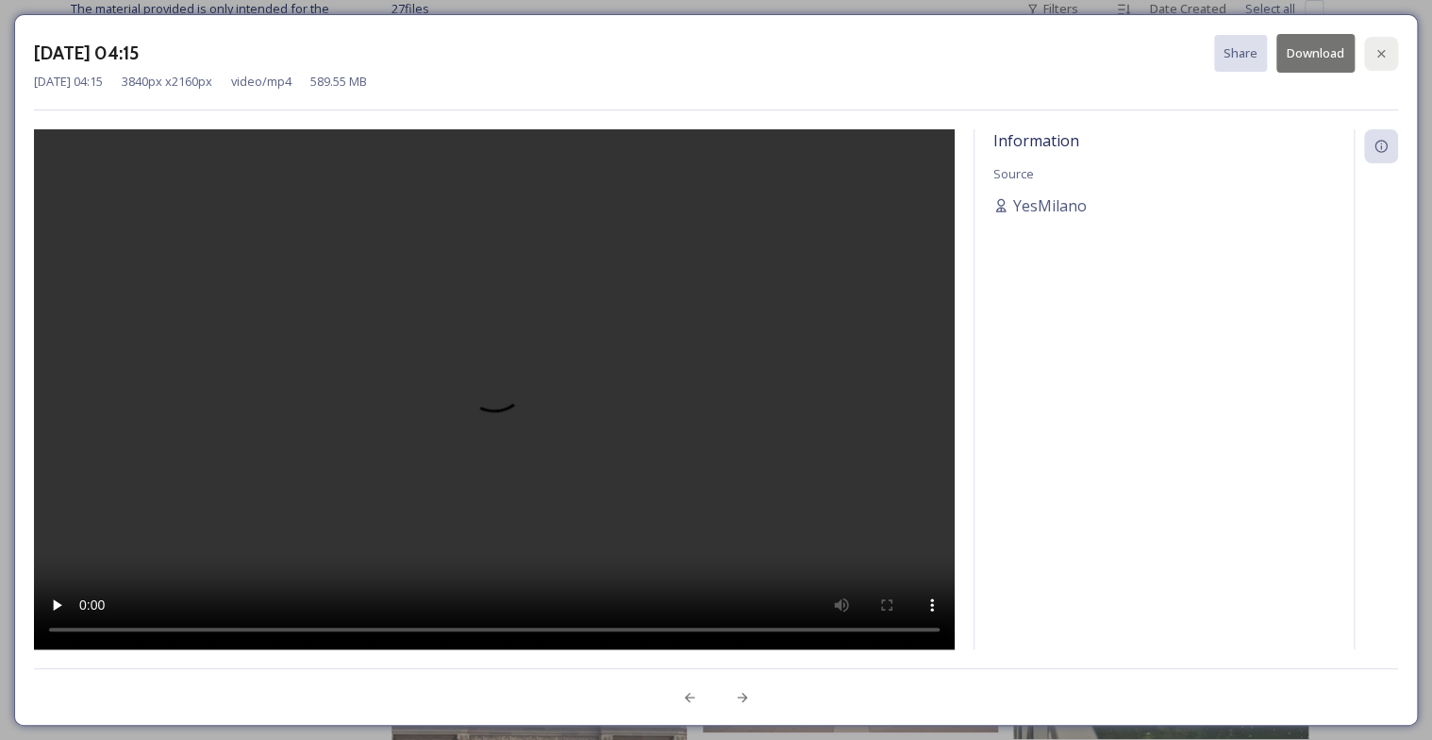
click at [1382, 51] on icon at bounding box center [1381, 53] width 8 height 8
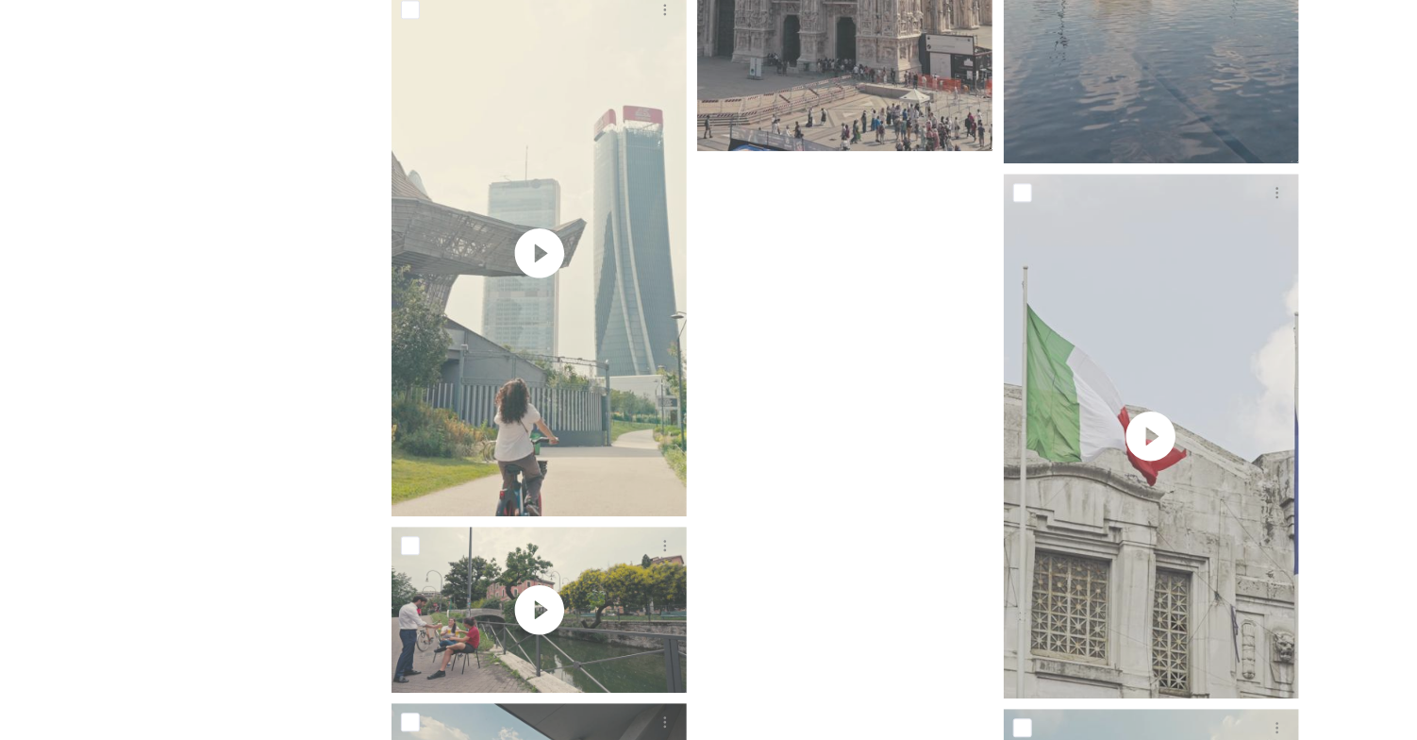
scroll to position [2169, 0]
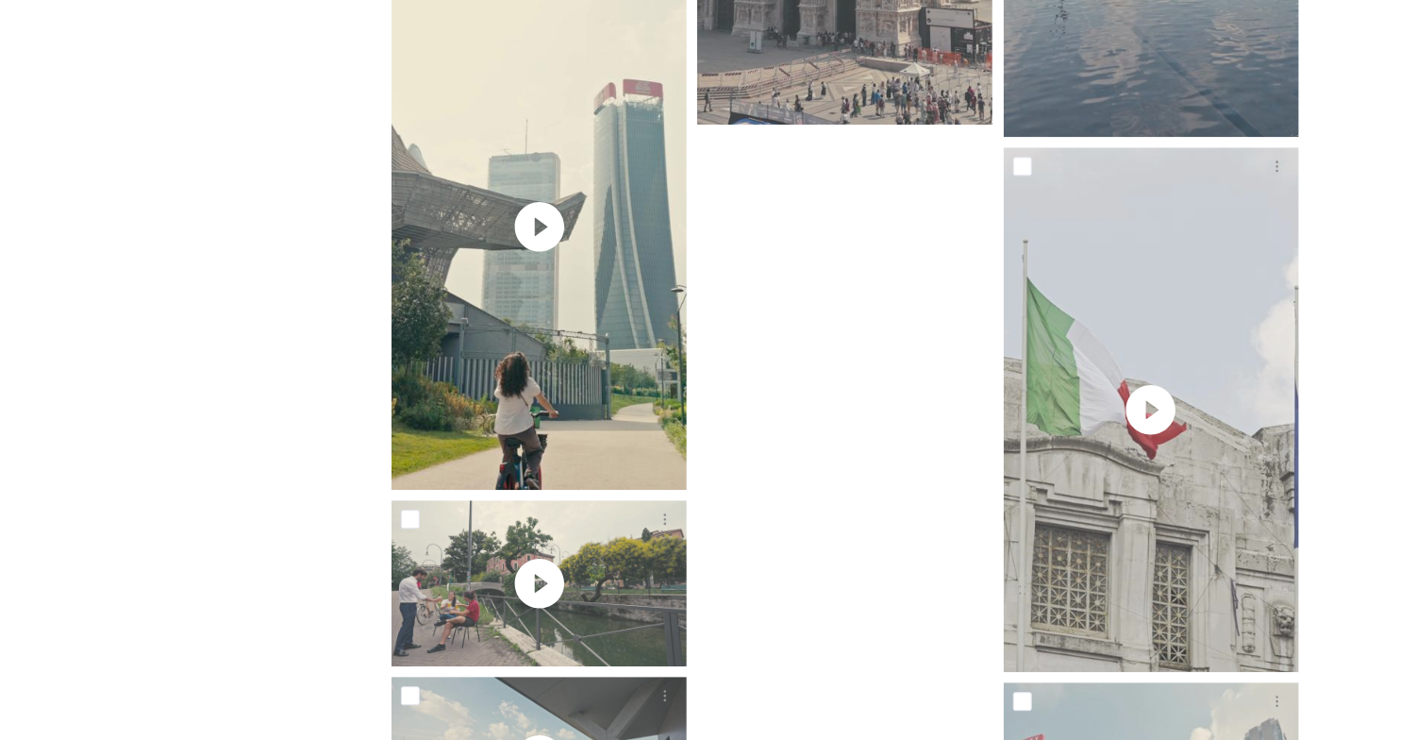
drag, startPoint x: 568, startPoint y: 246, endPoint x: 286, endPoint y: 440, distance: 342.5
click at [286, 440] on div "Shared by: YesMilano Welcome to the YesMilano Media Center. The material provid…" at bounding box center [212, 10] width 283 height 3899
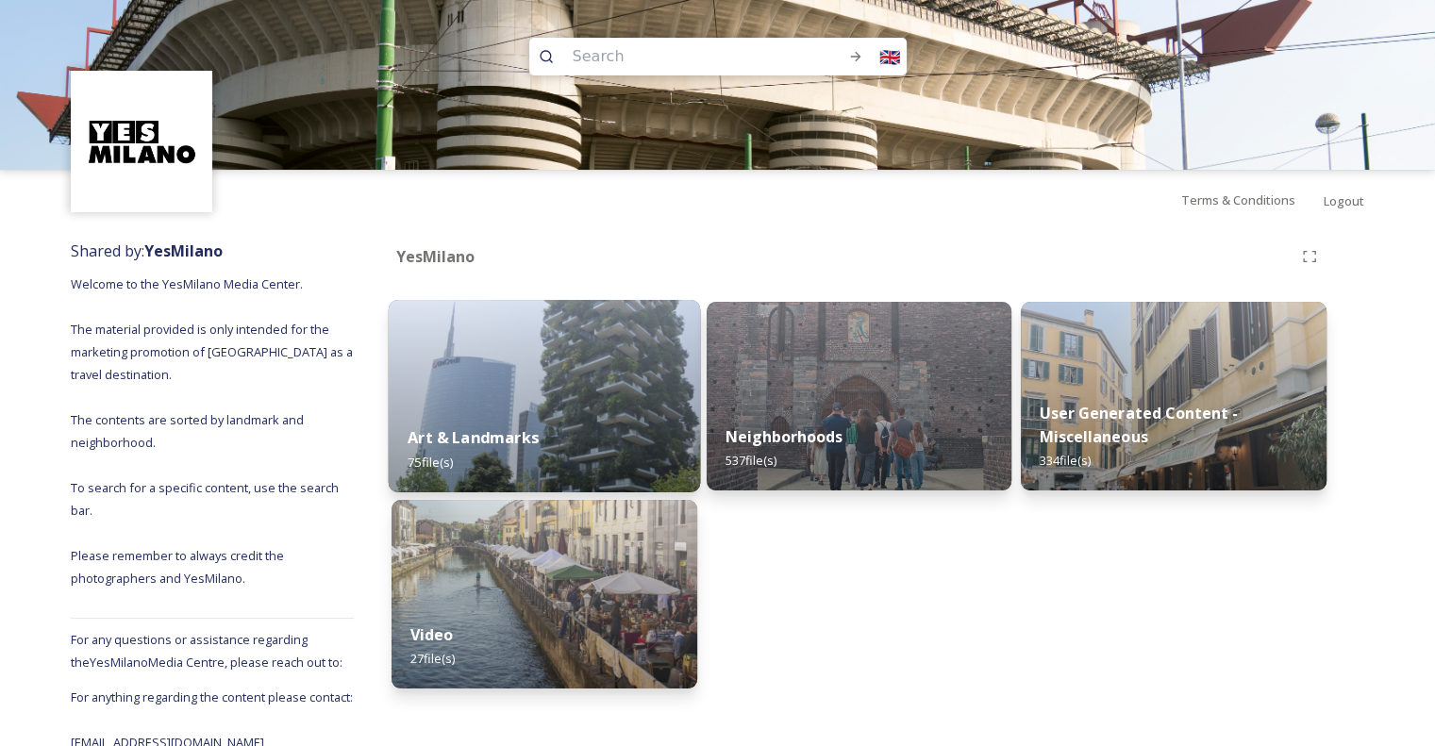
click at [523, 379] on img at bounding box center [544, 396] width 311 height 192
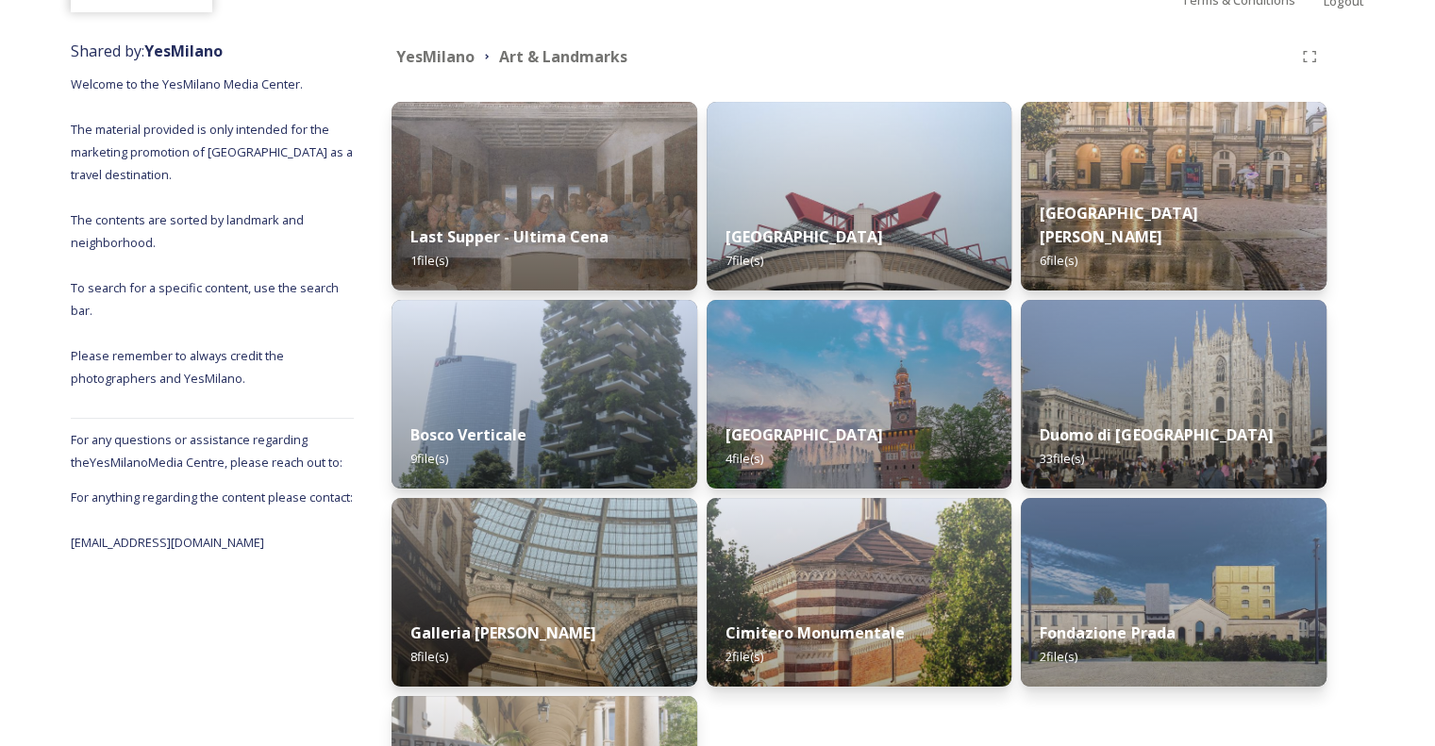
scroll to position [205, 0]
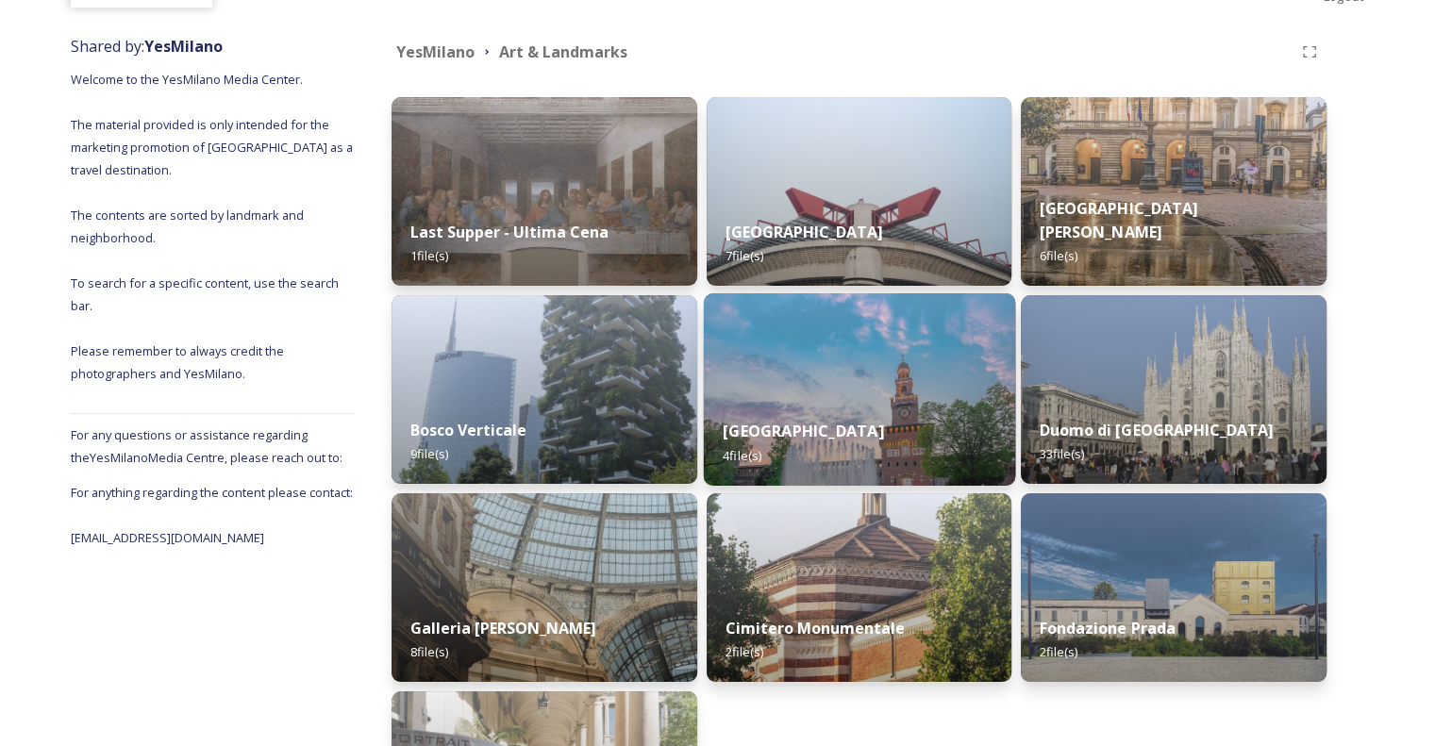
click at [902, 361] on img at bounding box center [858, 389] width 311 height 192
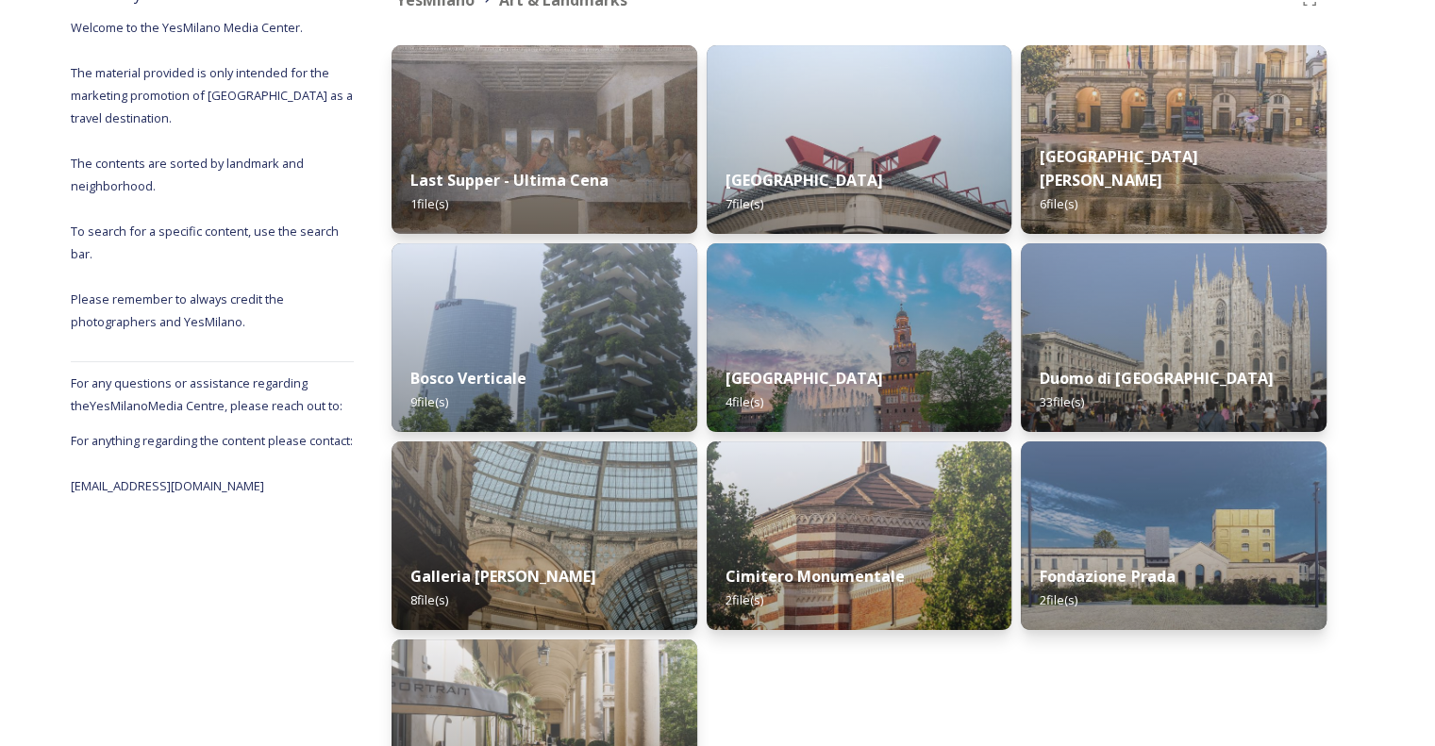
scroll to position [258, 0]
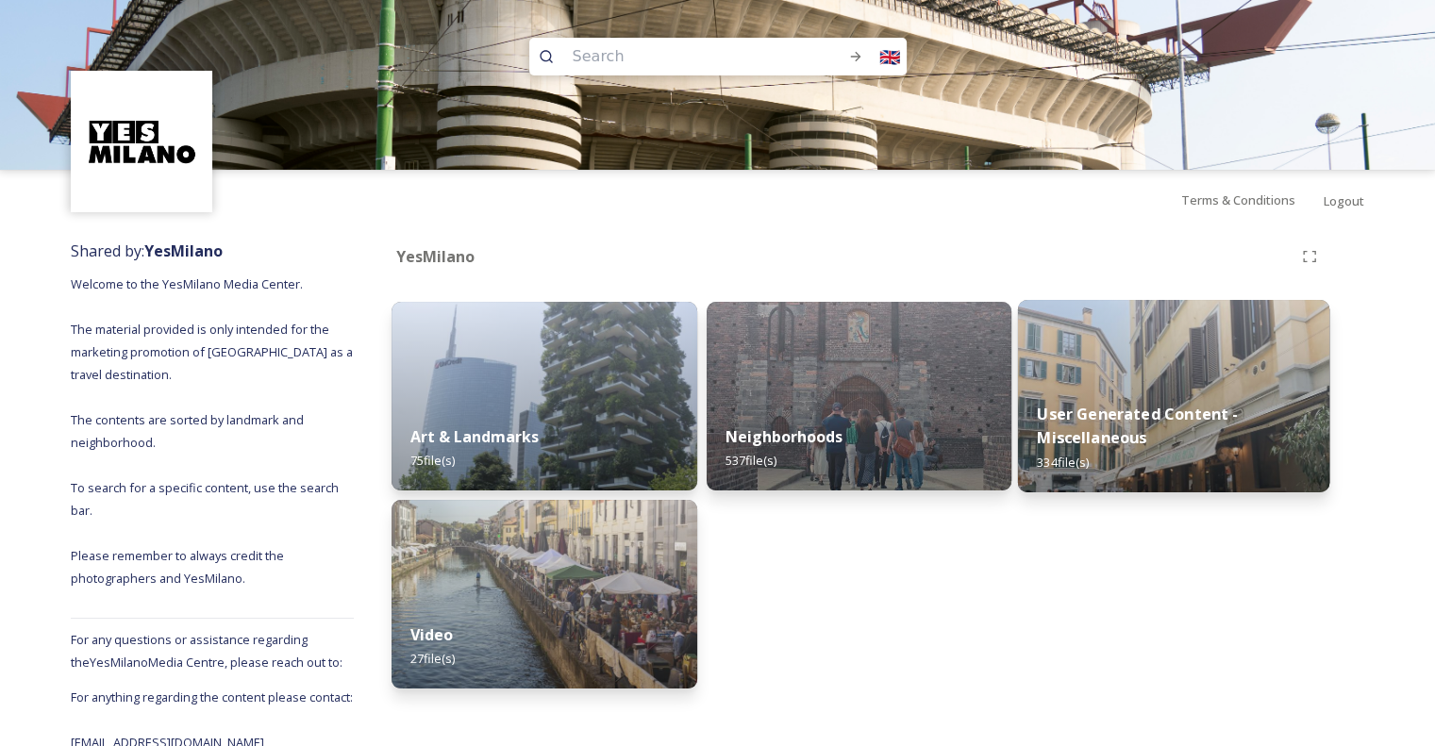
click at [1122, 391] on div "User Generated Content - Miscellaneous 334 file(s)" at bounding box center [1173, 437] width 311 height 109
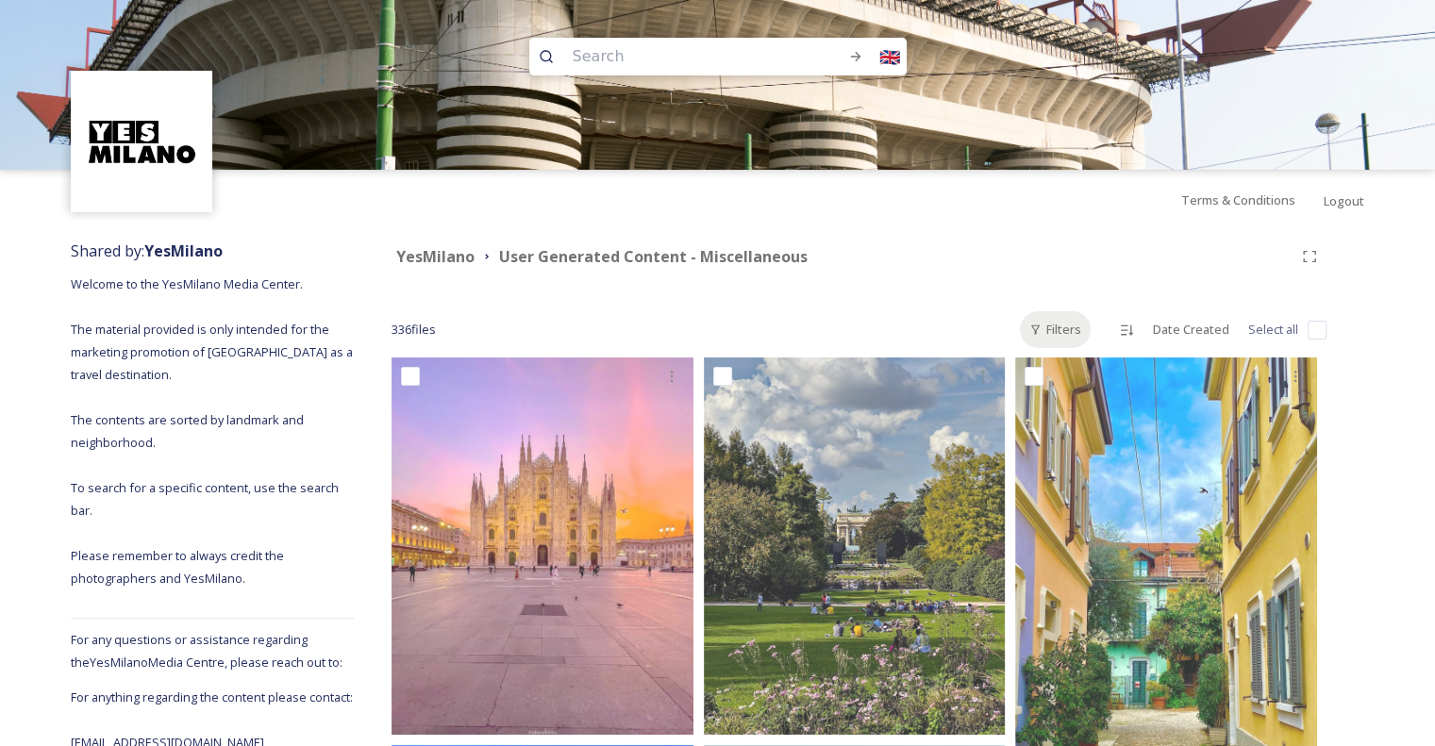
click at [1072, 326] on div "Filters" at bounding box center [1055, 329] width 71 height 37
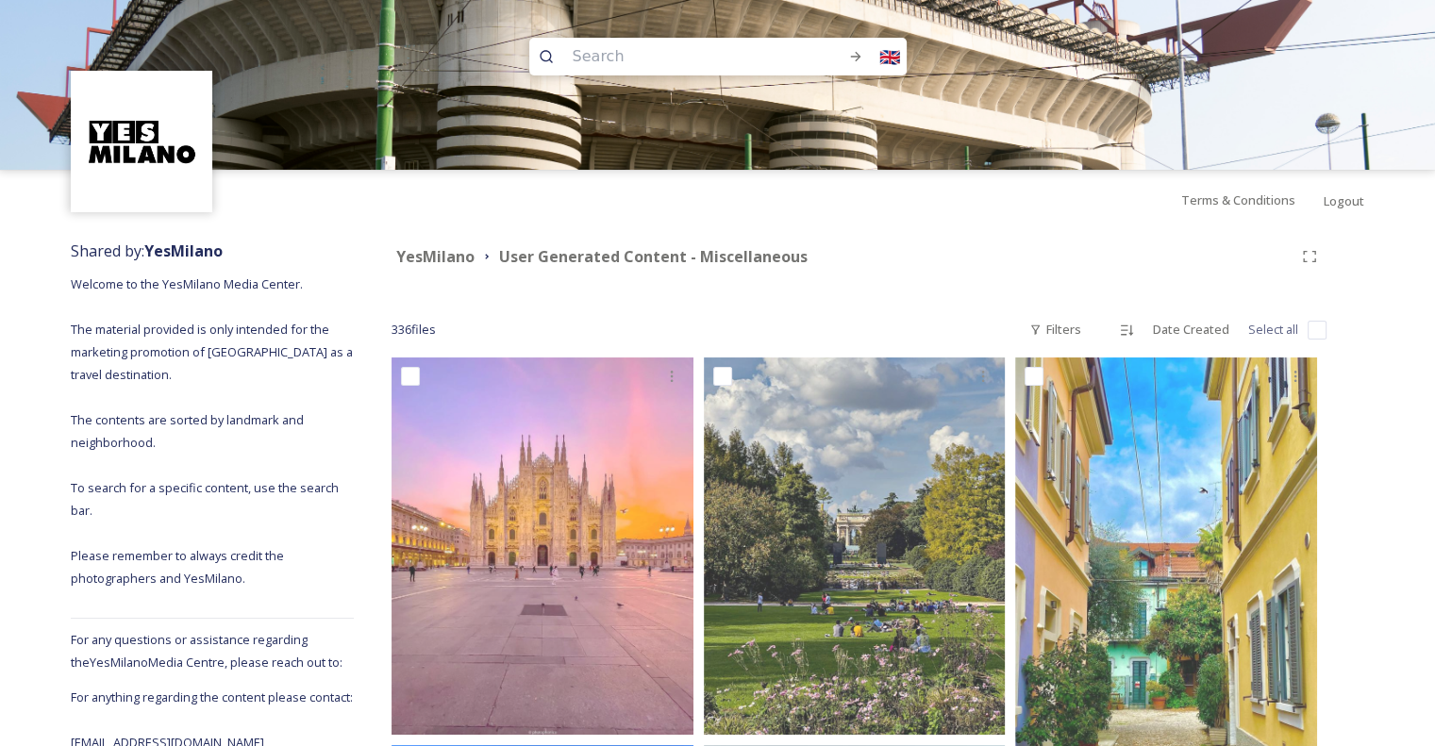
click at [760, 62] on input at bounding box center [683, 57] width 241 height 42
type input "[PERSON_NAME][GEOGRAPHIC_DATA]"
click at [856, 57] on icon at bounding box center [855, 56] width 10 height 9
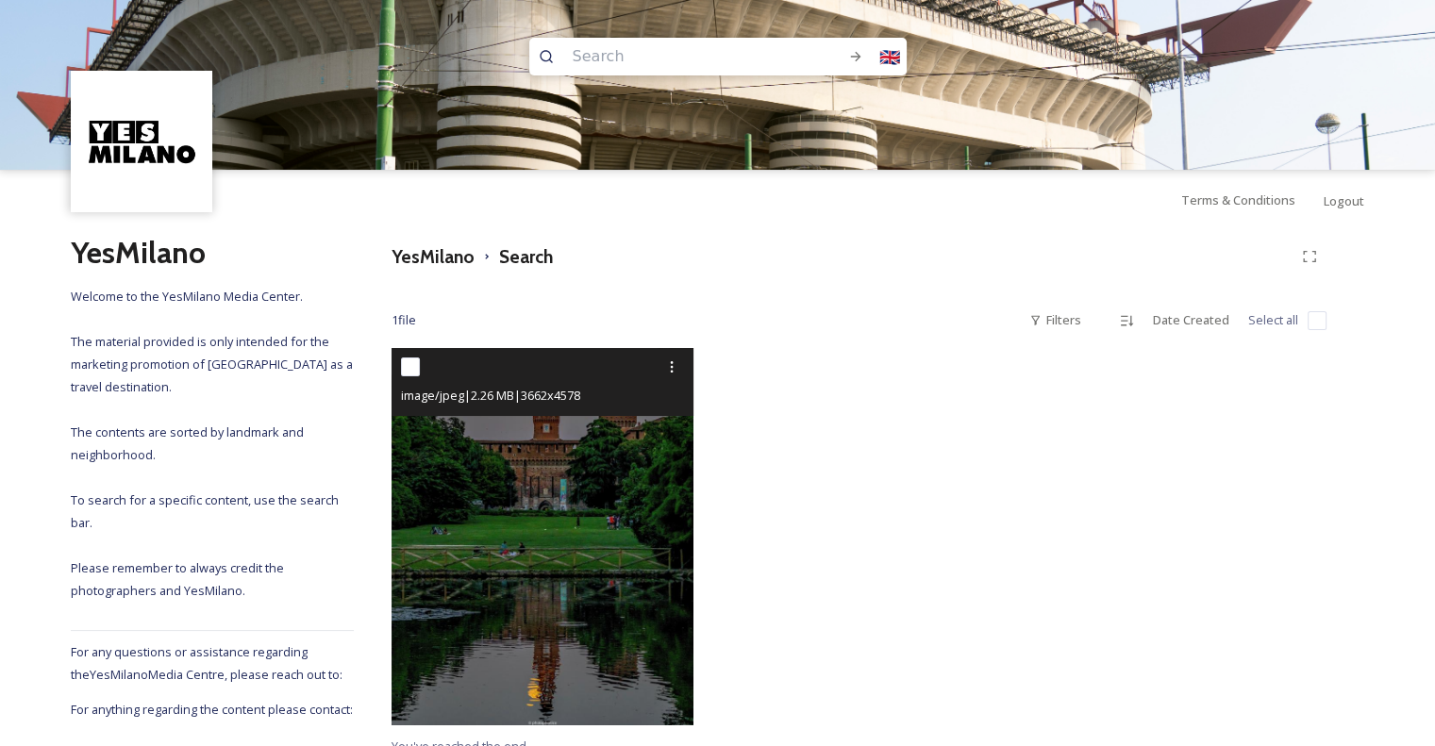
click at [407, 368] on input "checkbox" at bounding box center [410, 366] width 19 height 19
checkbox input "true"
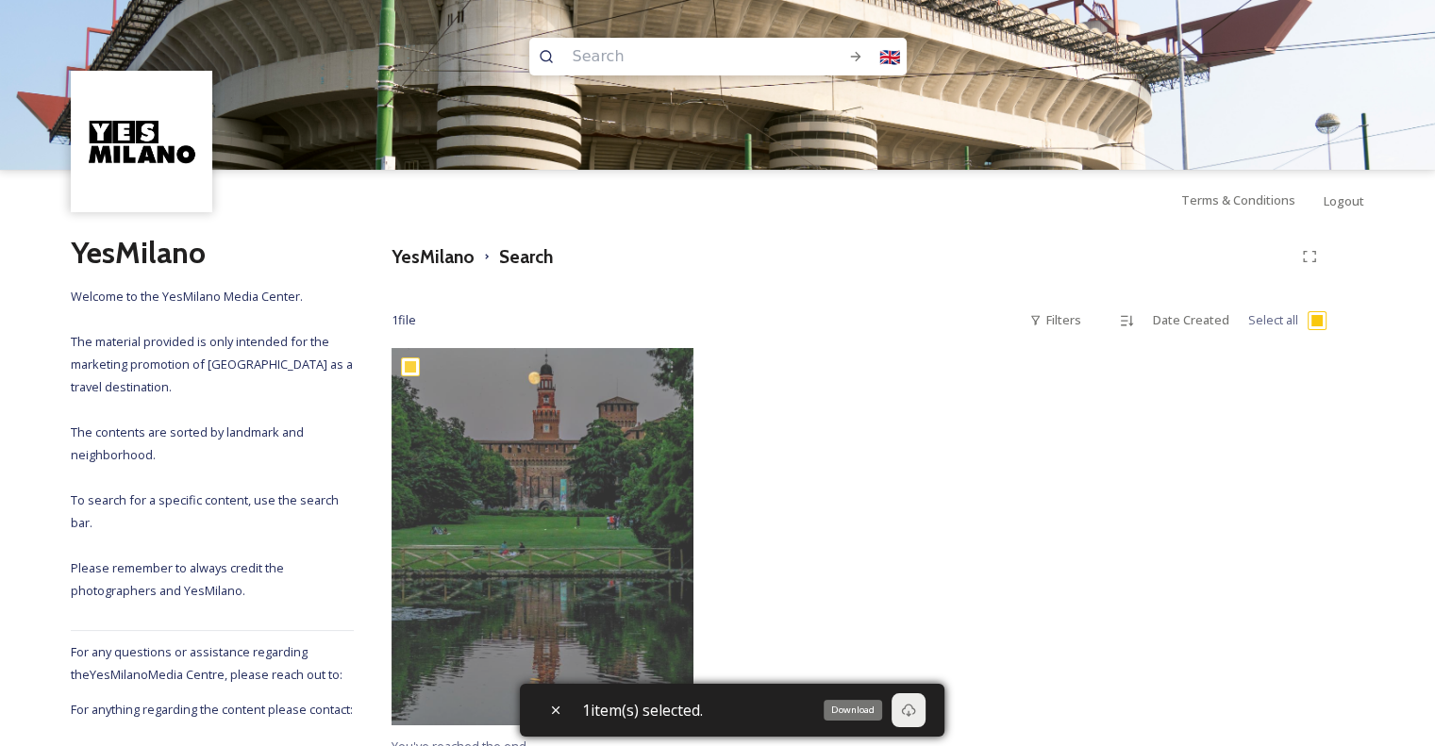
click at [910, 712] on icon at bounding box center [908, 710] width 15 height 15
click at [920, 497] on div at bounding box center [859, 541] width 311 height 387
click at [624, 56] on input at bounding box center [683, 57] width 241 height 42
type input "castle"
click at [858, 51] on icon at bounding box center [855, 56] width 15 height 15
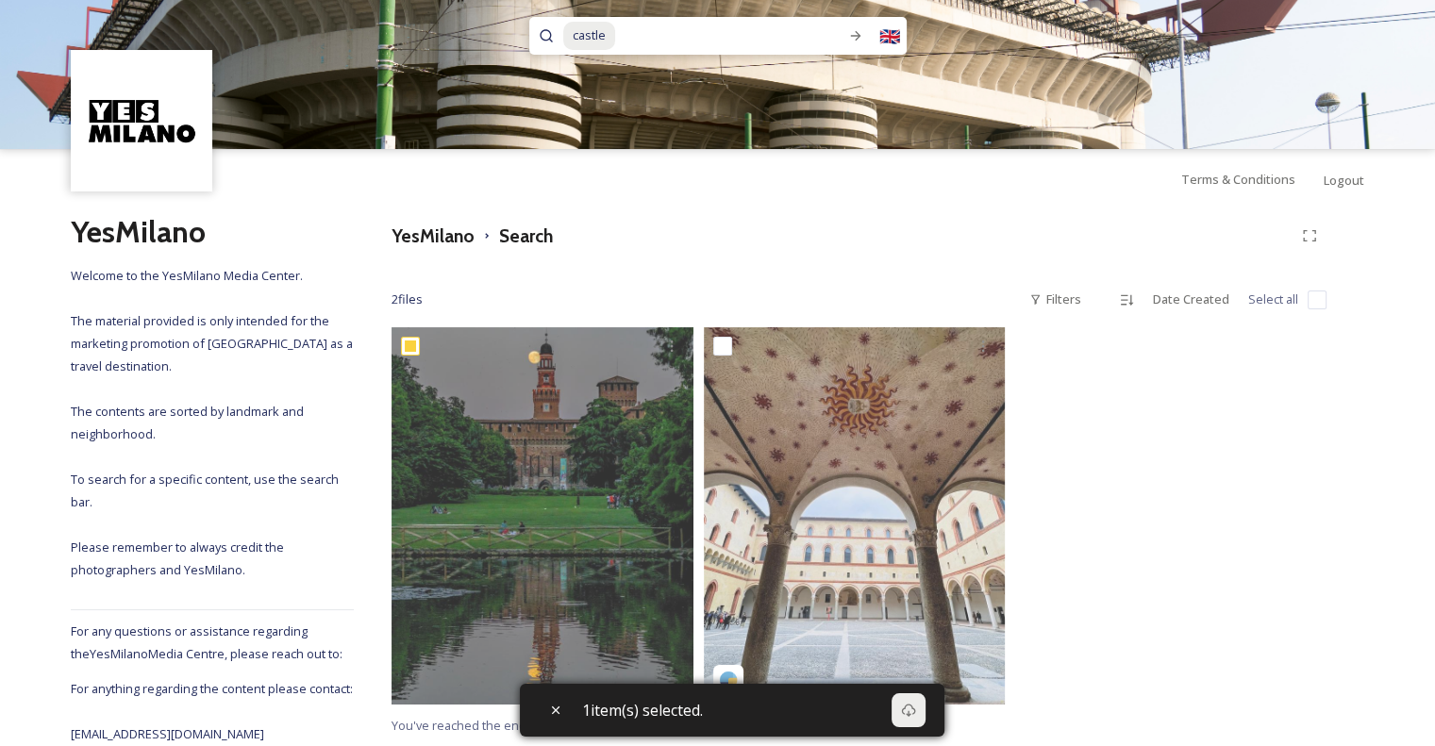
scroll to position [42, 0]
checkbox input "true"
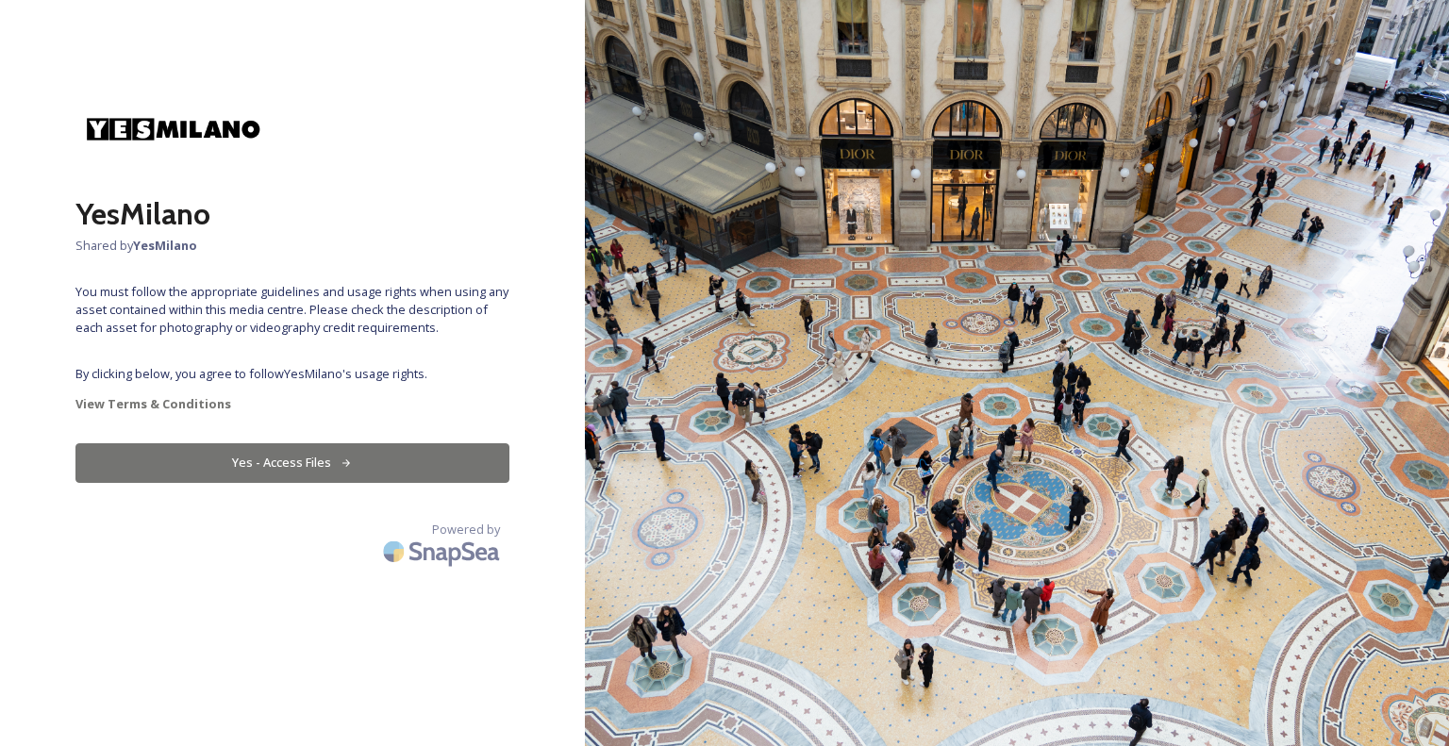
click at [306, 473] on button "Yes - Access Files" at bounding box center [292, 462] width 434 height 39
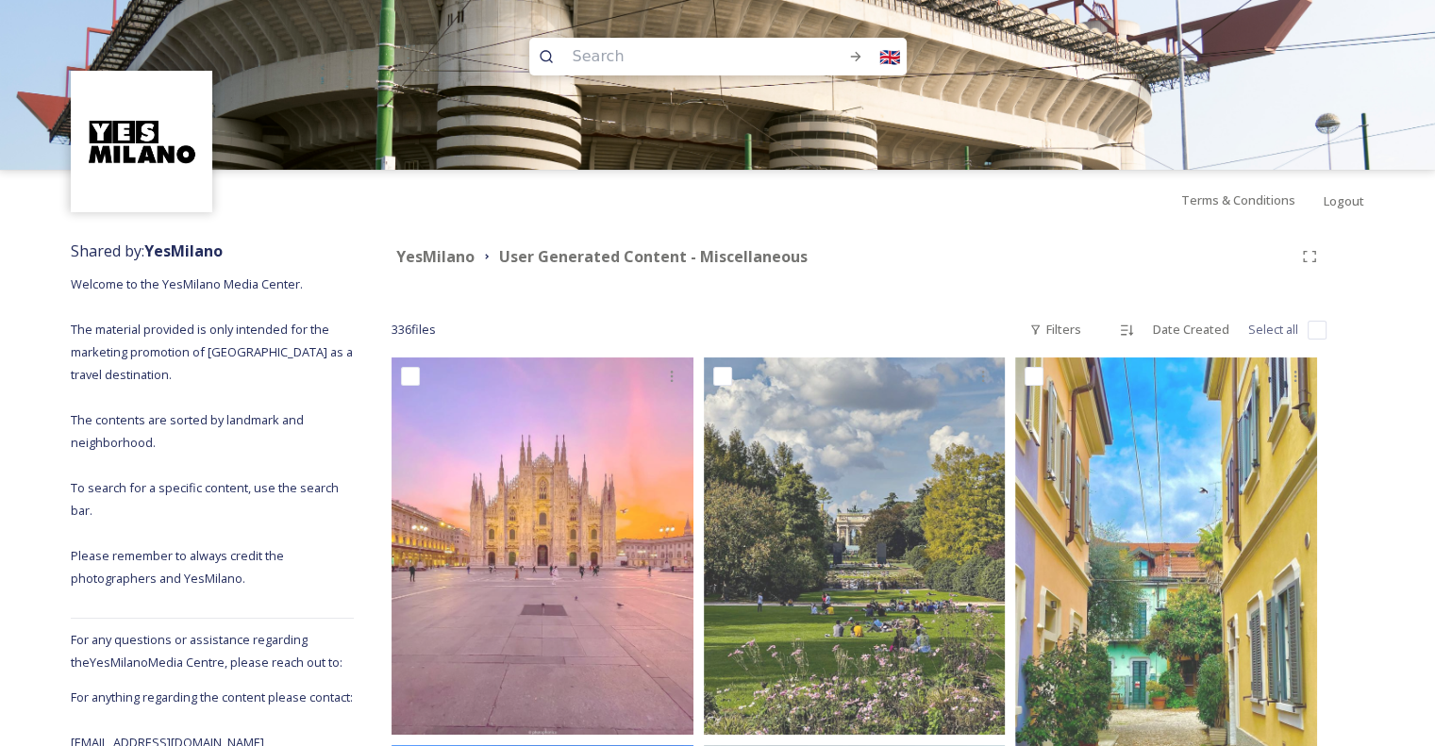
click at [738, 63] on input at bounding box center [683, 57] width 241 height 42
type input "mediolanum forum"
click at [859, 61] on icon at bounding box center [855, 56] width 15 height 15
click at [654, 60] on input at bounding box center [683, 57] width 241 height 42
type input "[GEOGRAPHIC_DATA]"
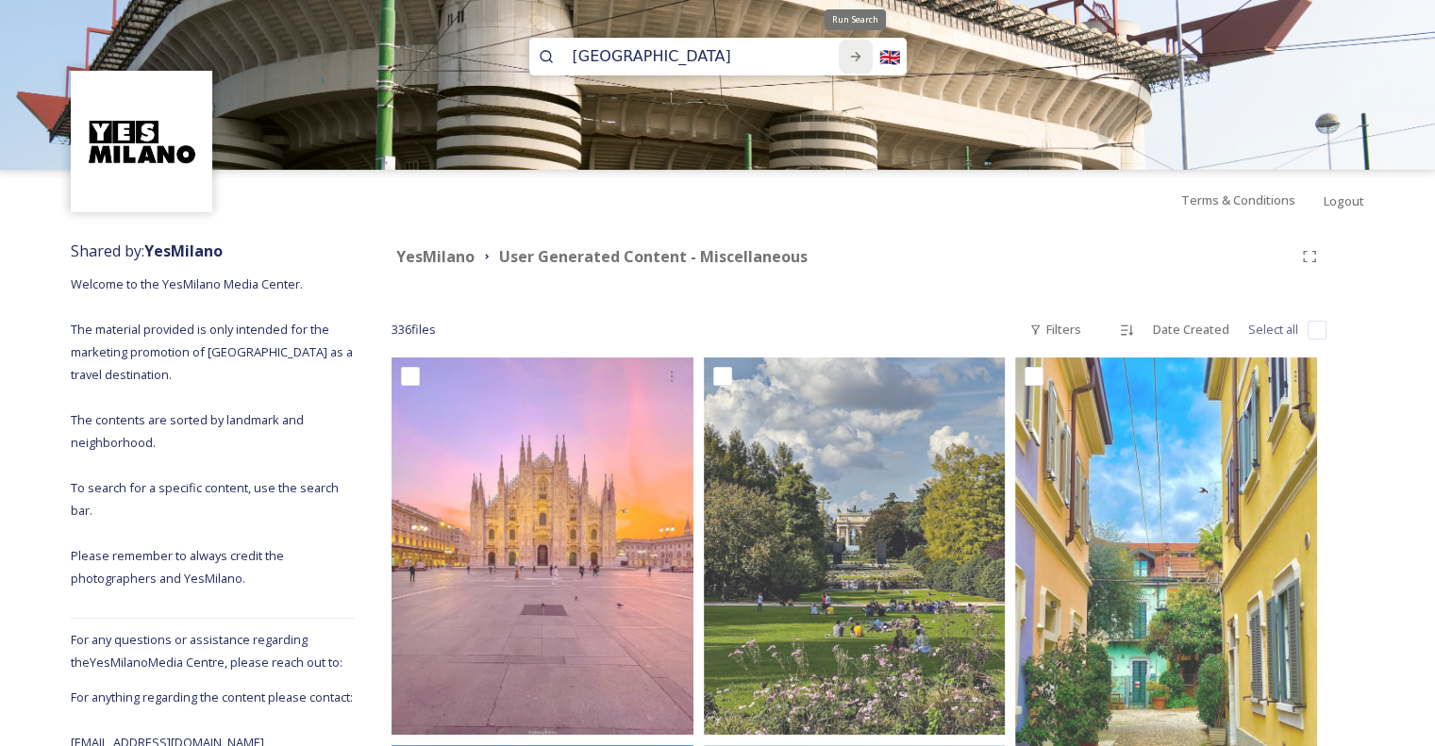
click at [852, 56] on icon at bounding box center [855, 56] width 15 height 15
